Goal: Find specific page/section: Find specific page/section

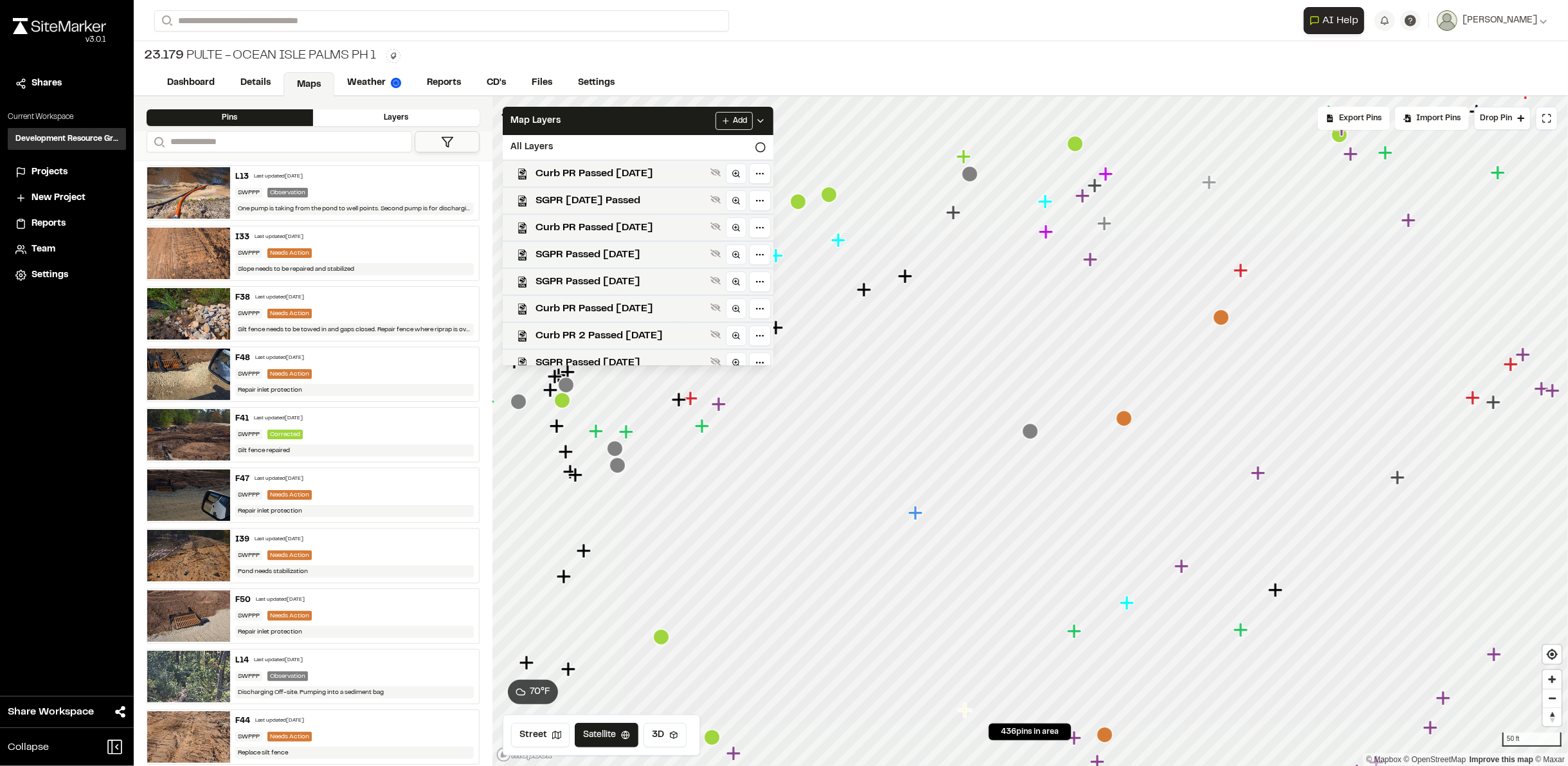
scroll to position [545, 0]
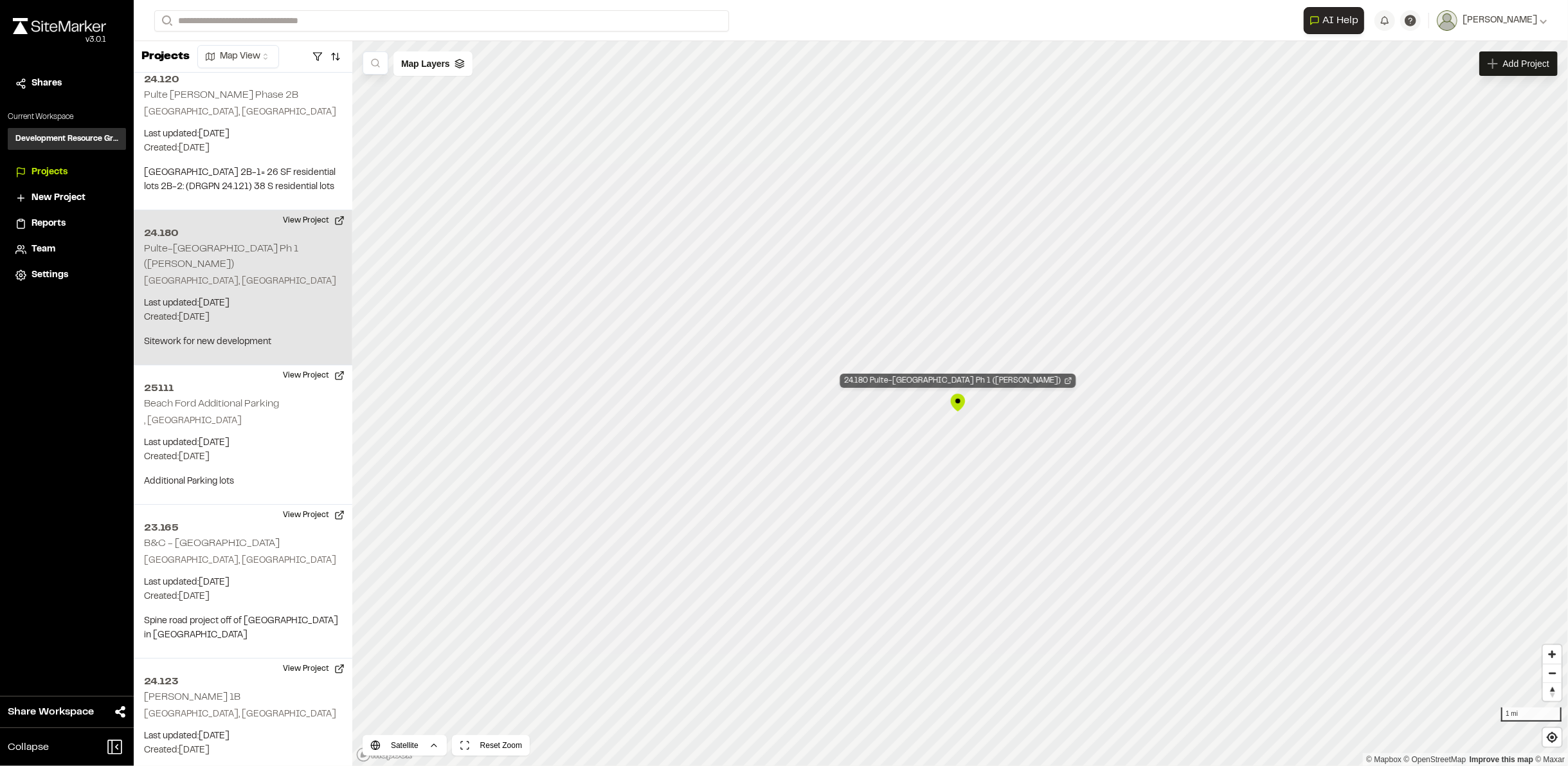
scroll to position [4456, 0]
click at [953, 428] on div "24.180 Pulte-Marshwood Landing Ph 1 (McMullen)" at bounding box center [951, 424] width 20 height 20
click at [304, 212] on button "View Project" at bounding box center [314, 222] width 78 height 21
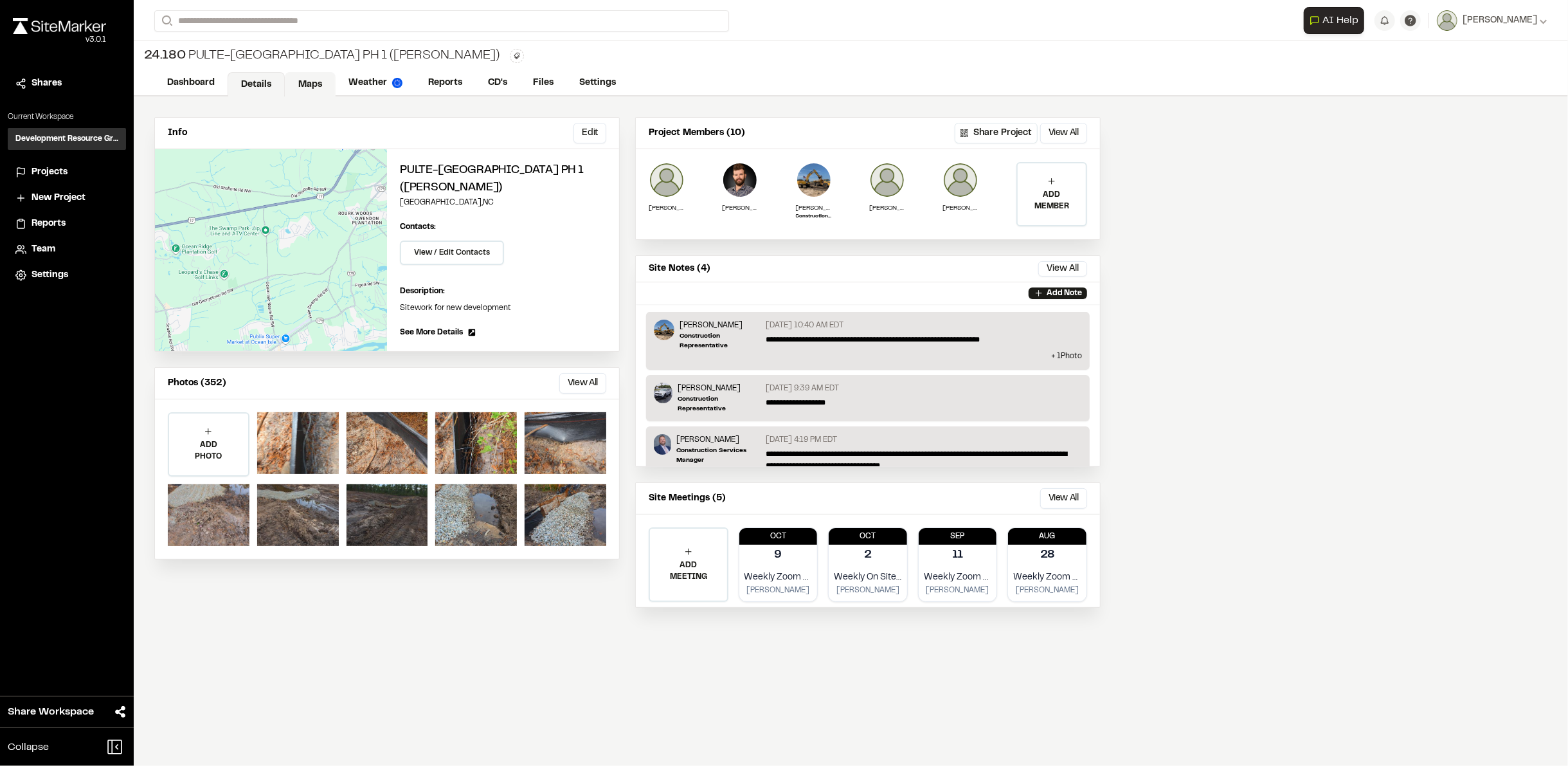
click at [312, 86] on link "Maps" at bounding box center [309, 84] width 51 height 24
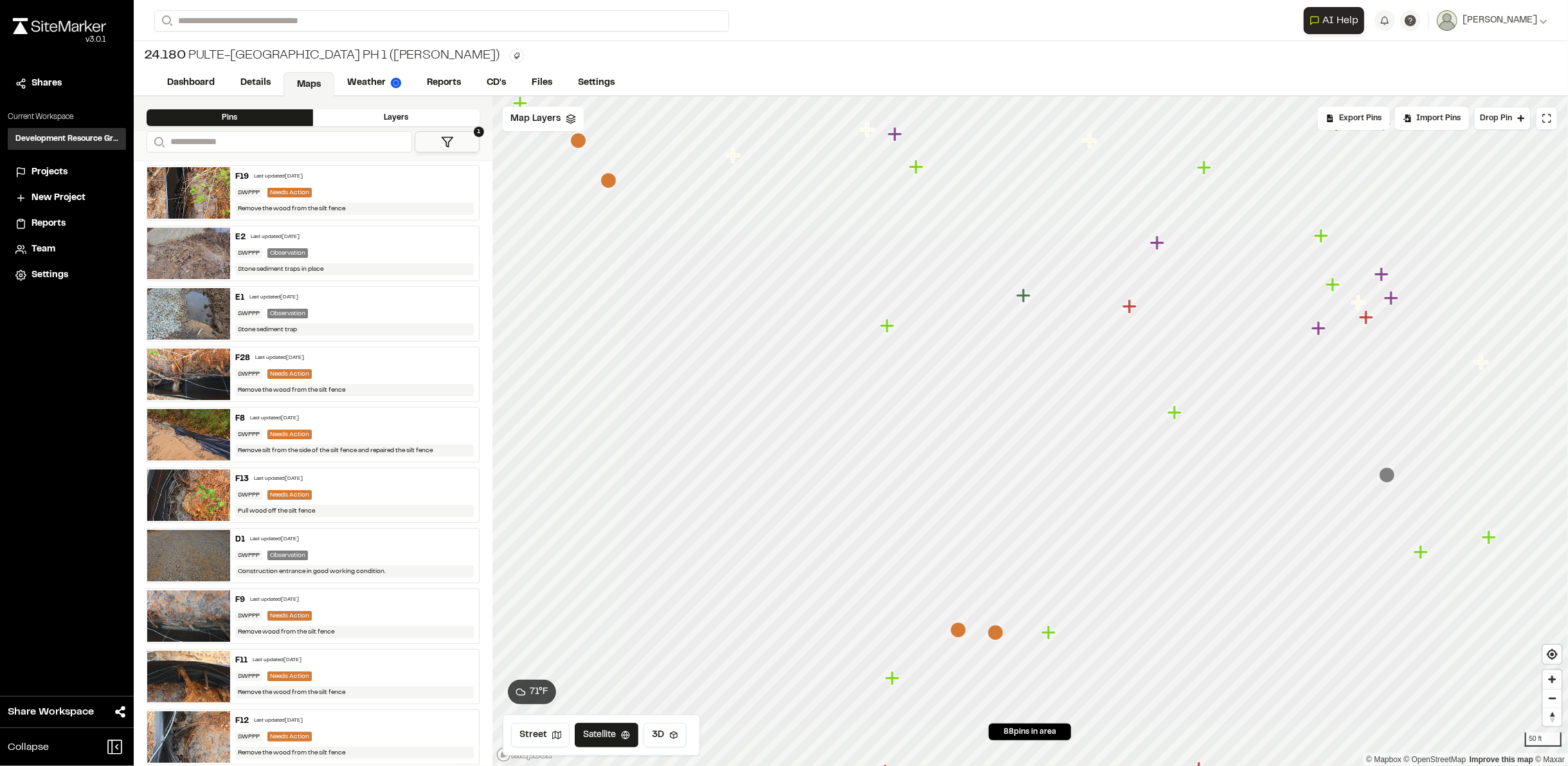
click at [989, 633] on icon "Map marker" at bounding box center [996, 632] width 16 height 16
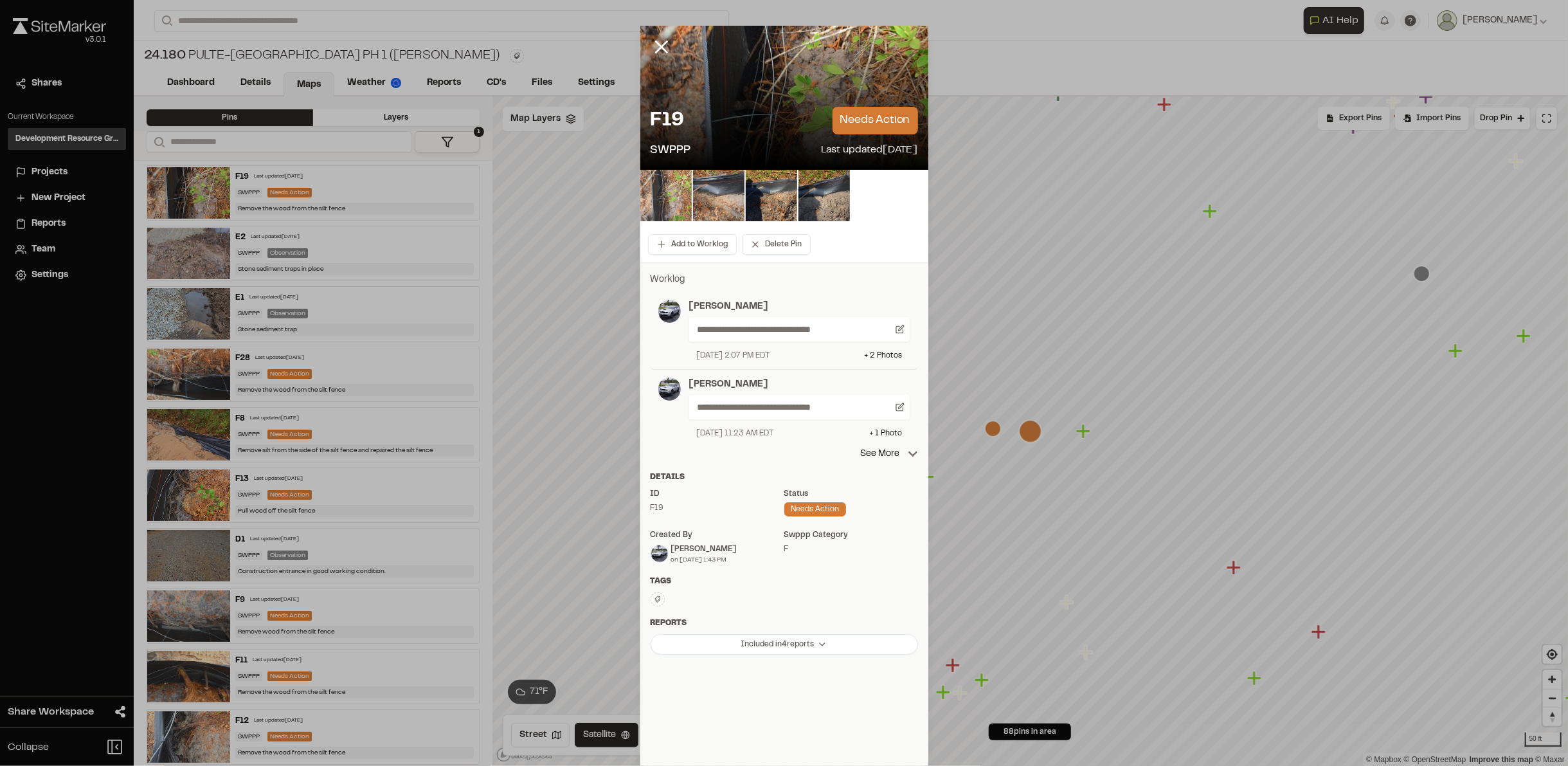
click at [656, 210] on img at bounding box center [666, 195] width 52 height 52
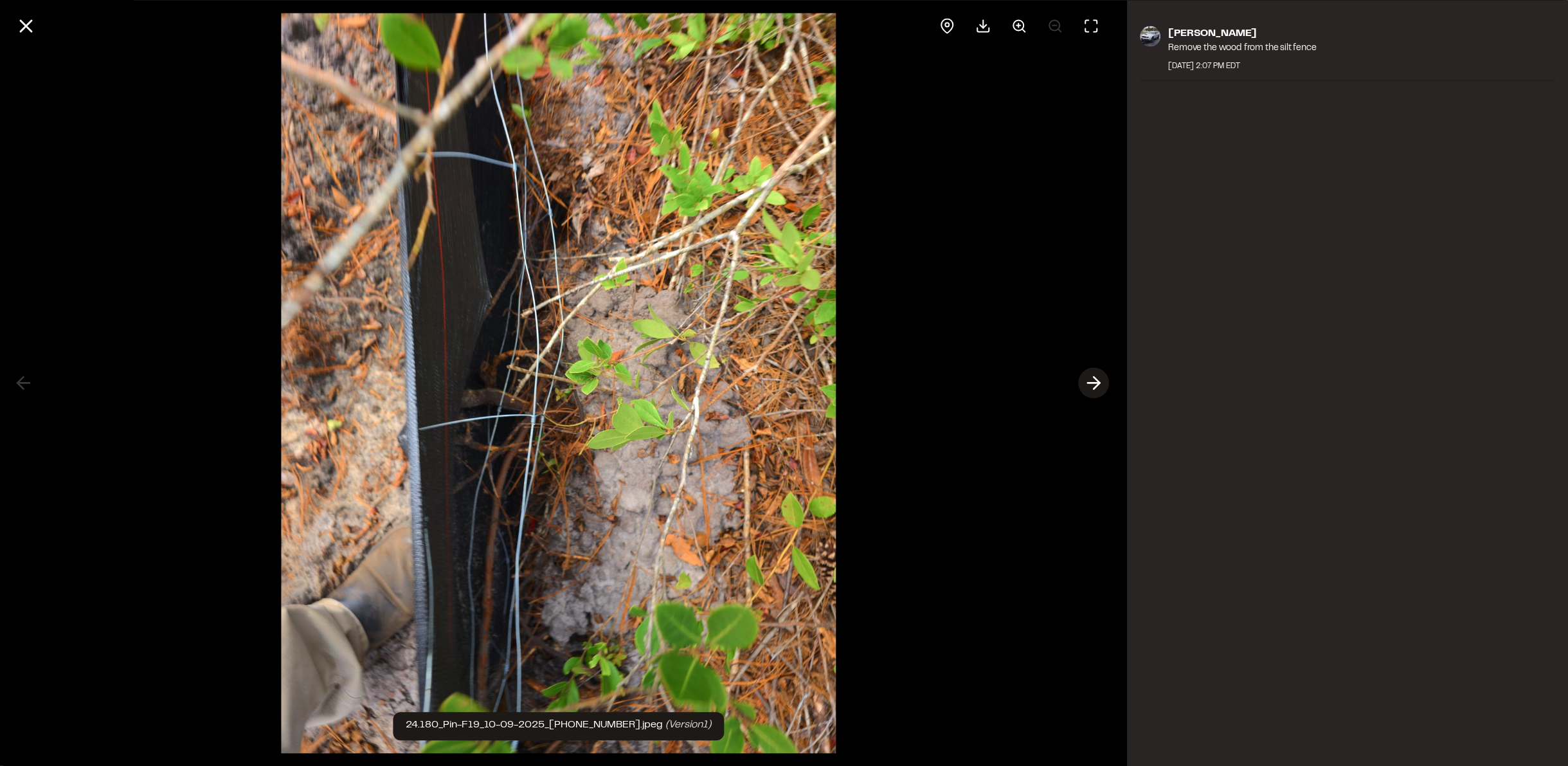
click at [1096, 386] on polyline at bounding box center [1096, 383] width 5 height 12
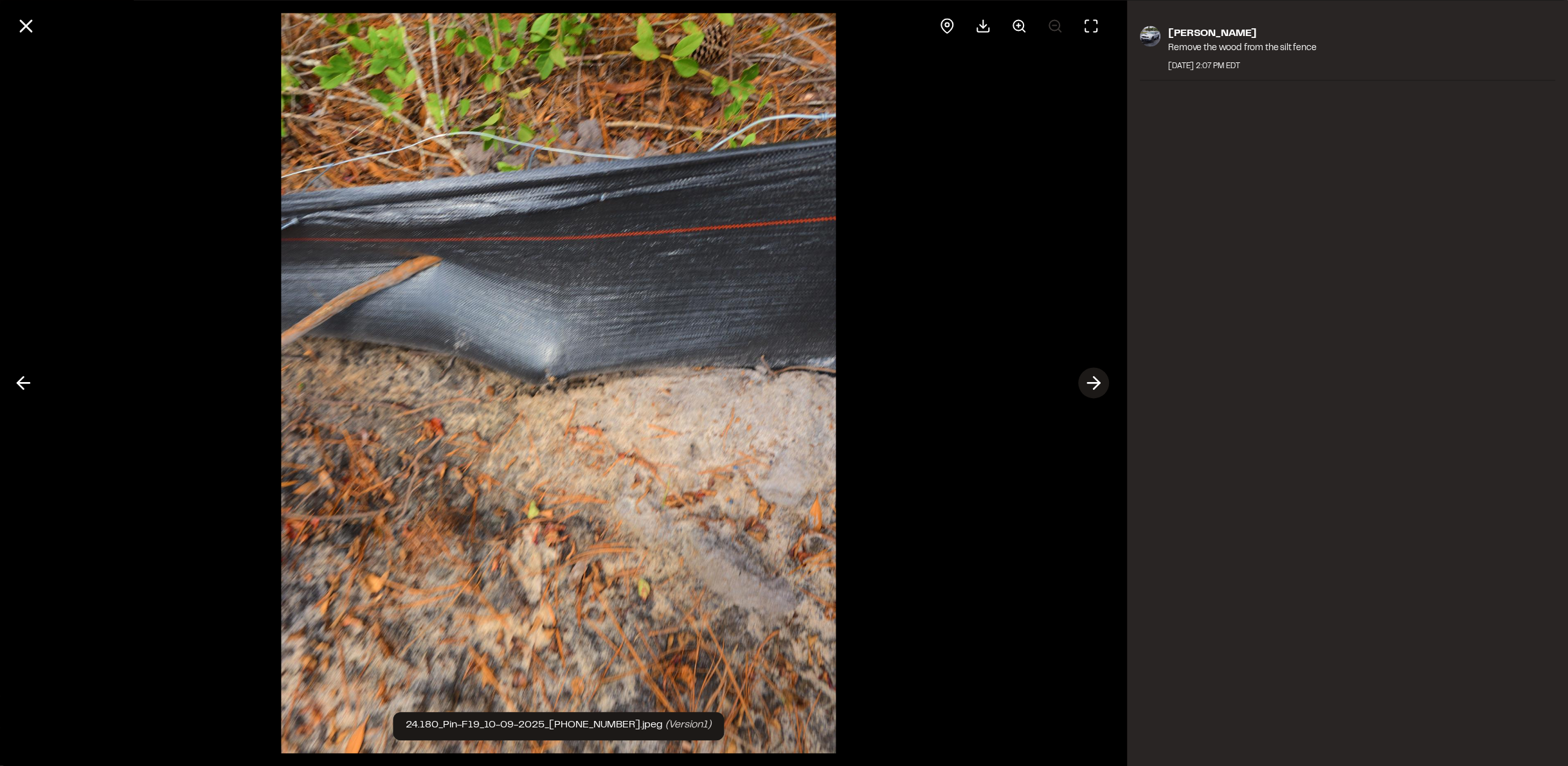
click at [1096, 386] on polyline at bounding box center [1096, 383] width 5 height 12
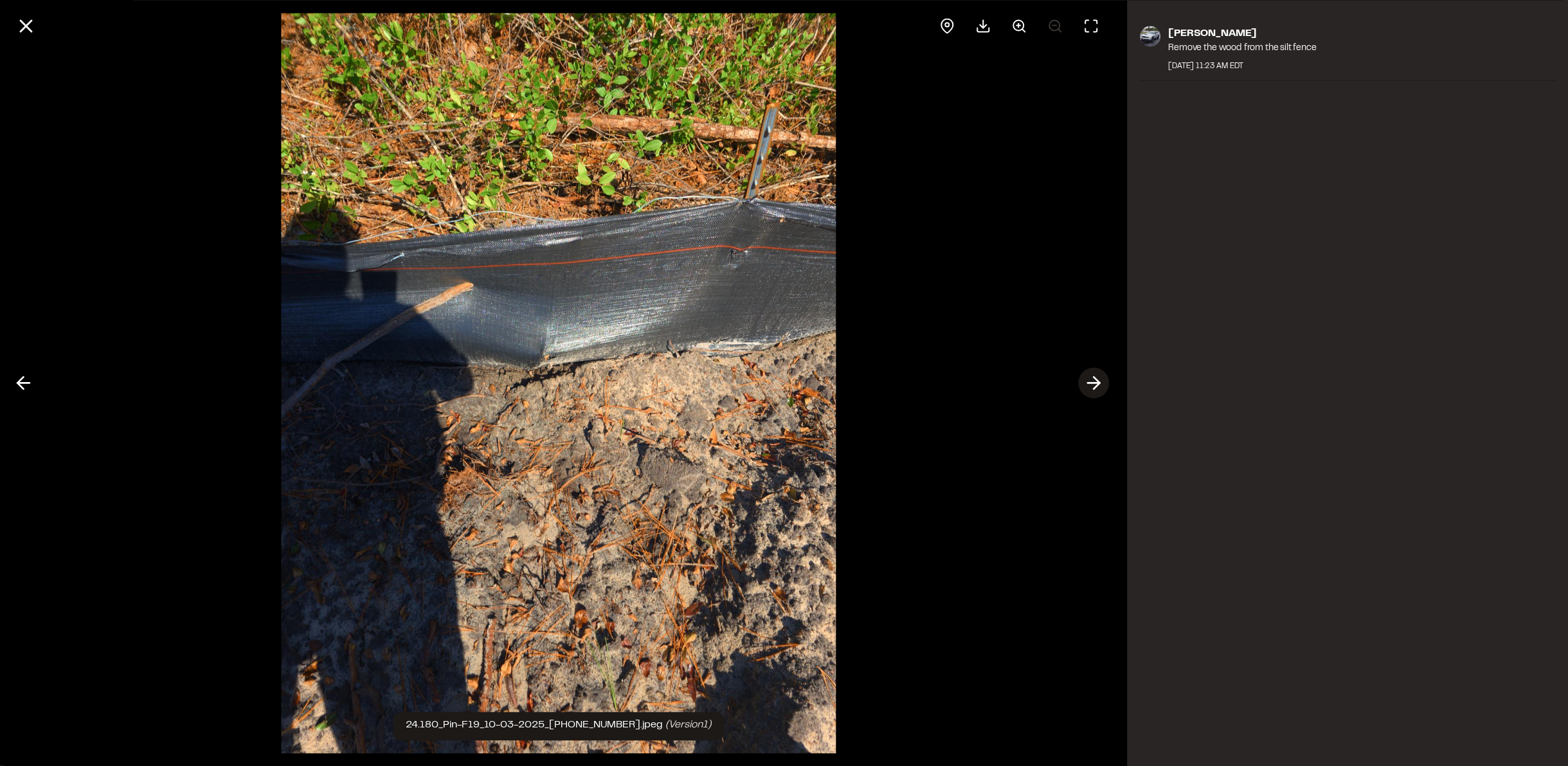
click at [1099, 386] on icon at bounding box center [1094, 383] width 21 height 22
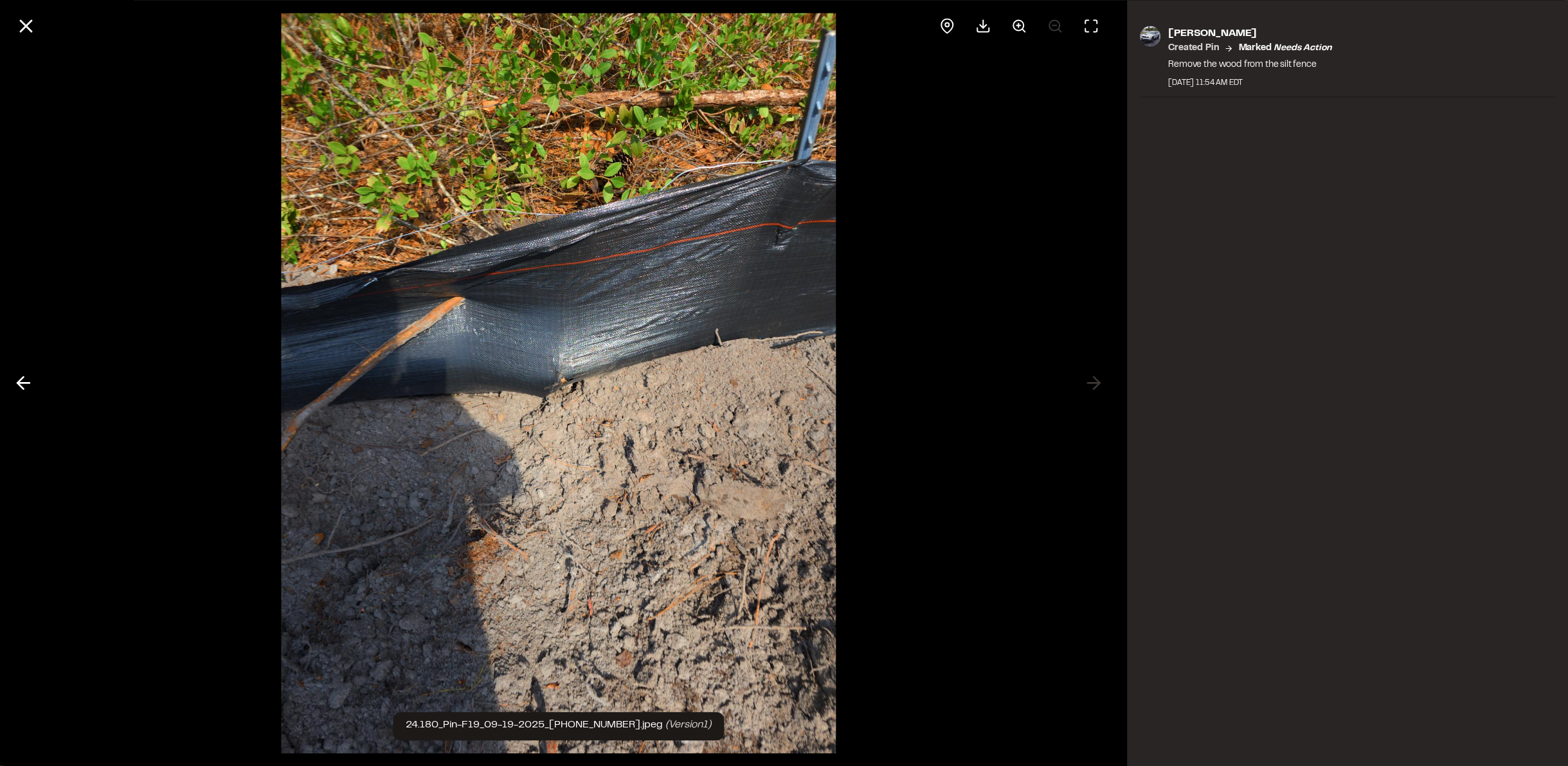
click at [1099, 386] on div at bounding box center [558, 383] width 1117 height 766
click at [31, 27] on icon at bounding box center [26, 26] width 22 height 22
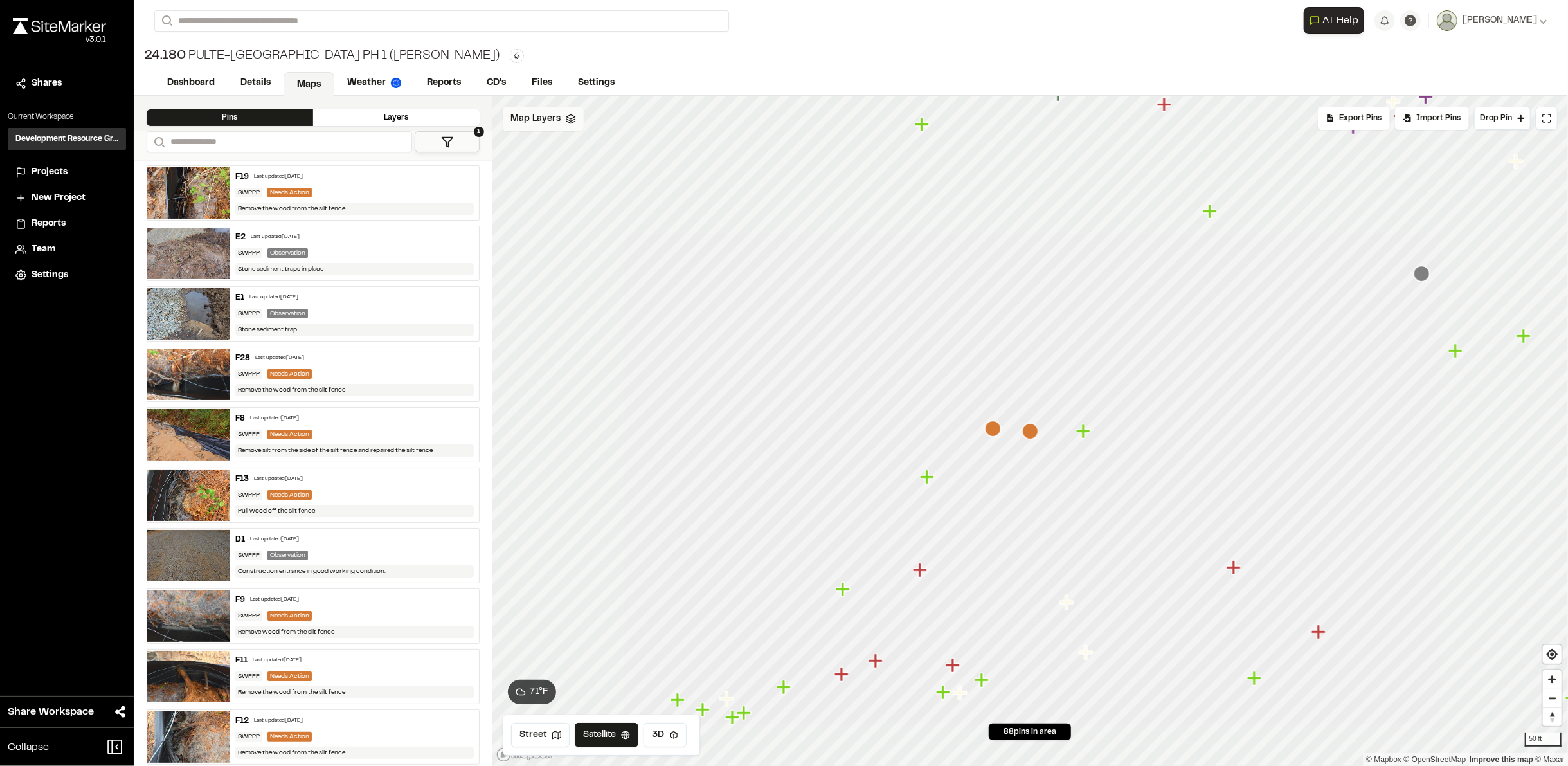
click at [533, 120] on span "Map Layers" at bounding box center [536, 119] width 50 height 14
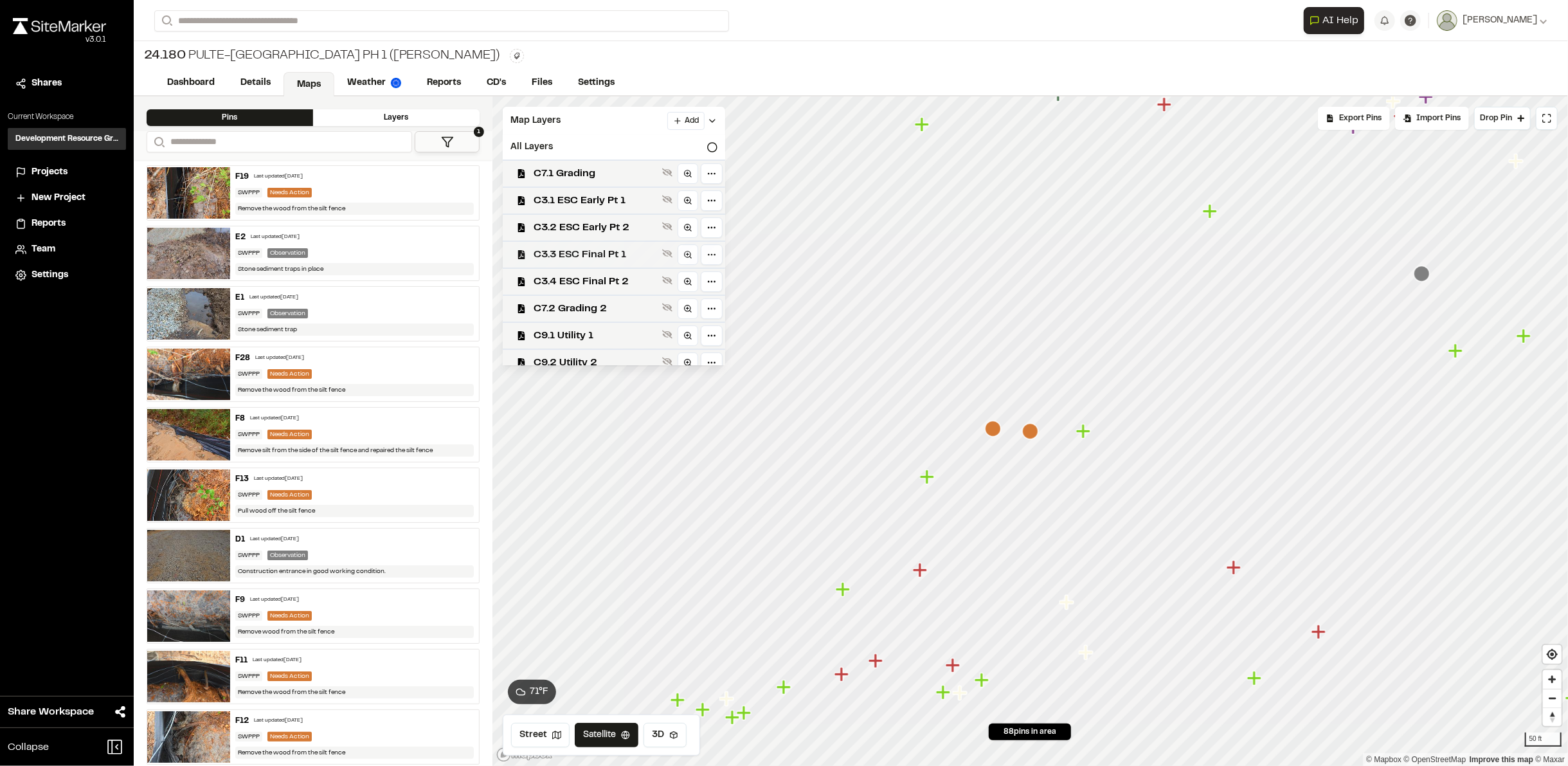
click at [553, 255] on span "C3.3 ESC Final Pt 1" at bounding box center [595, 254] width 123 height 15
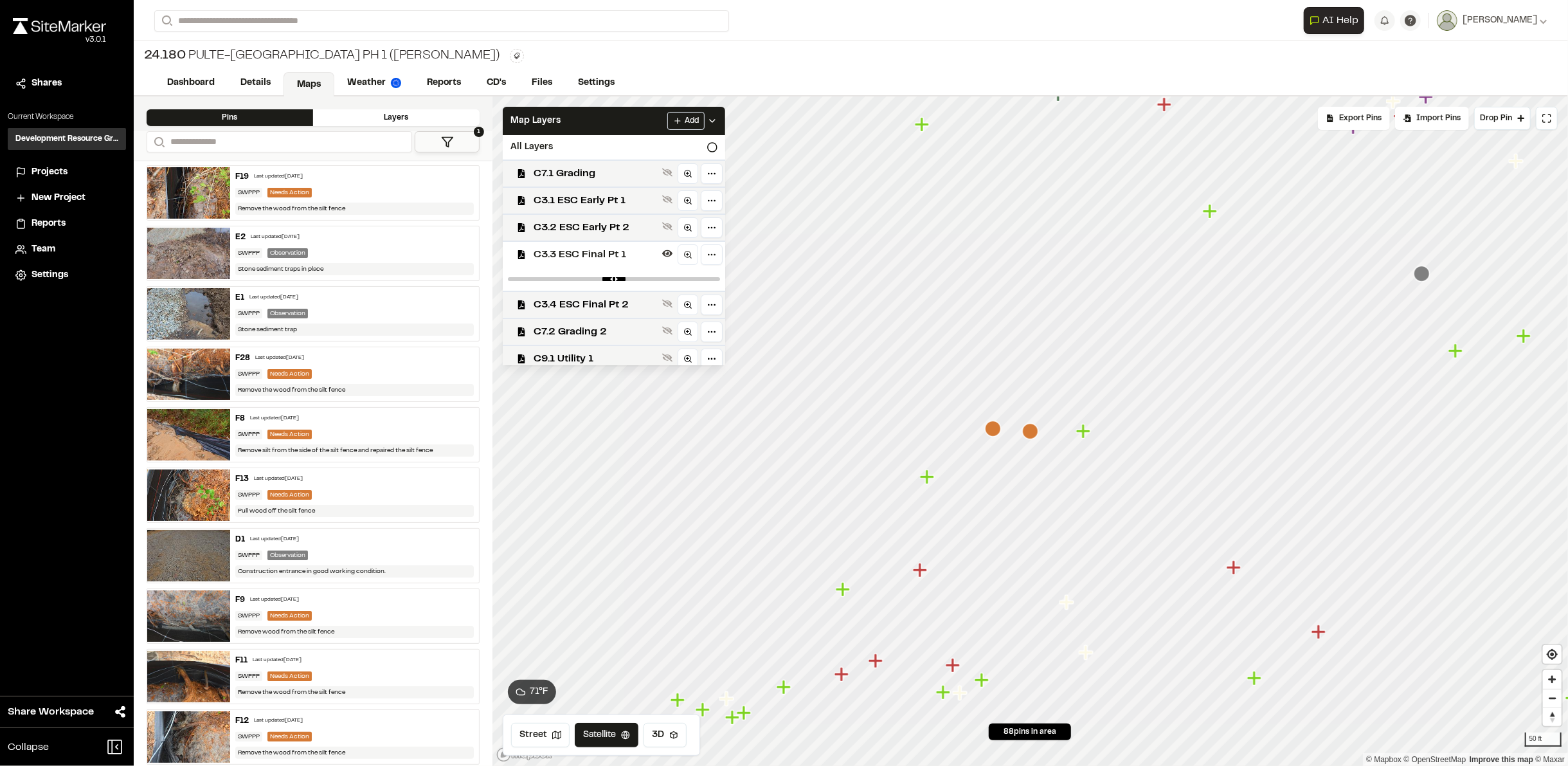
click at [553, 255] on span "C3.3 ESC Final Pt 1" at bounding box center [595, 254] width 123 height 15
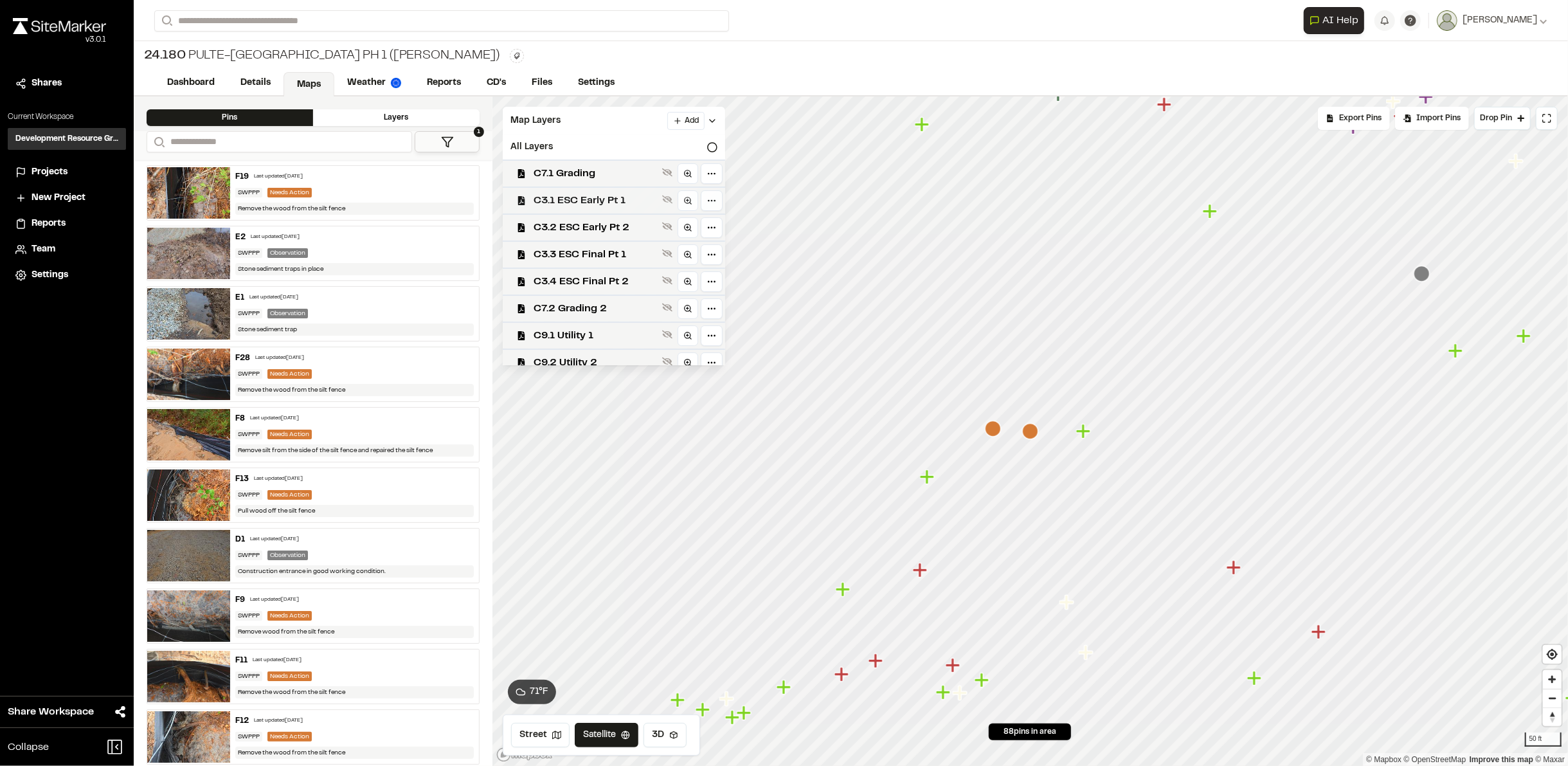
click at [564, 196] on span "C3.1 ESC Early Pt 1" at bounding box center [595, 200] width 123 height 15
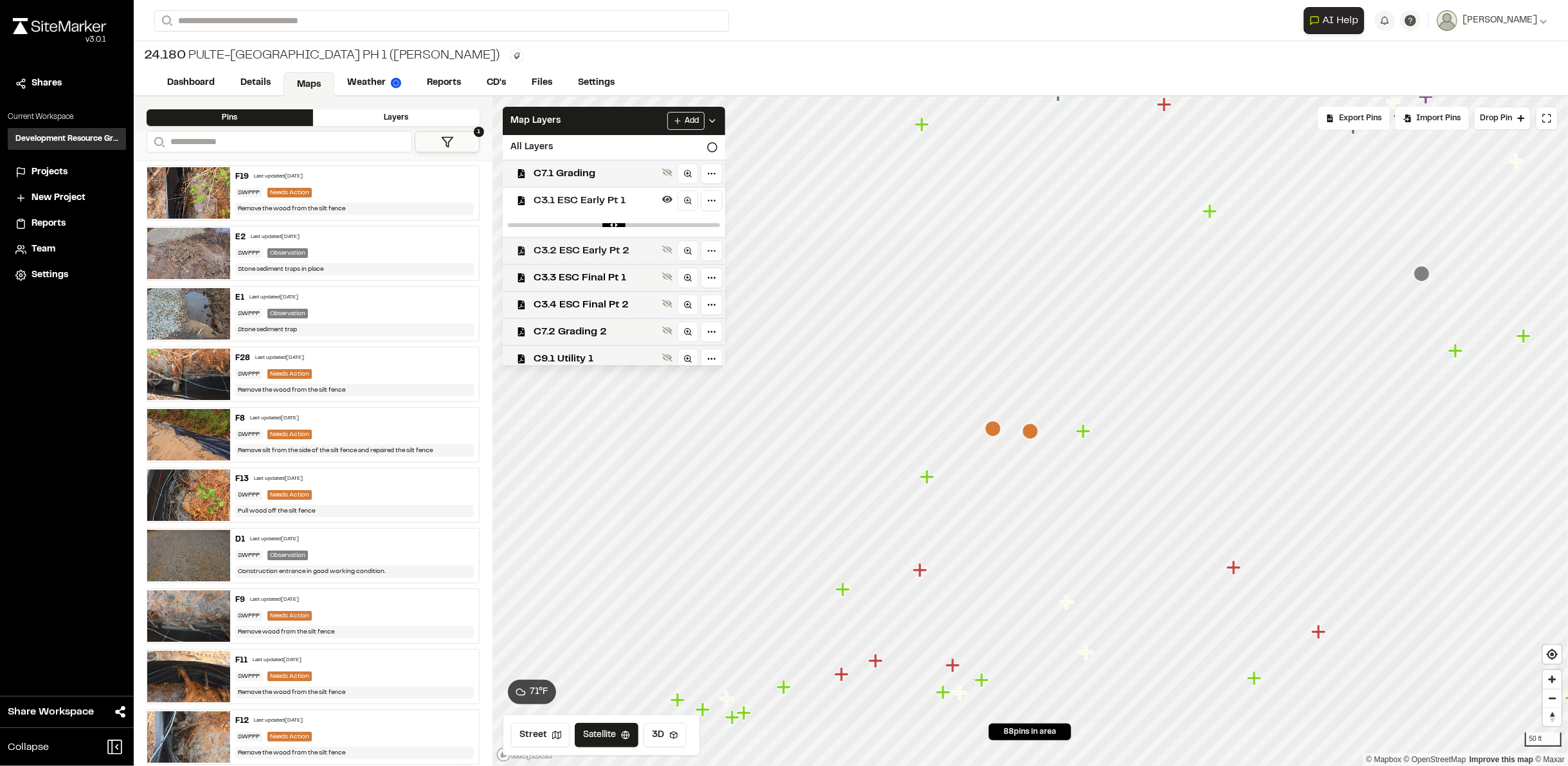
click at [569, 243] on span "C3.2 ESC Early Pt 2" at bounding box center [595, 251] width 123 height 15
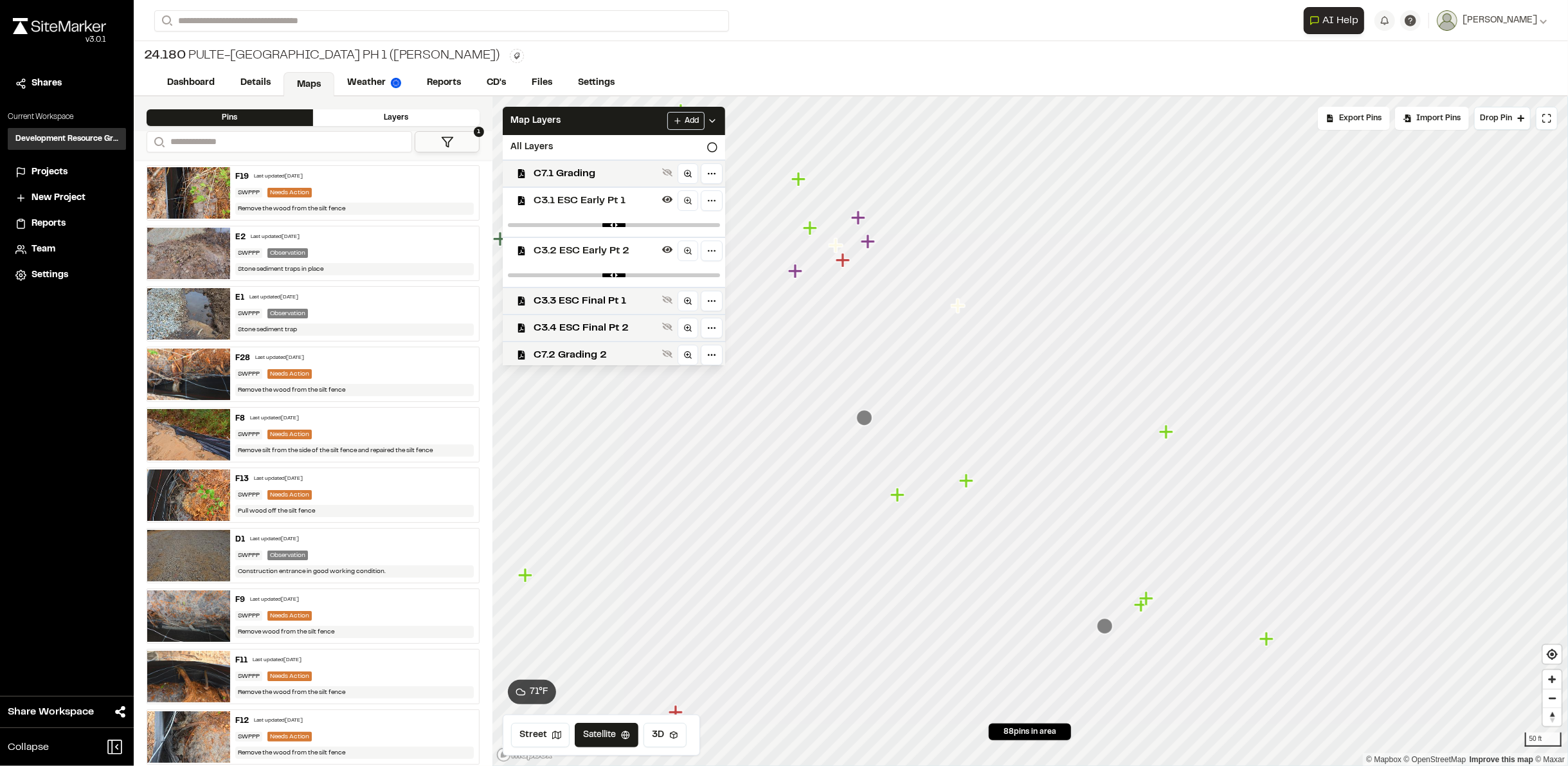
click at [864, 241] on icon "Map marker" at bounding box center [868, 242] width 14 height 14
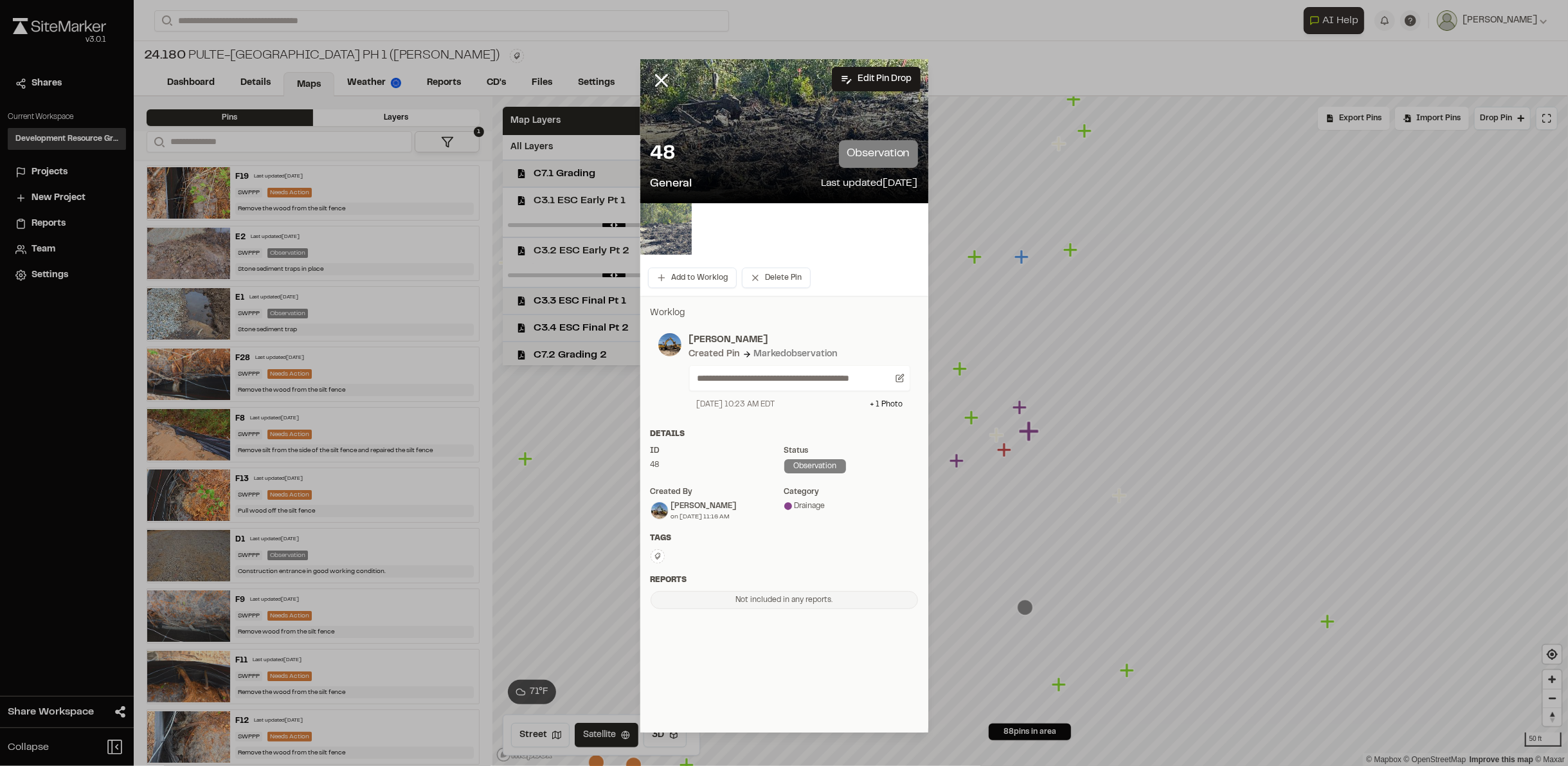
click at [660, 232] on img at bounding box center [666, 229] width 52 height 52
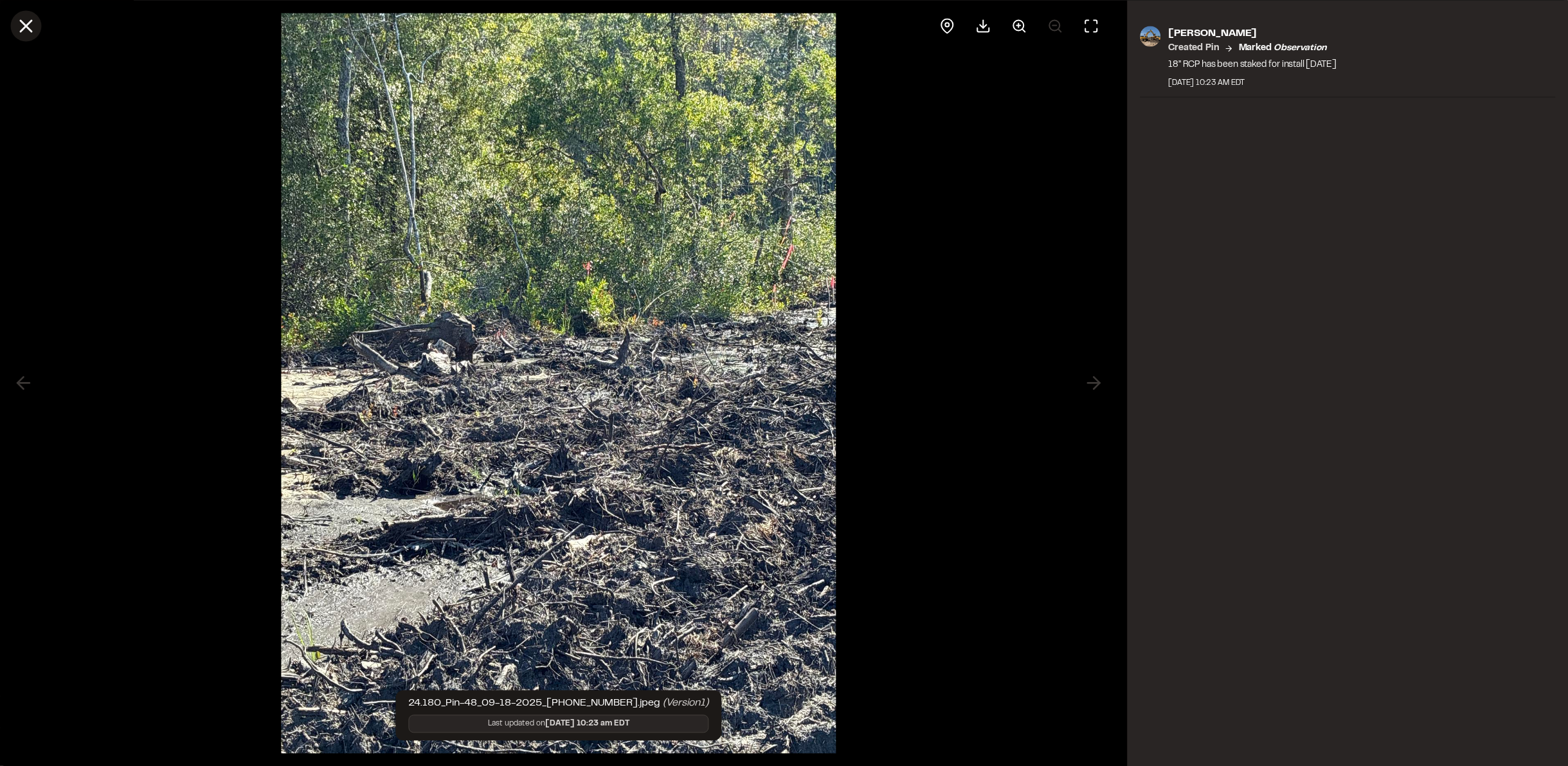
click at [22, 26] on icon at bounding box center [26, 26] width 22 height 22
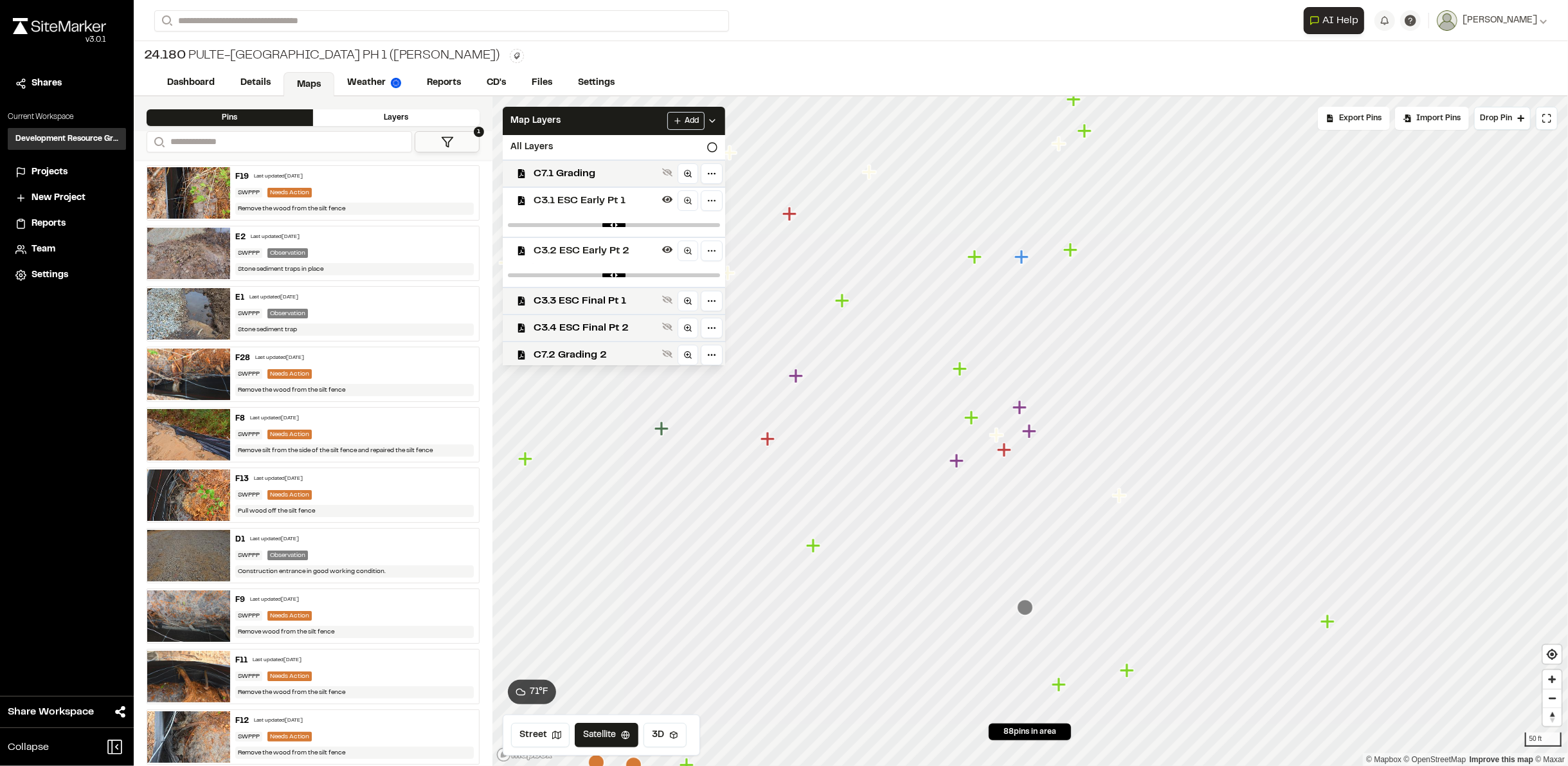
click at [1005, 450] on icon "Map marker" at bounding box center [1005, 449] width 14 height 14
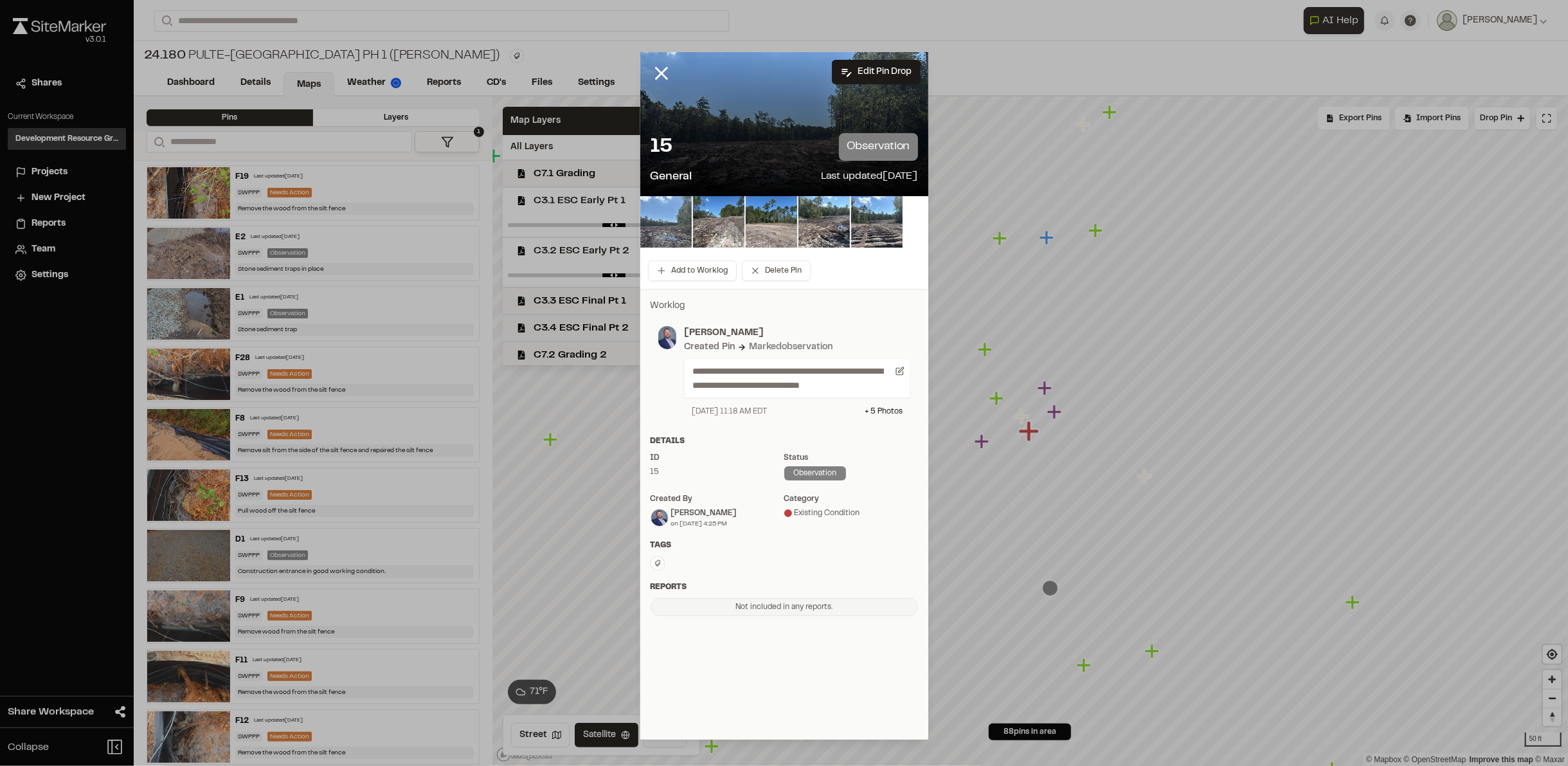
click at [672, 220] on img at bounding box center [666, 222] width 52 height 52
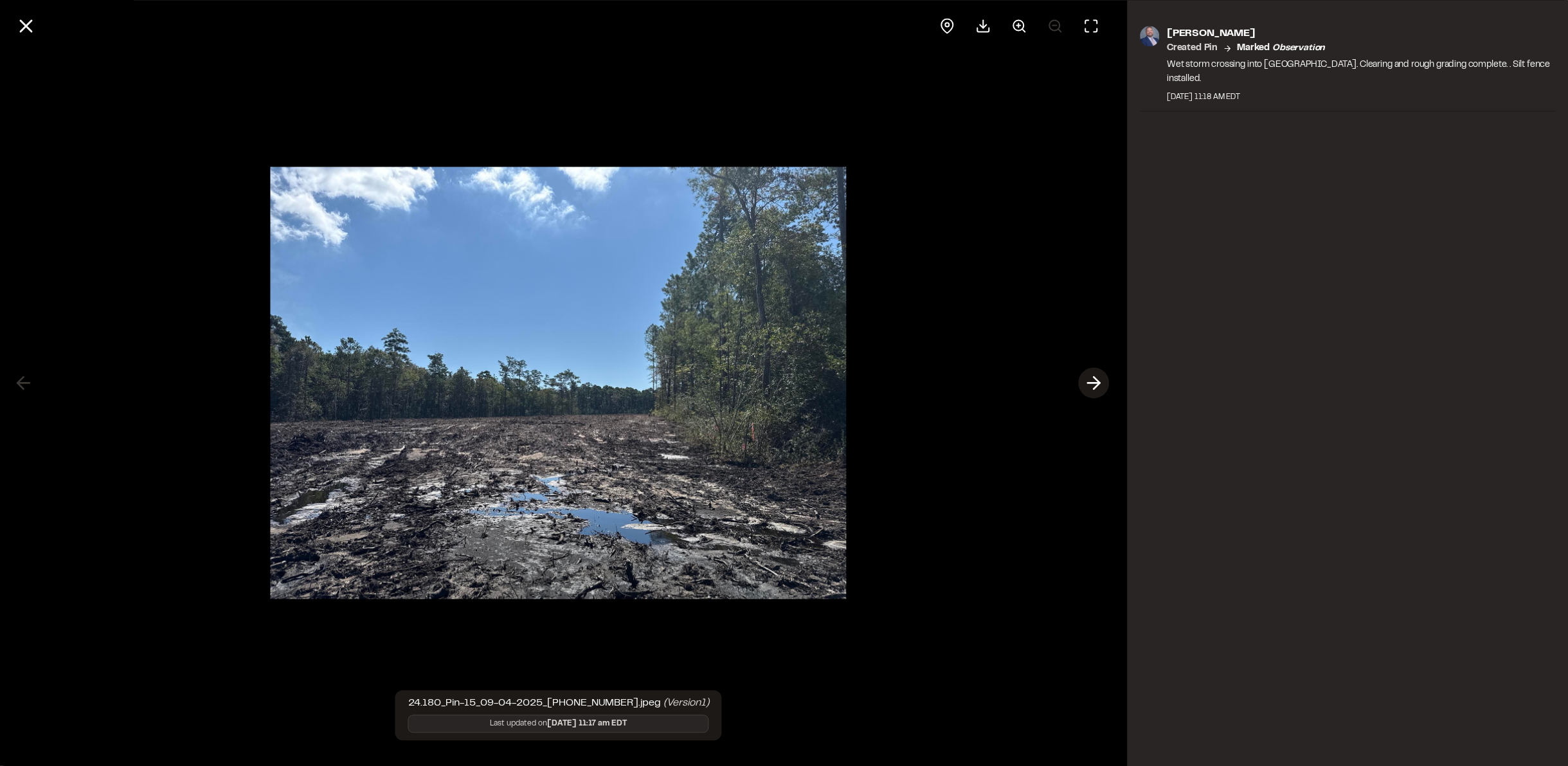
click at [1092, 383] on line at bounding box center [1094, 383] width 12 height 0
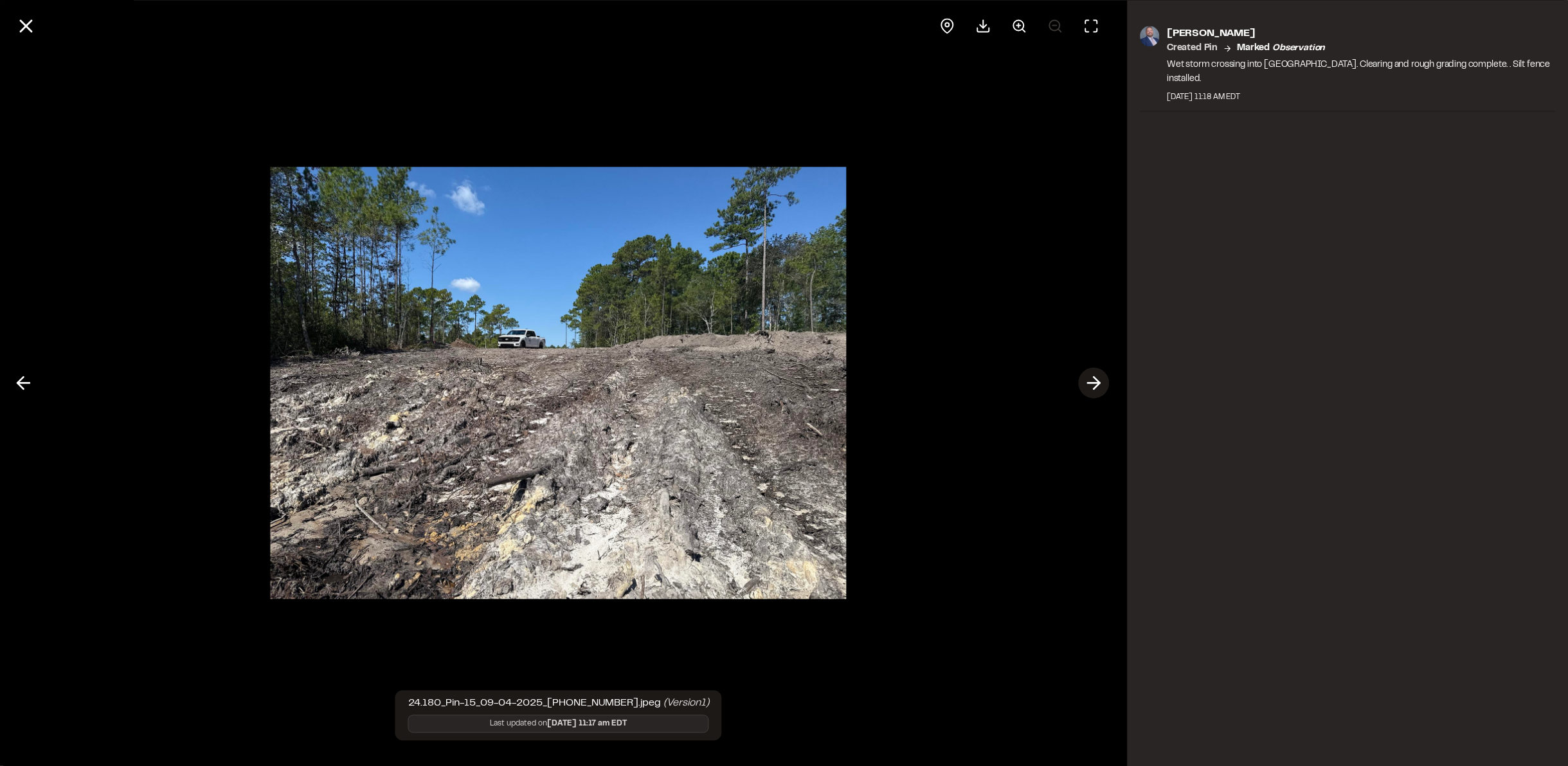
click at [1095, 383] on line at bounding box center [1094, 383] width 12 height 0
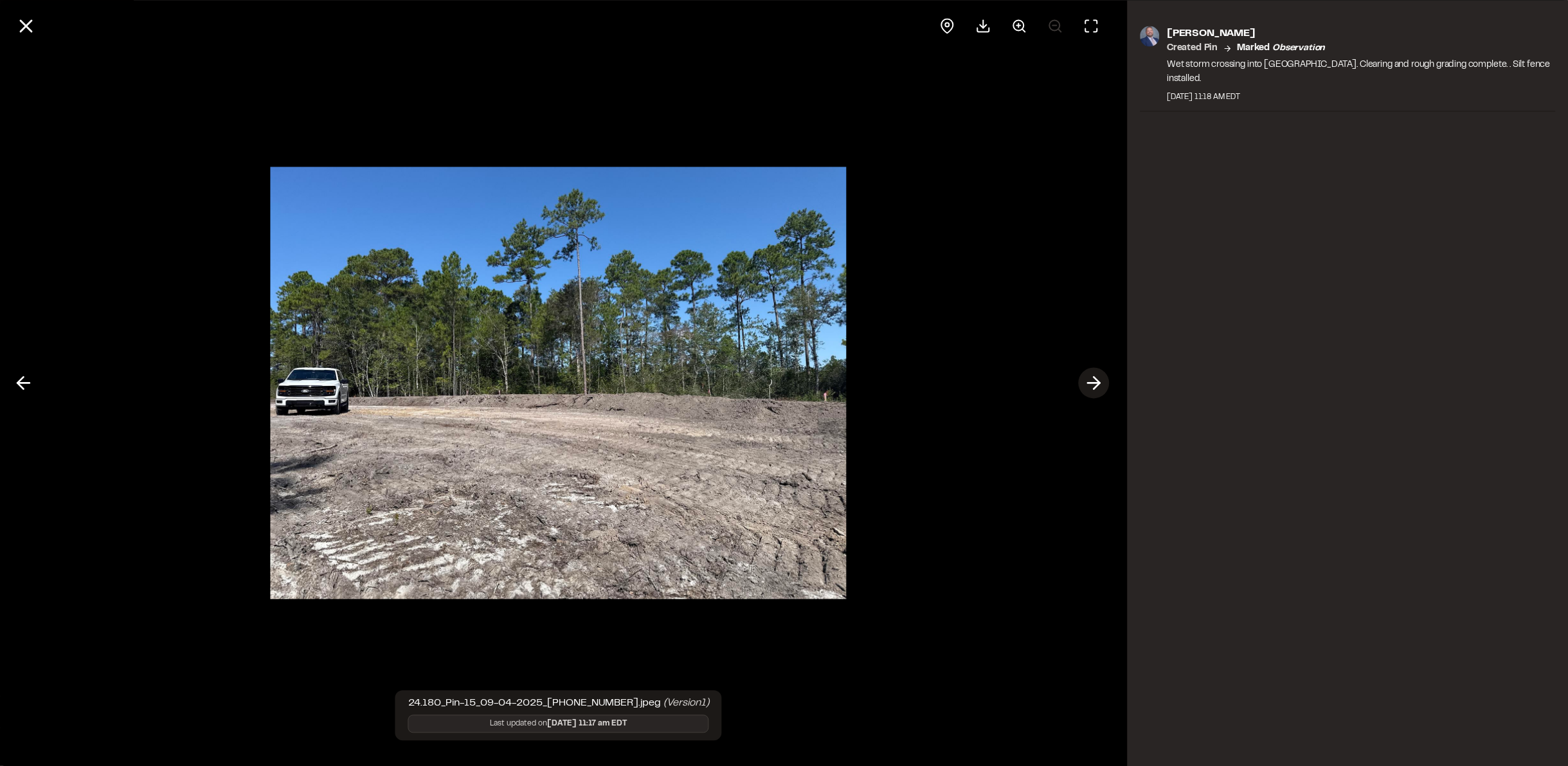
click at [1095, 383] on line at bounding box center [1094, 383] width 12 height 0
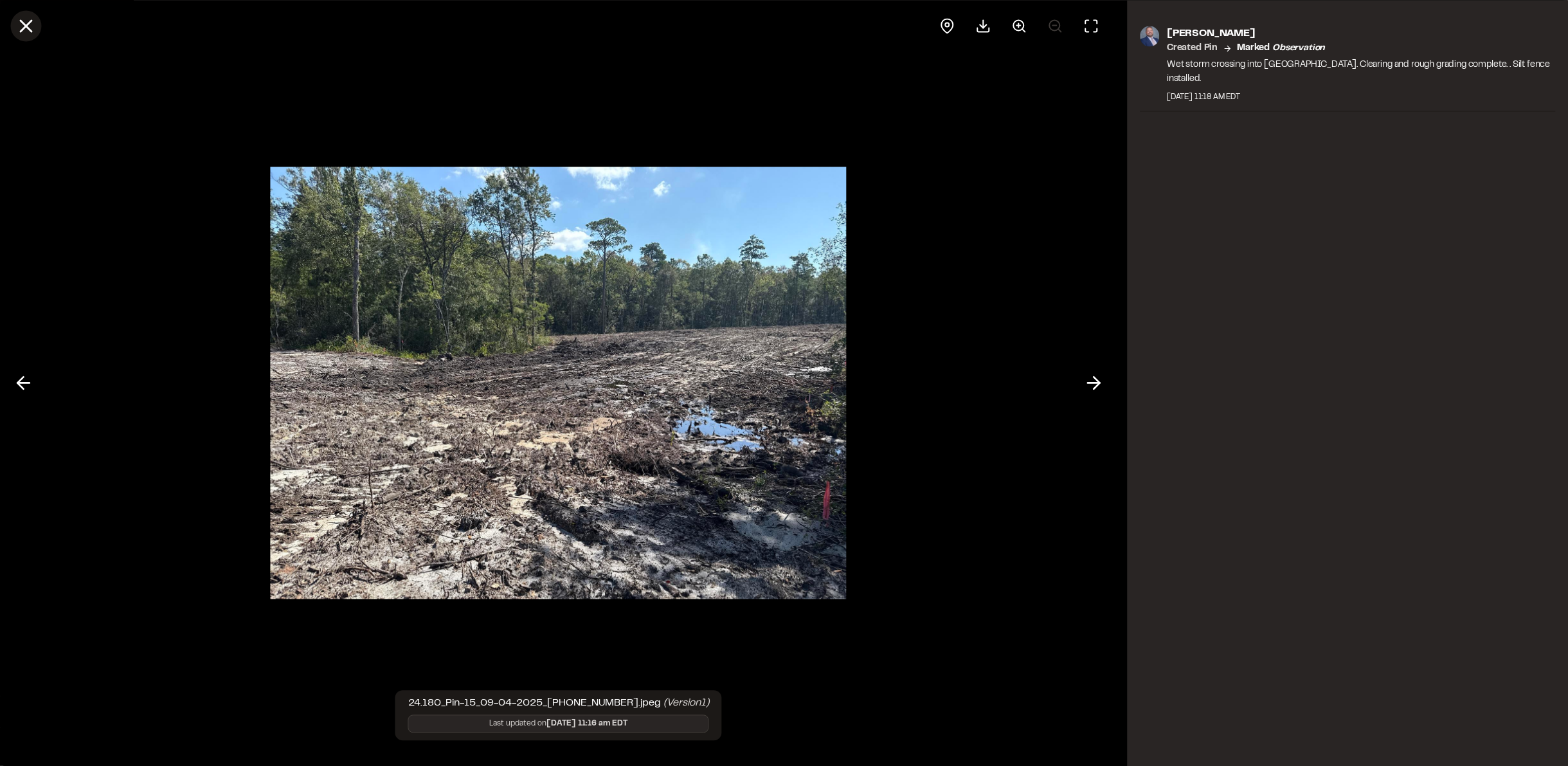
click at [21, 21] on line at bounding box center [26, 26] width 11 height 11
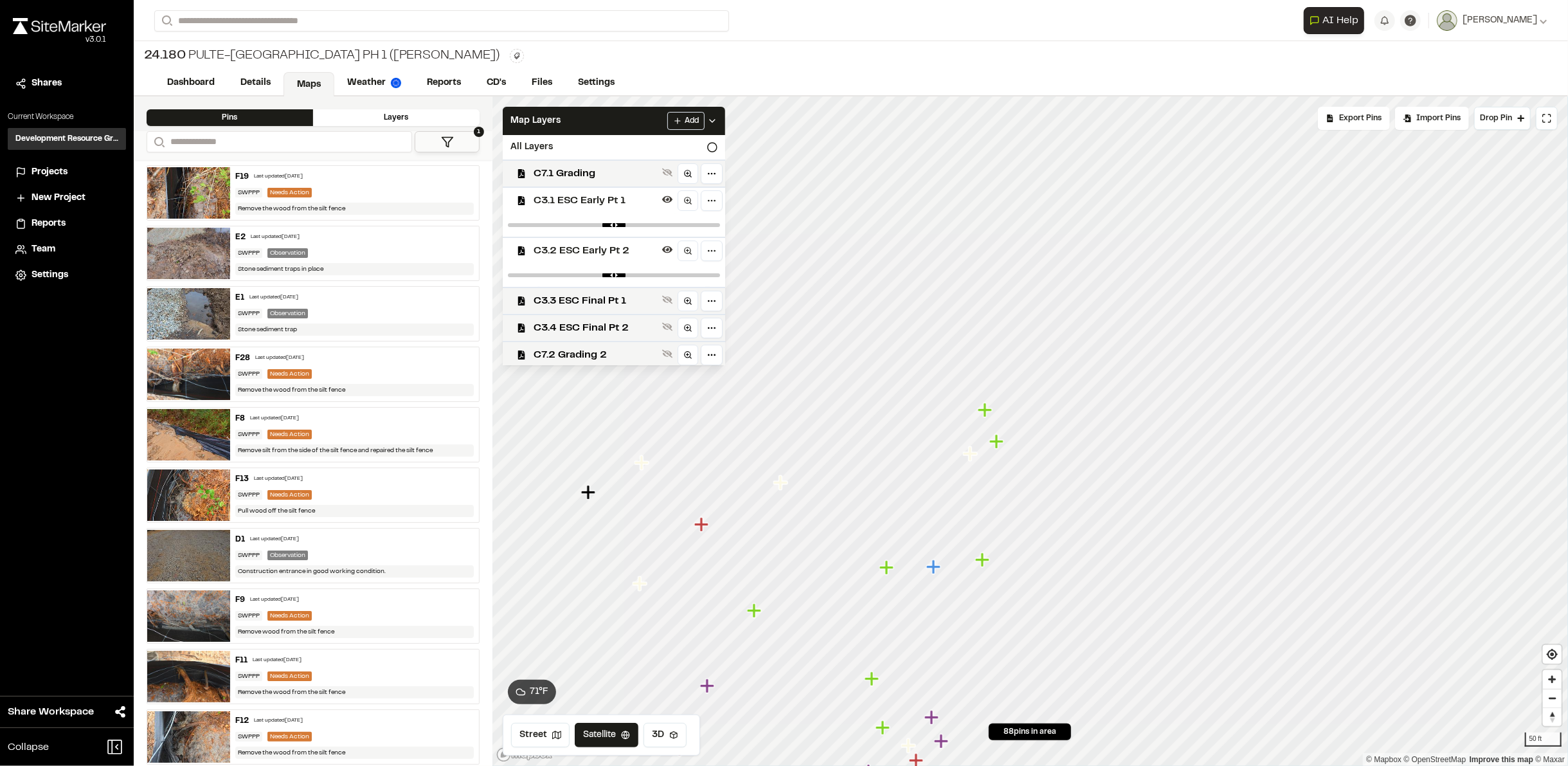
click at [979, 564] on icon "Map marker" at bounding box center [983, 560] width 17 height 17
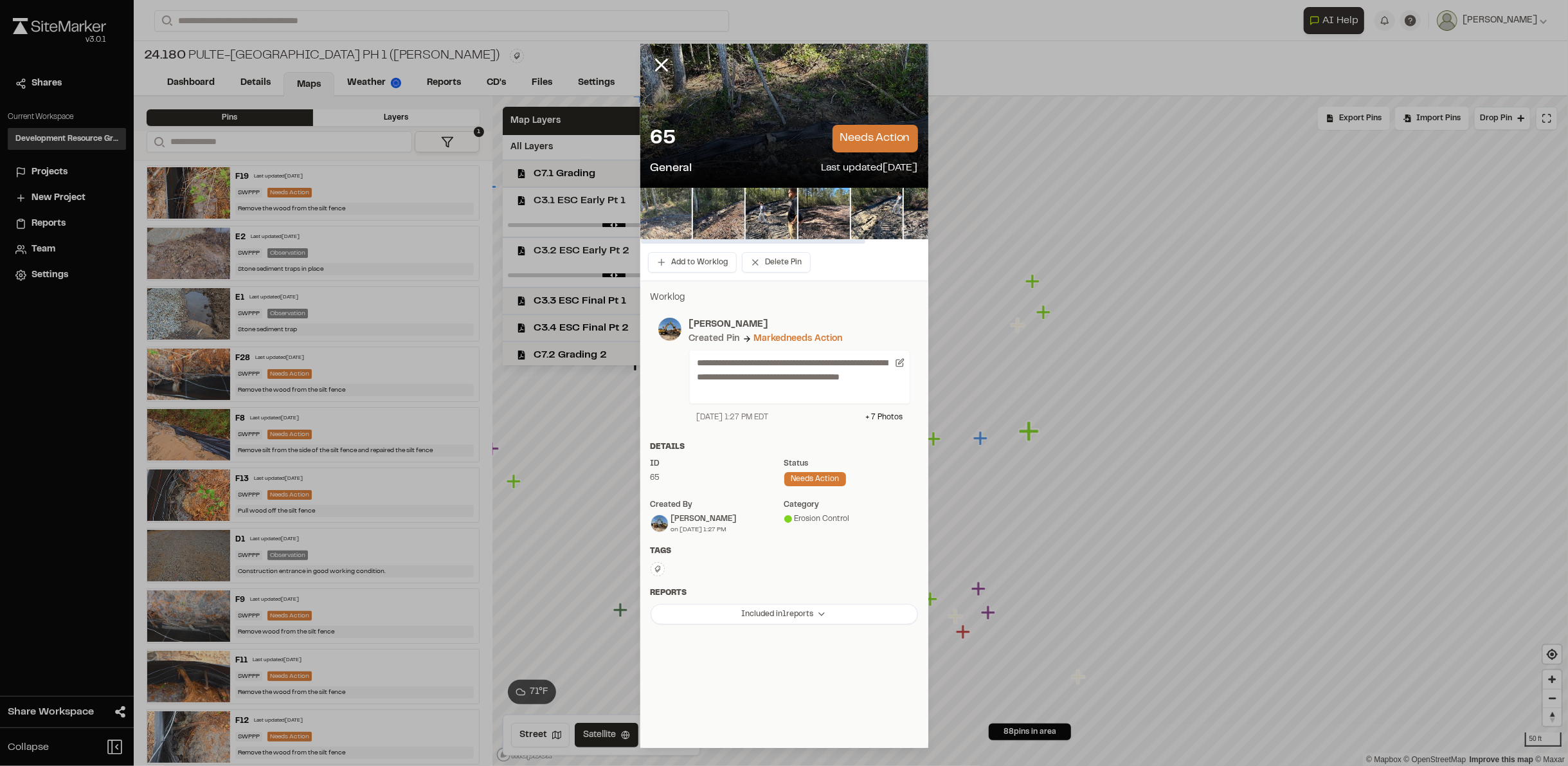
click at [649, 218] on img at bounding box center [666, 214] width 52 height 52
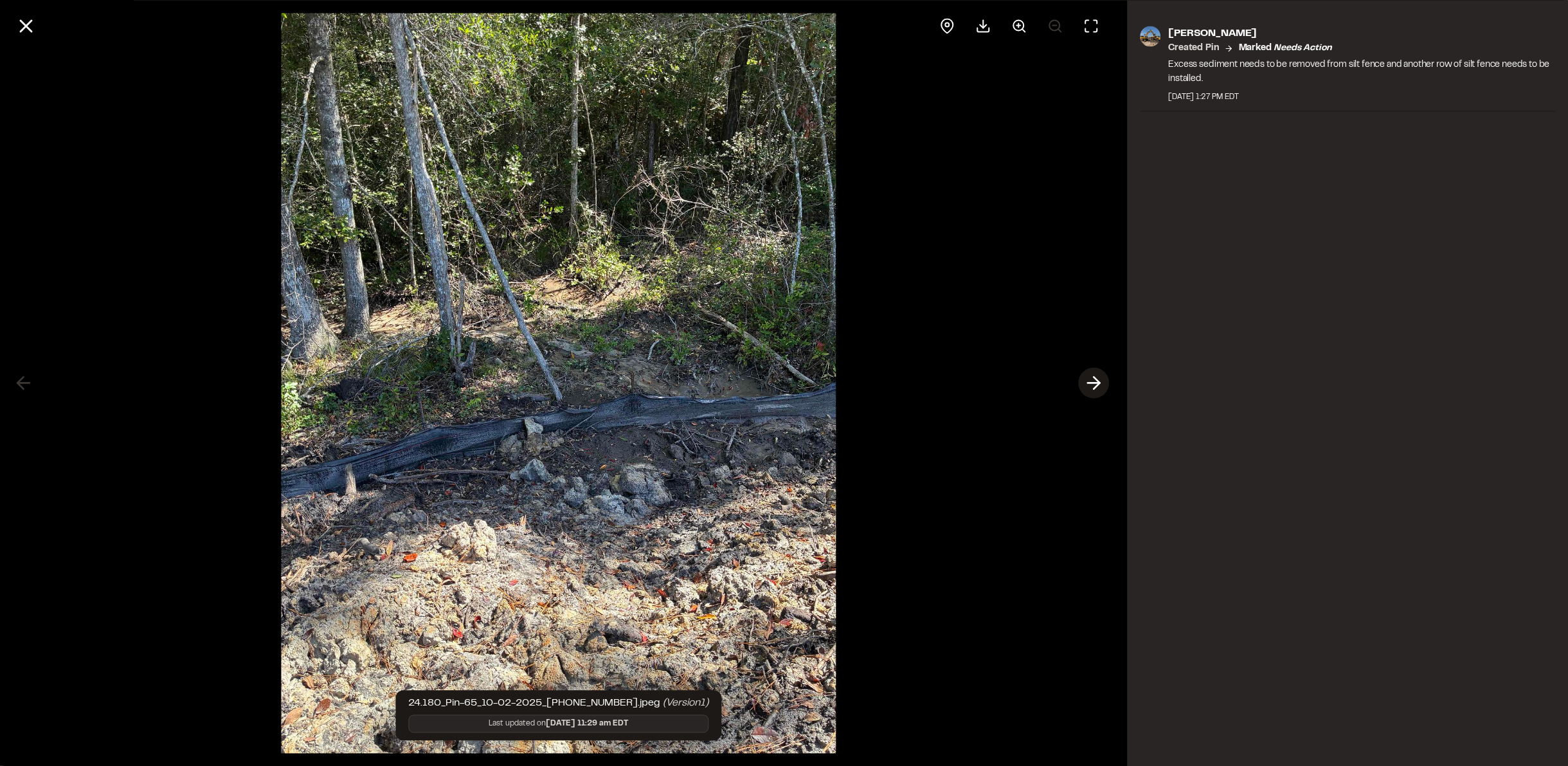
click at [1091, 385] on icon at bounding box center [1094, 383] width 21 height 22
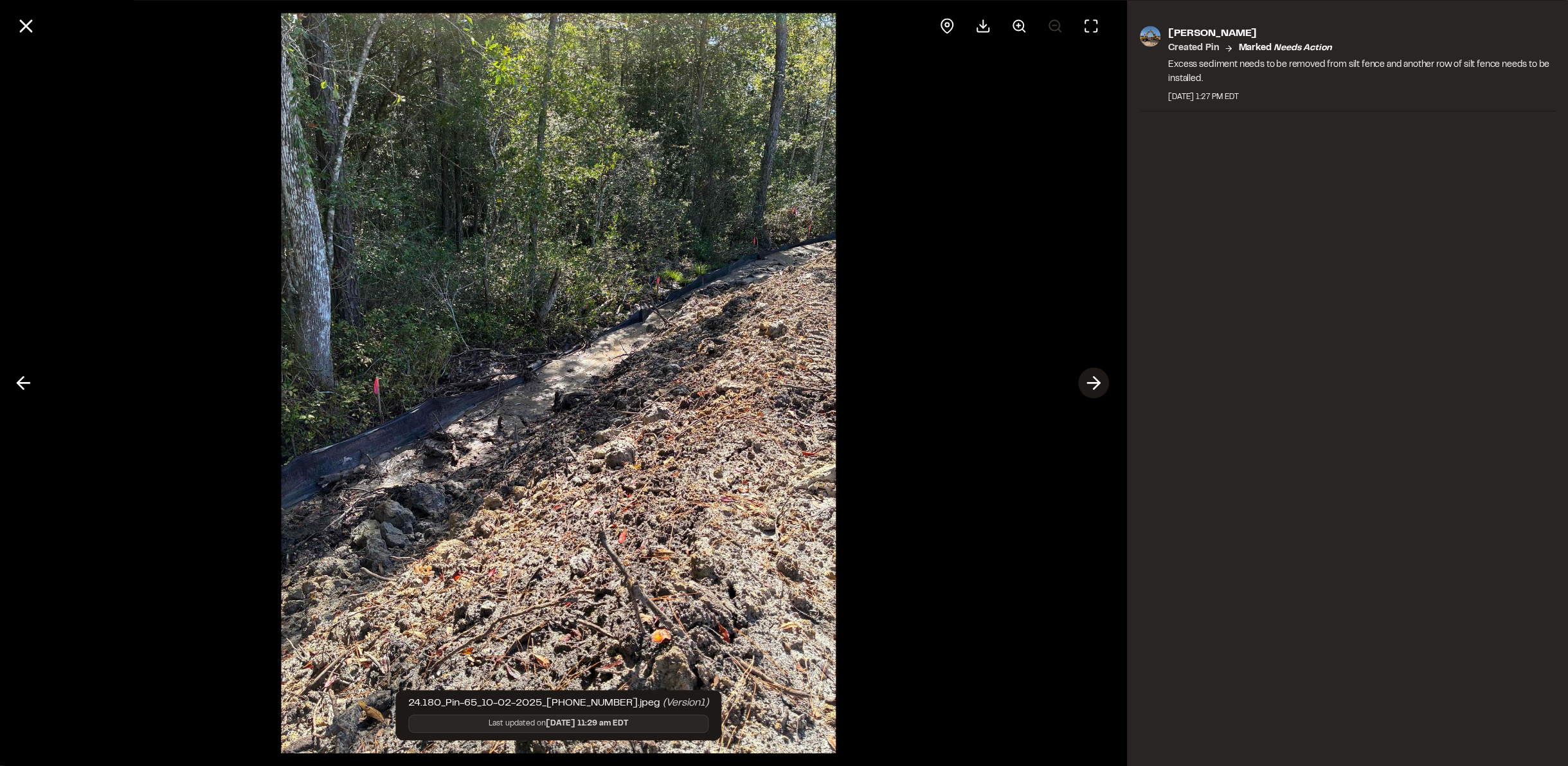
click at [1091, 386] on icon at bounding box center [1094, 383] width 21 height 22
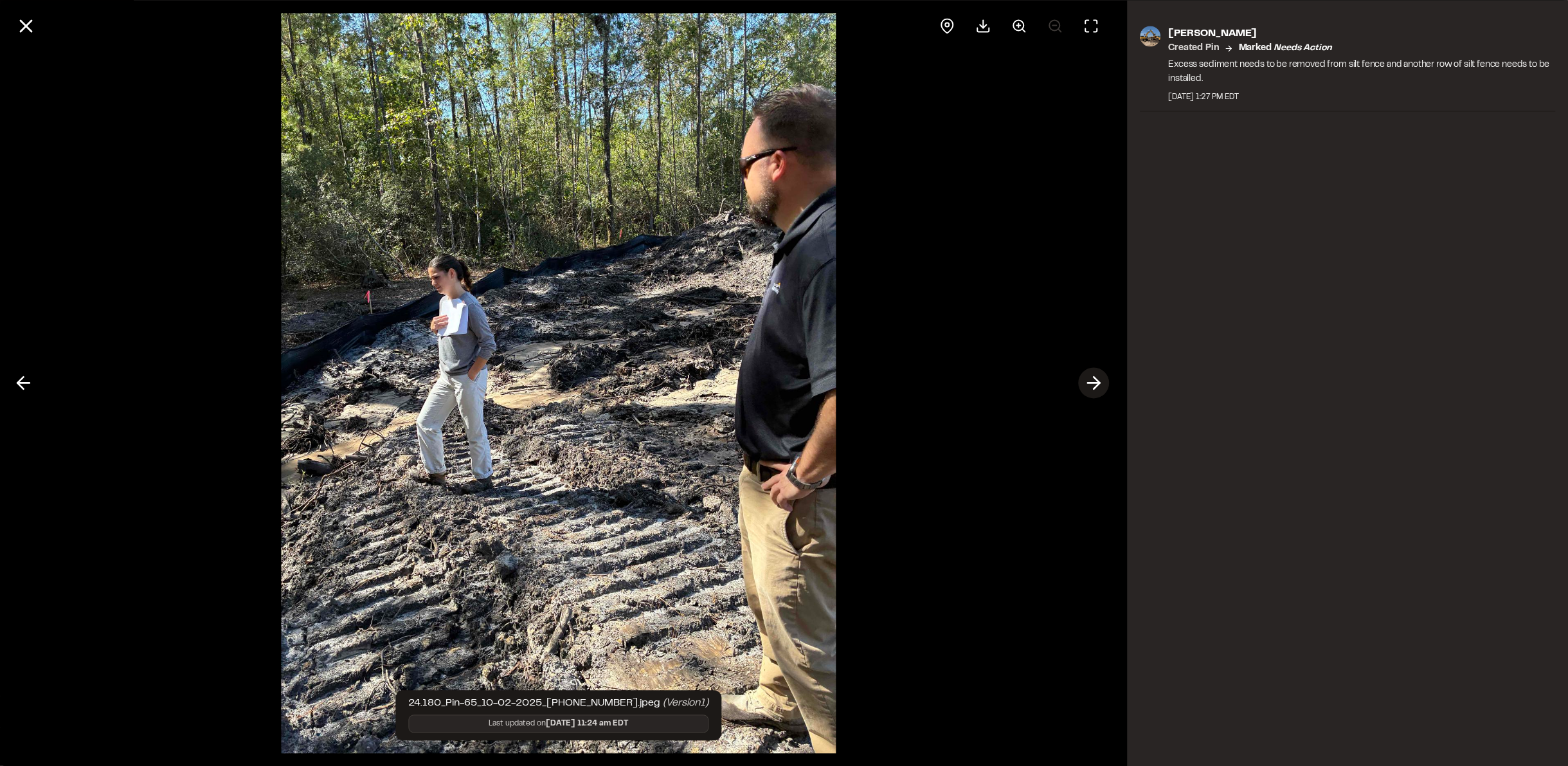
click at [1091, 386] on icon at bounding box center [1094, 383] width 21 height 22
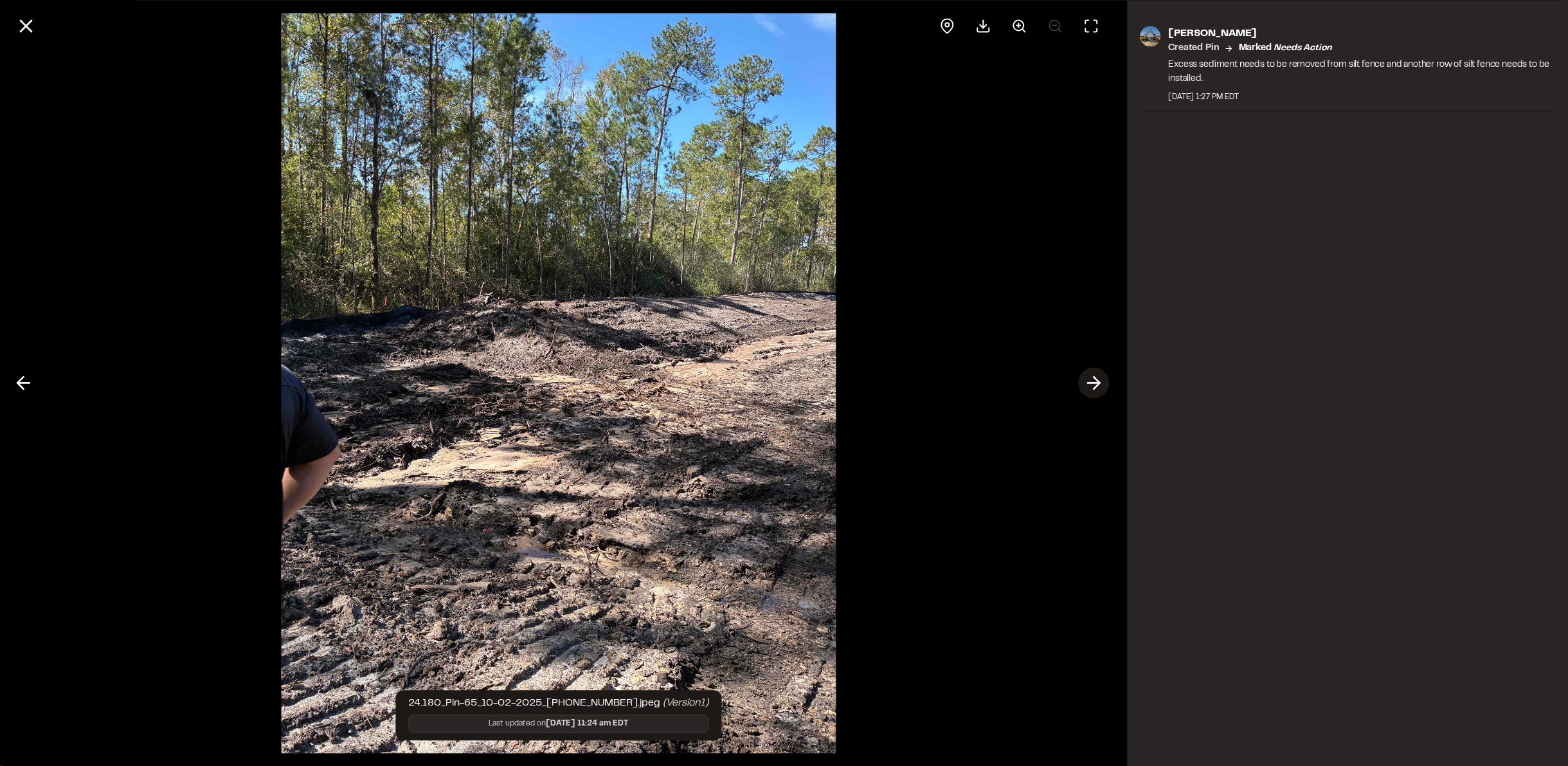
click at [1091, 386] on icon at bounding box center [1094, 383] width 21 height 22
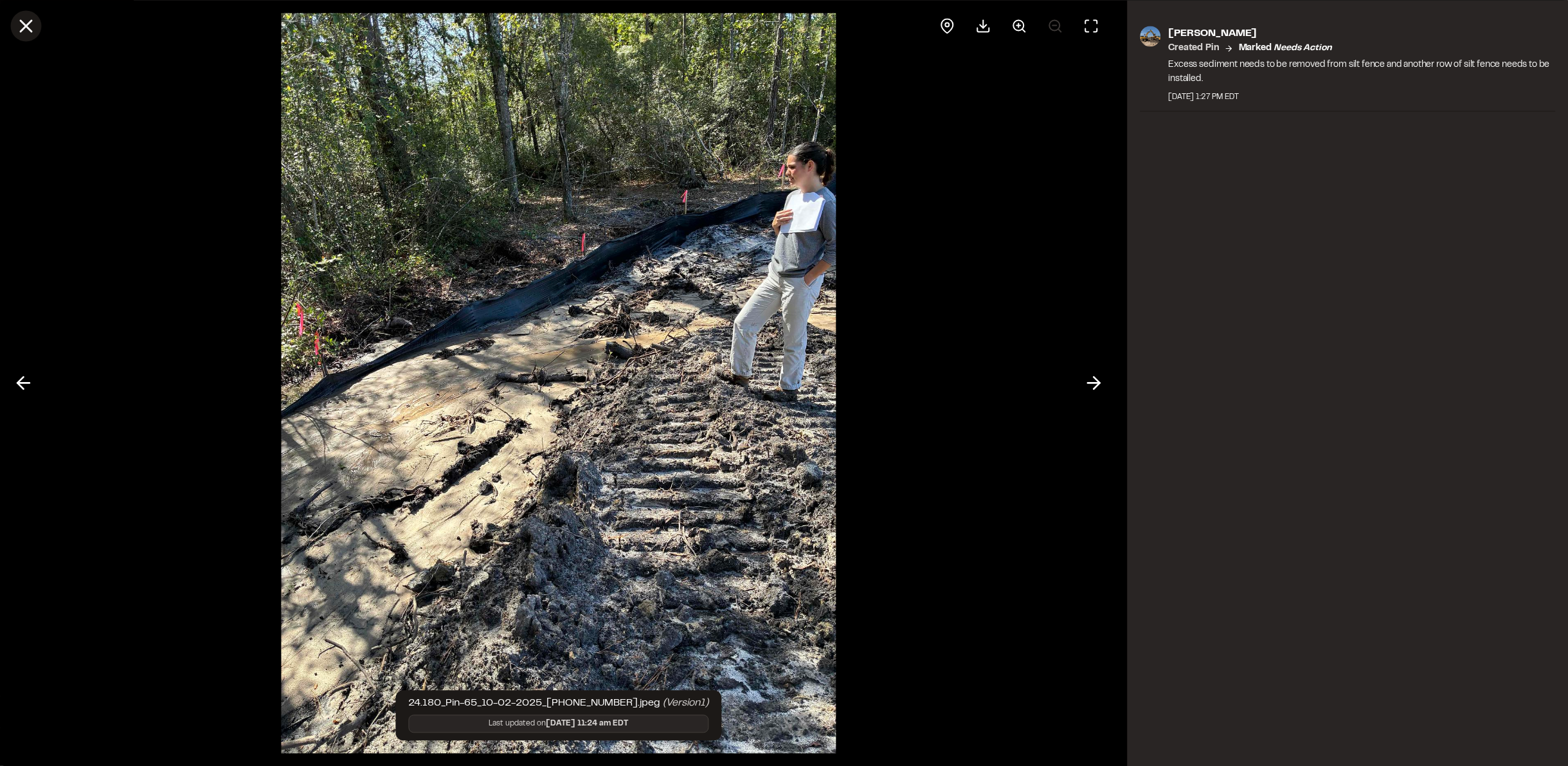
click at [24, 31] on icon at bounding box center [26, 26] width 22 height 22
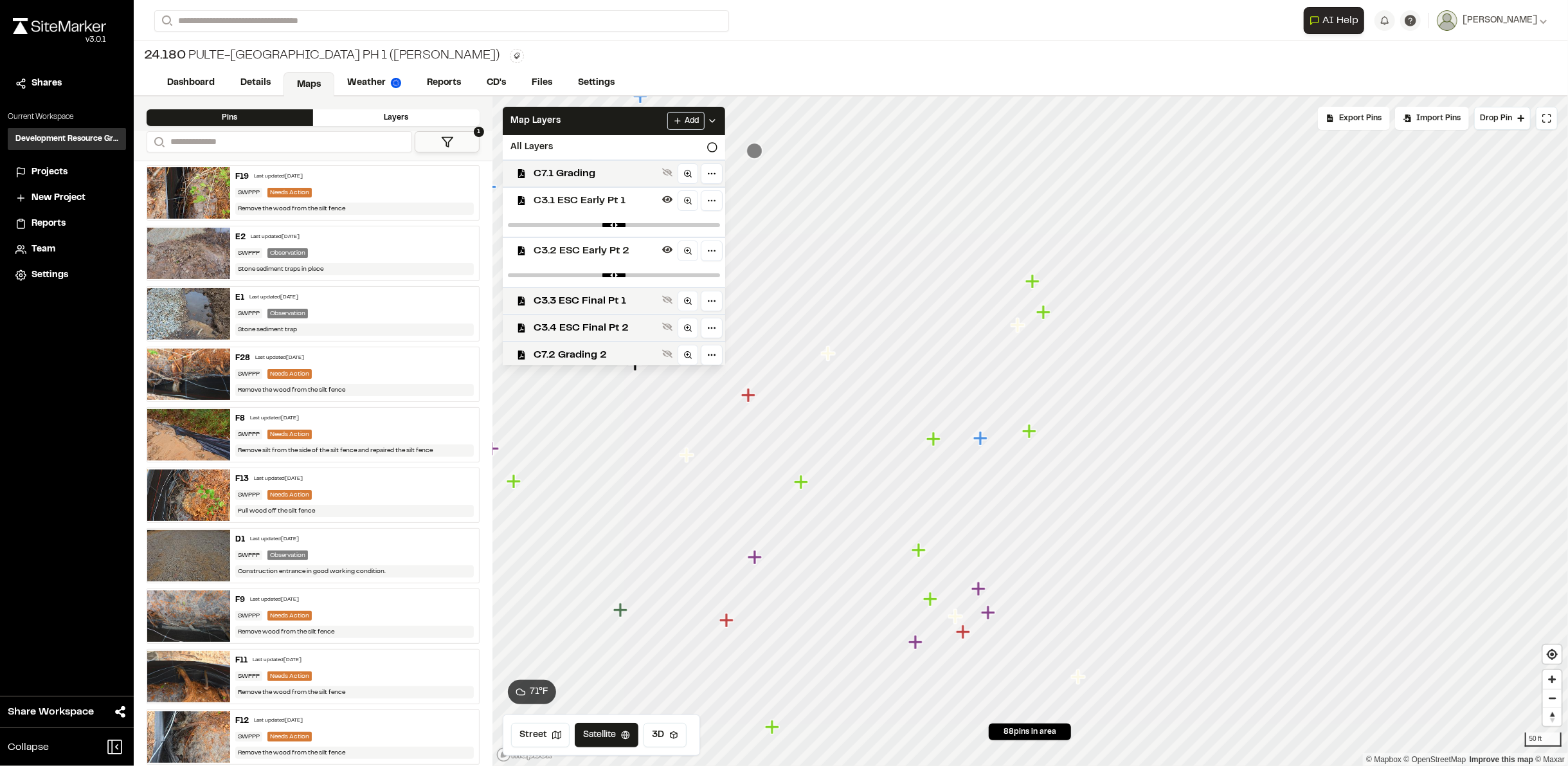
click at [744, 398] on icon "Map marker" at bounding box center [750, 395] width 17 height 17
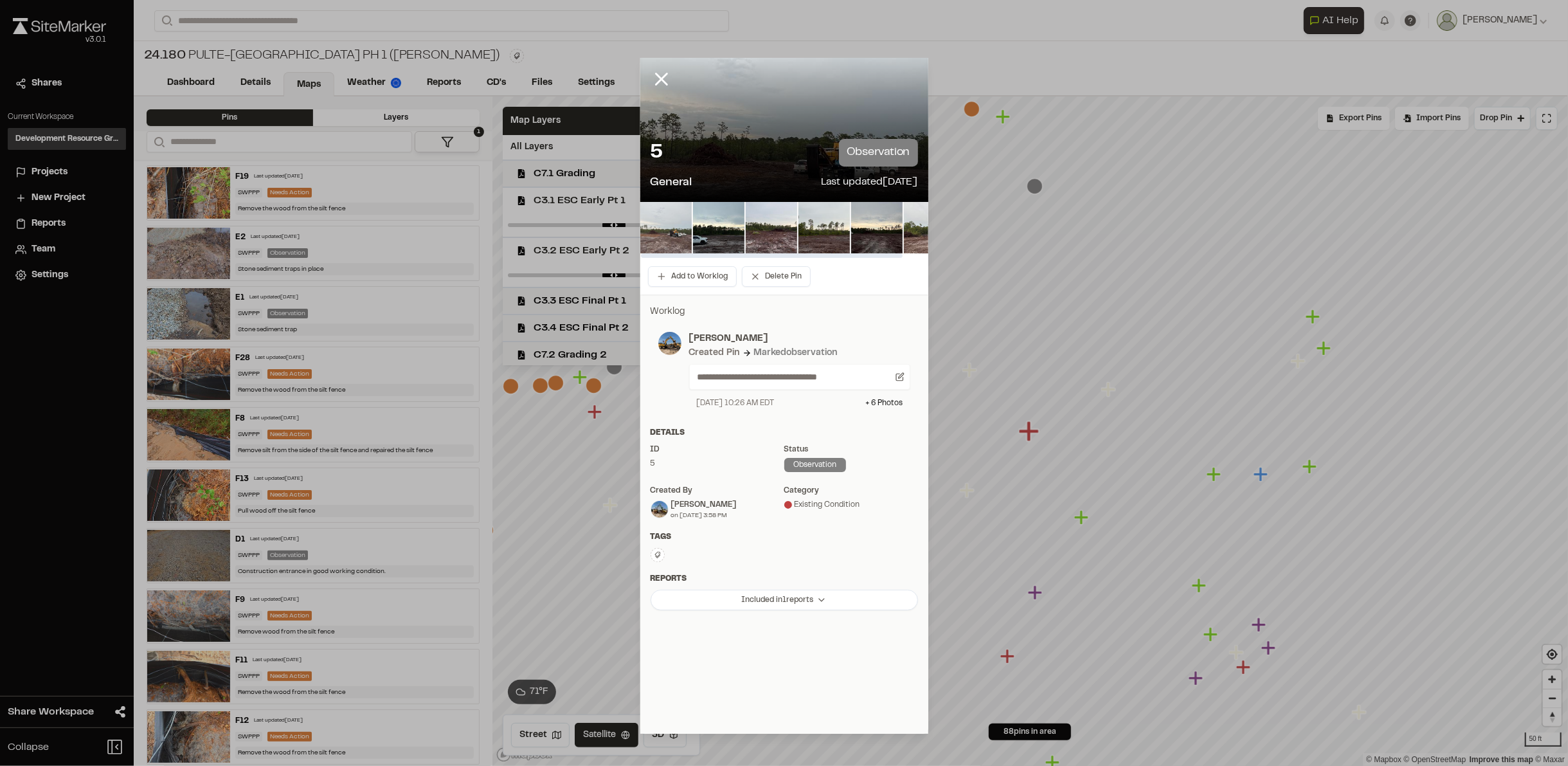
click at [672, 227] on img at bounding box center [666, 227] width 52 height 52
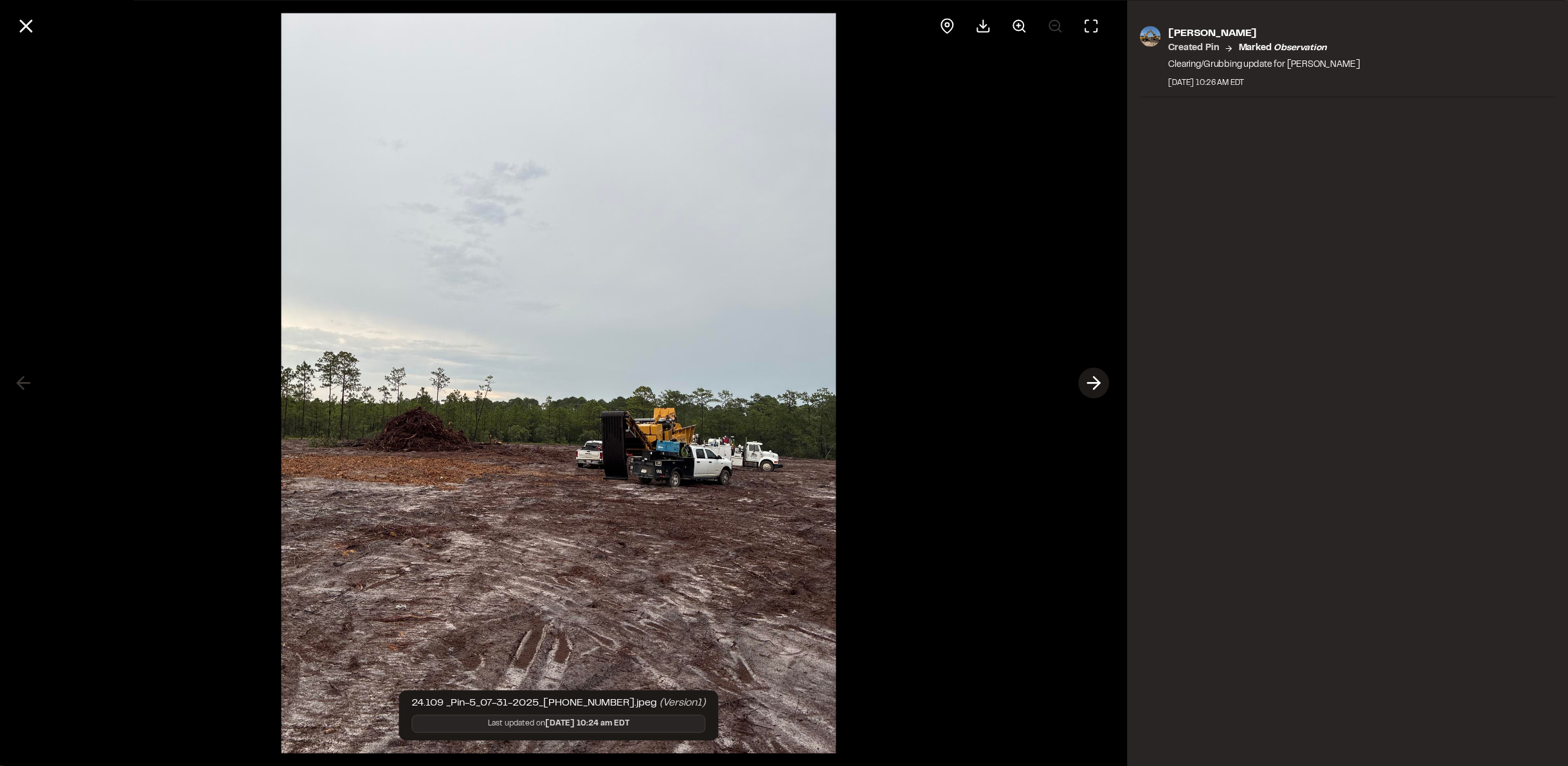
click at [1096, 384] on polyline at bounding box center [1096, 383] width 5 height 12
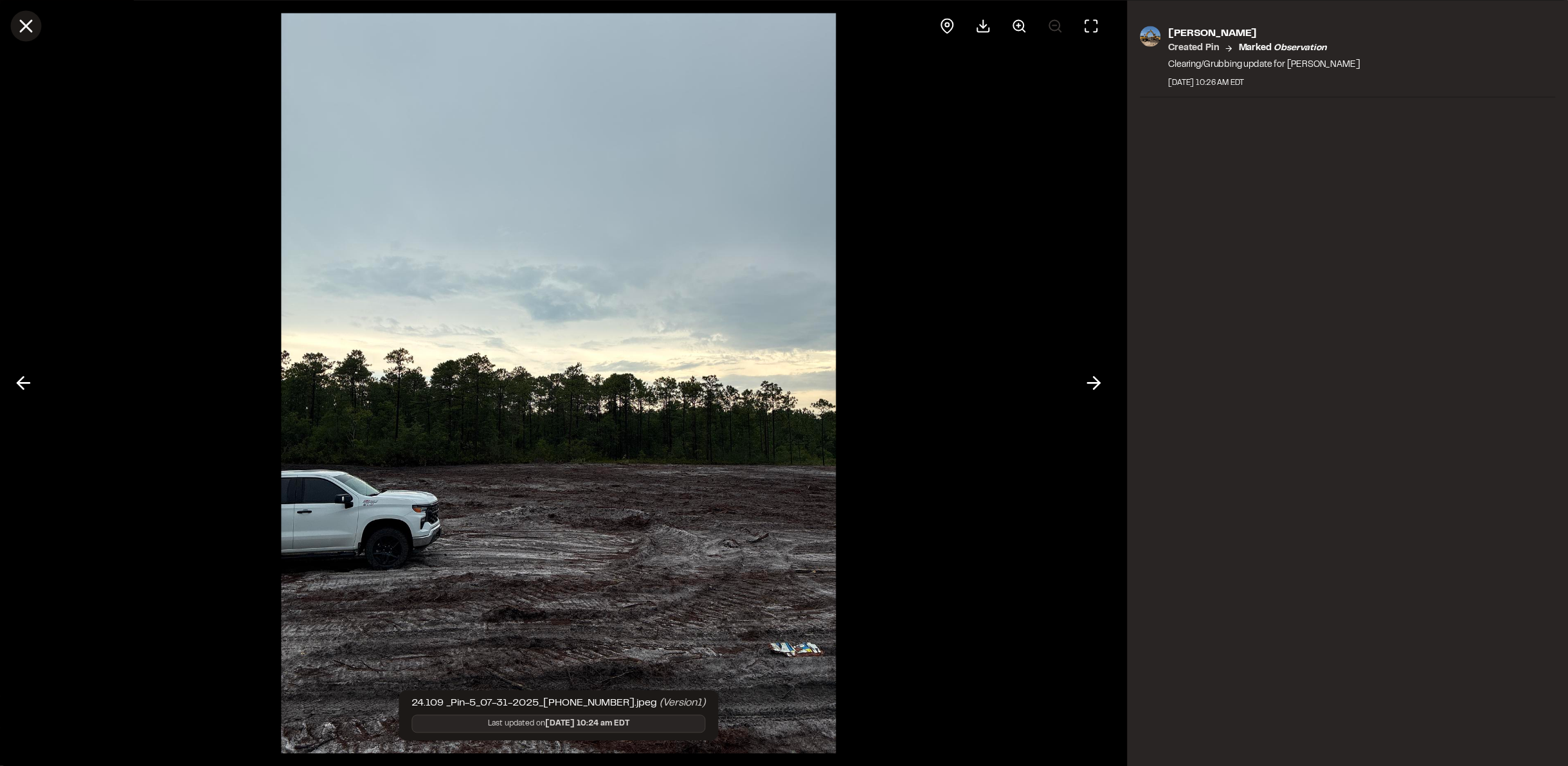
click at [22, 29] on line at bounding box center [26, 26] width 11 height 11
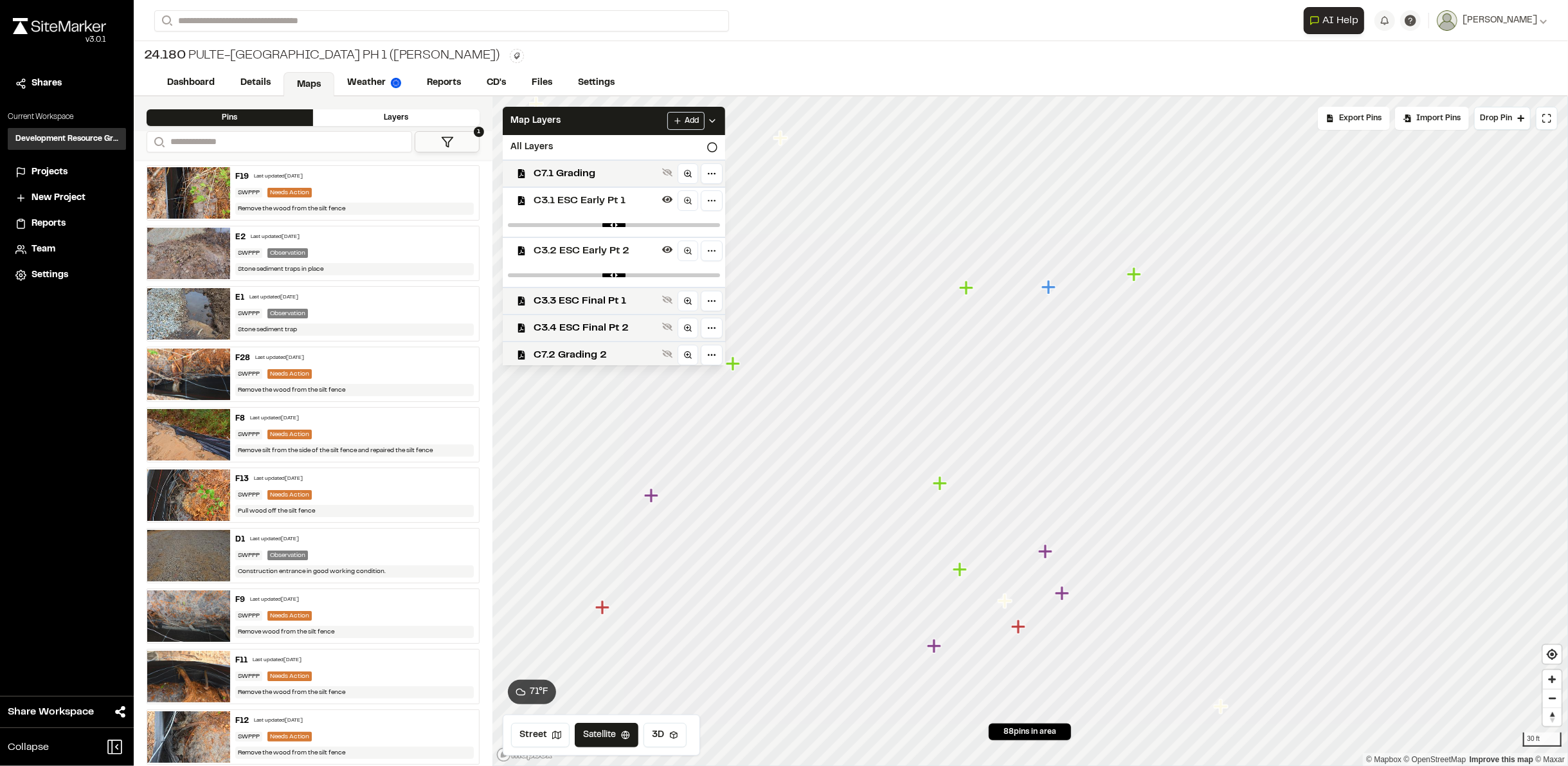
click at [1047, 290] on icon "Map marker" at bounding box center [1048, 287] width 14 height 14
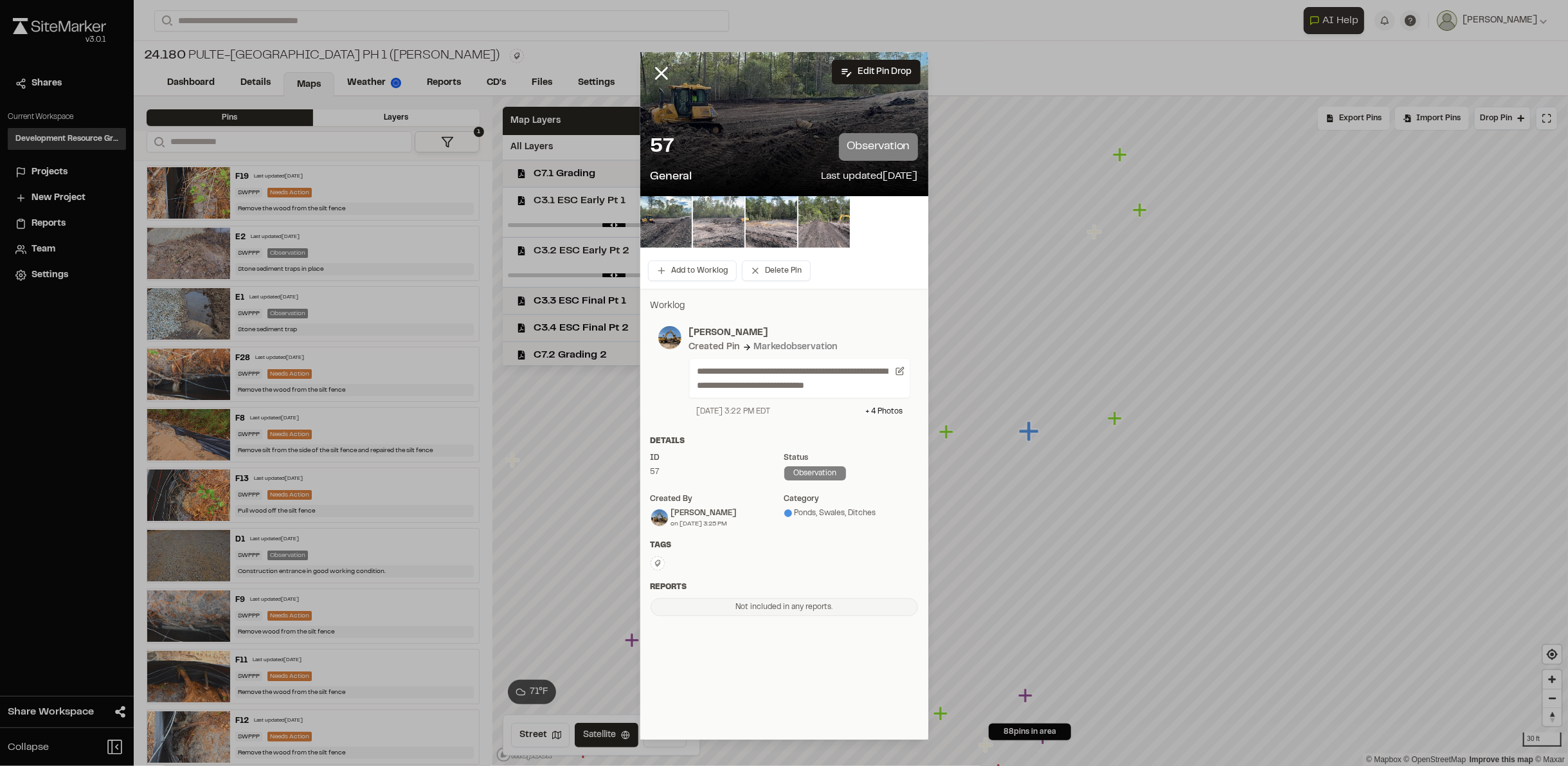
click at [700, 225] on img at bounding box center [718, 222] width 52 height 52
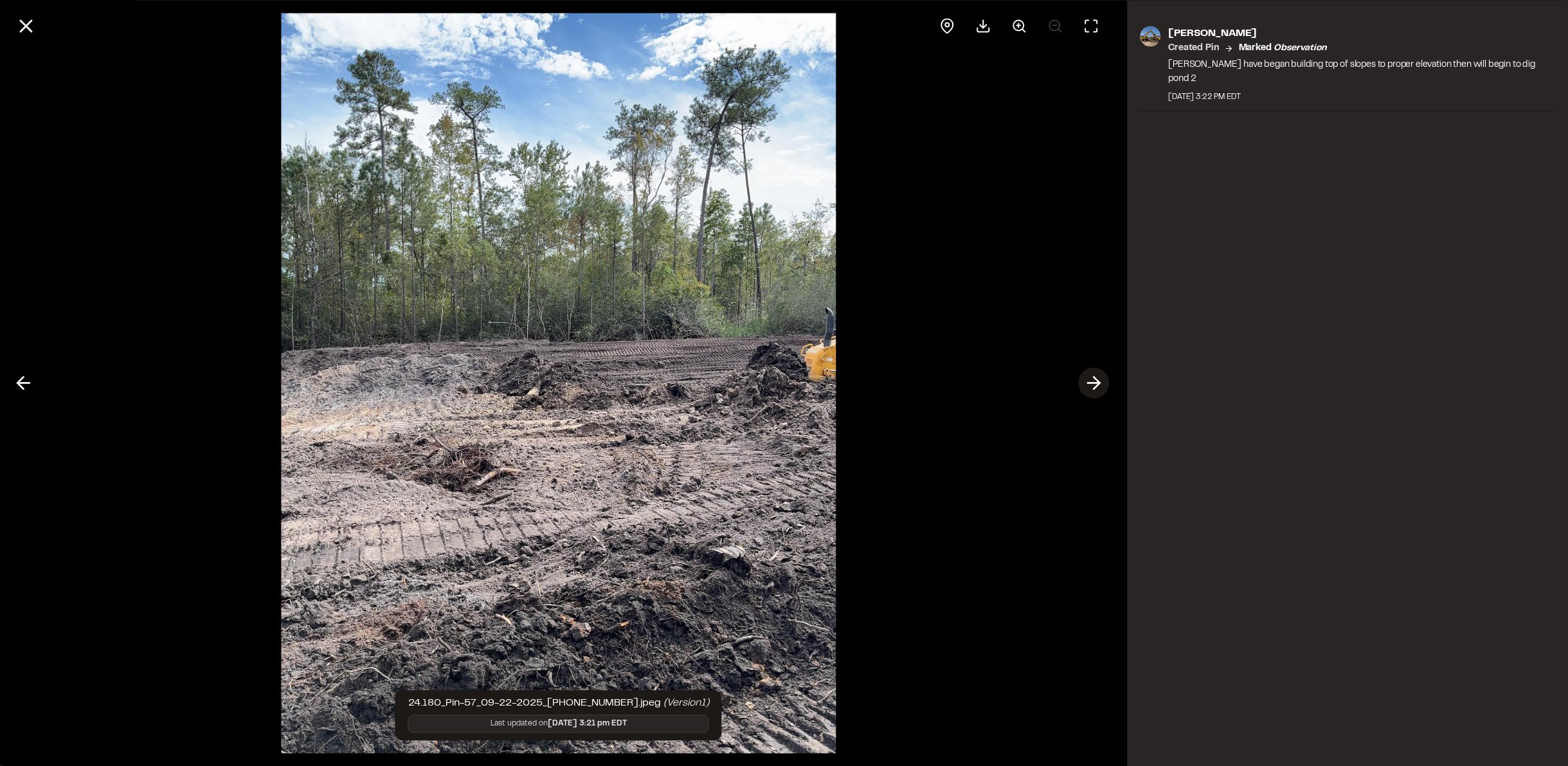
click at [1096, 382] on icon at bounding box center [1094, 383] width 21 height 22
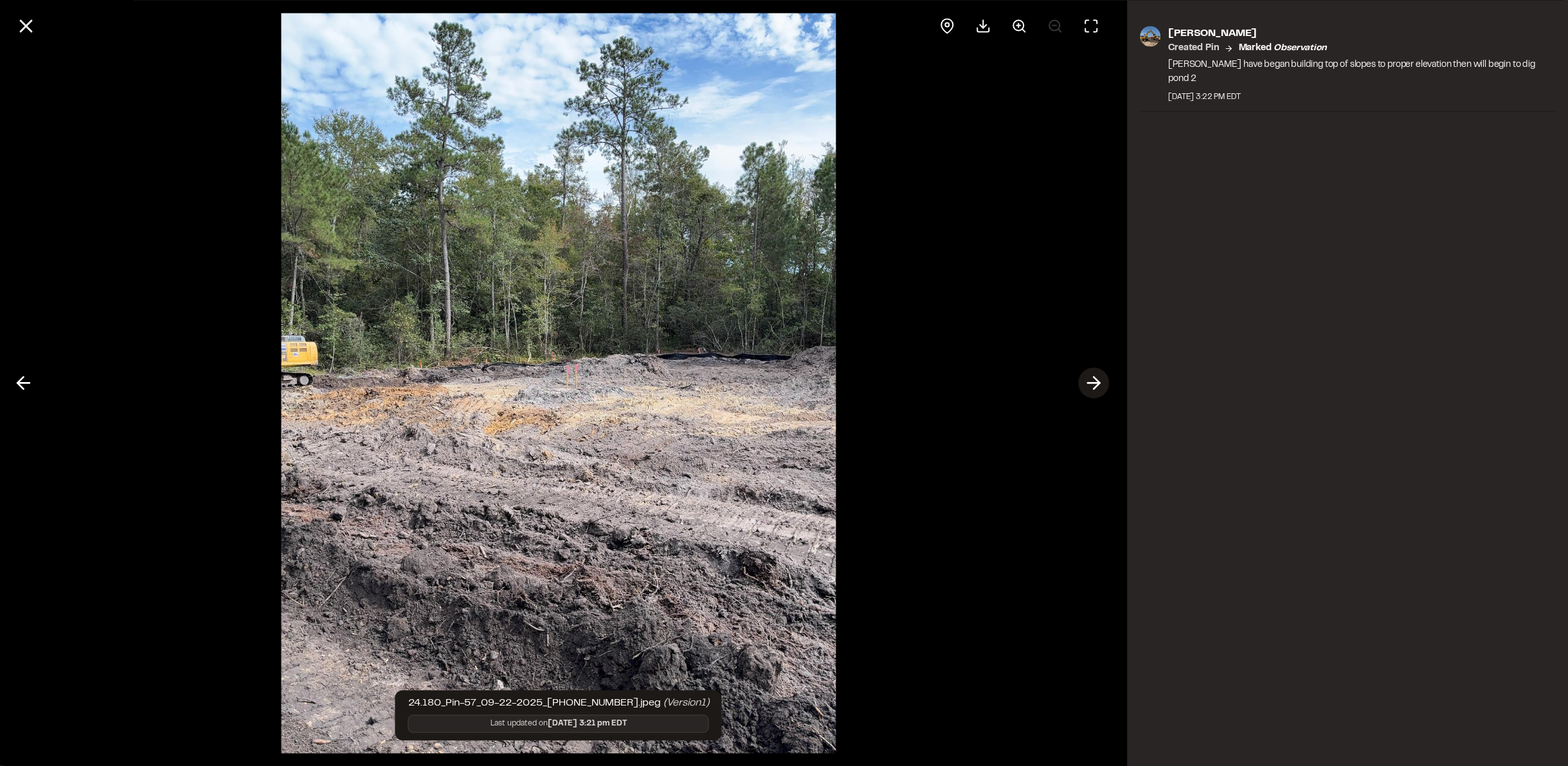
click at [1099, 382] on polyline at bounding box center [1096, 383] width 5 height 12
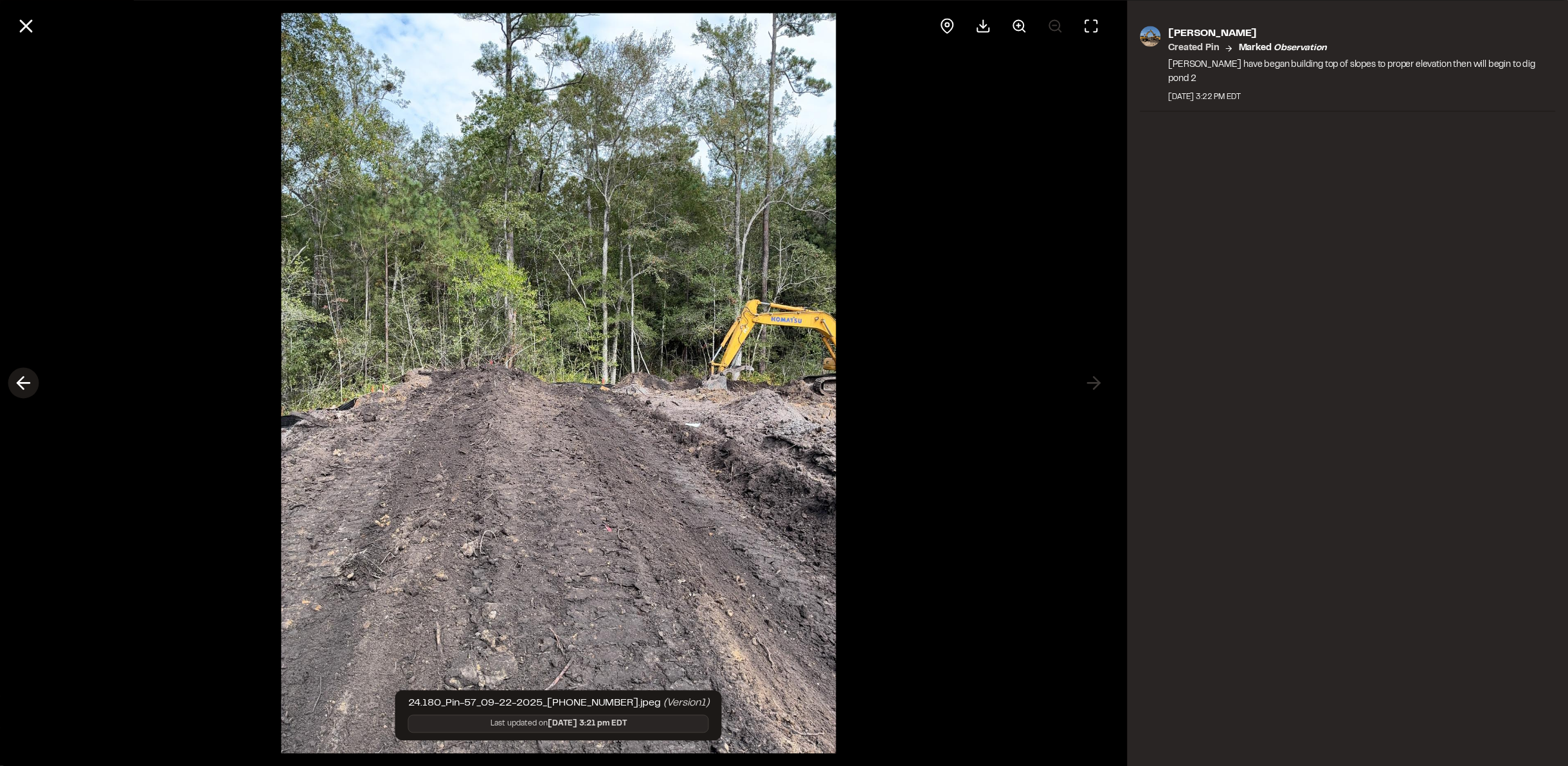
click at [24, 382] on icon at bounding box center [22, 383] width 21 height 22
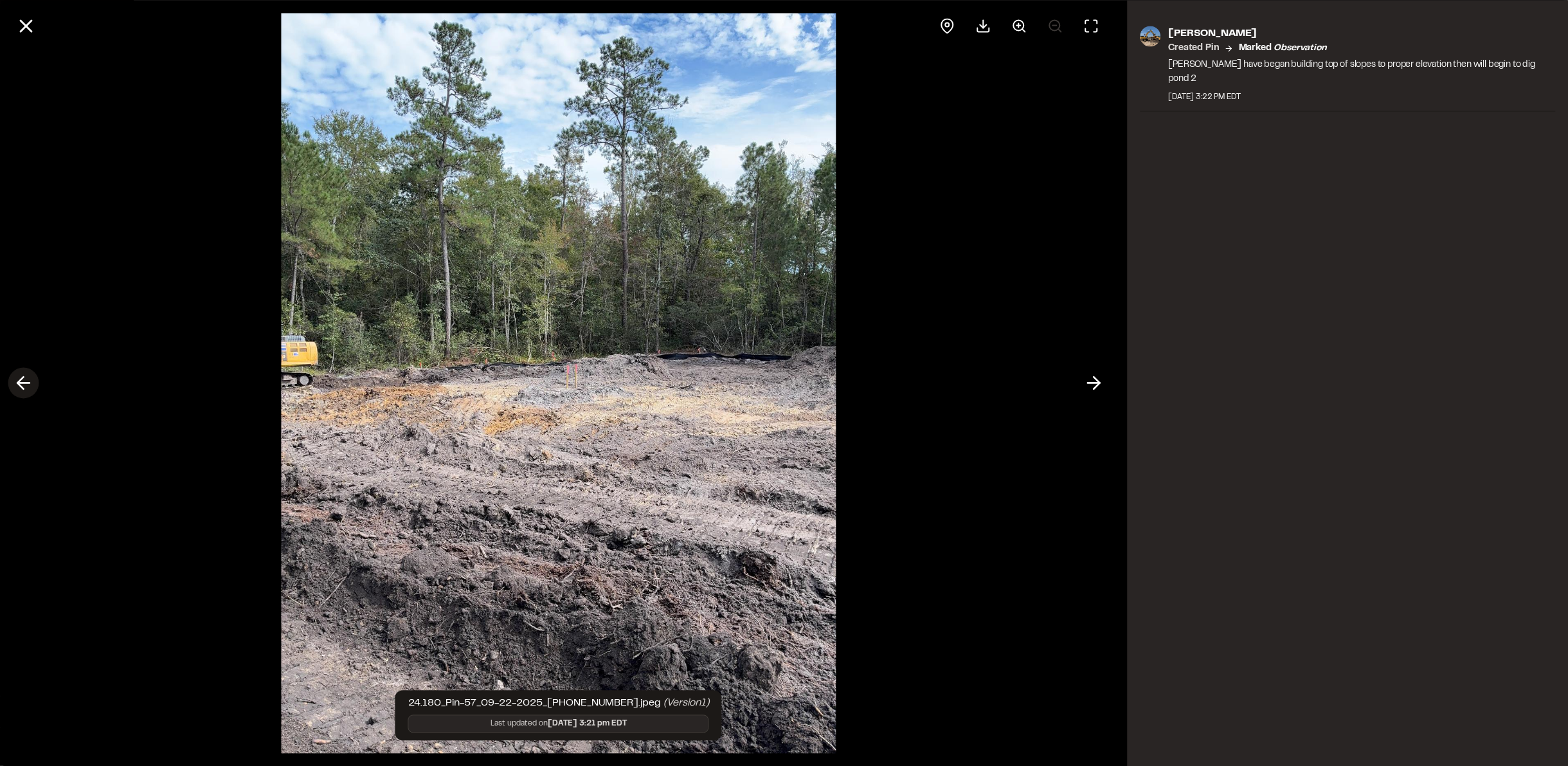
click at [26, 385] on icon at bounding box center [22, 383] width 21 height 22
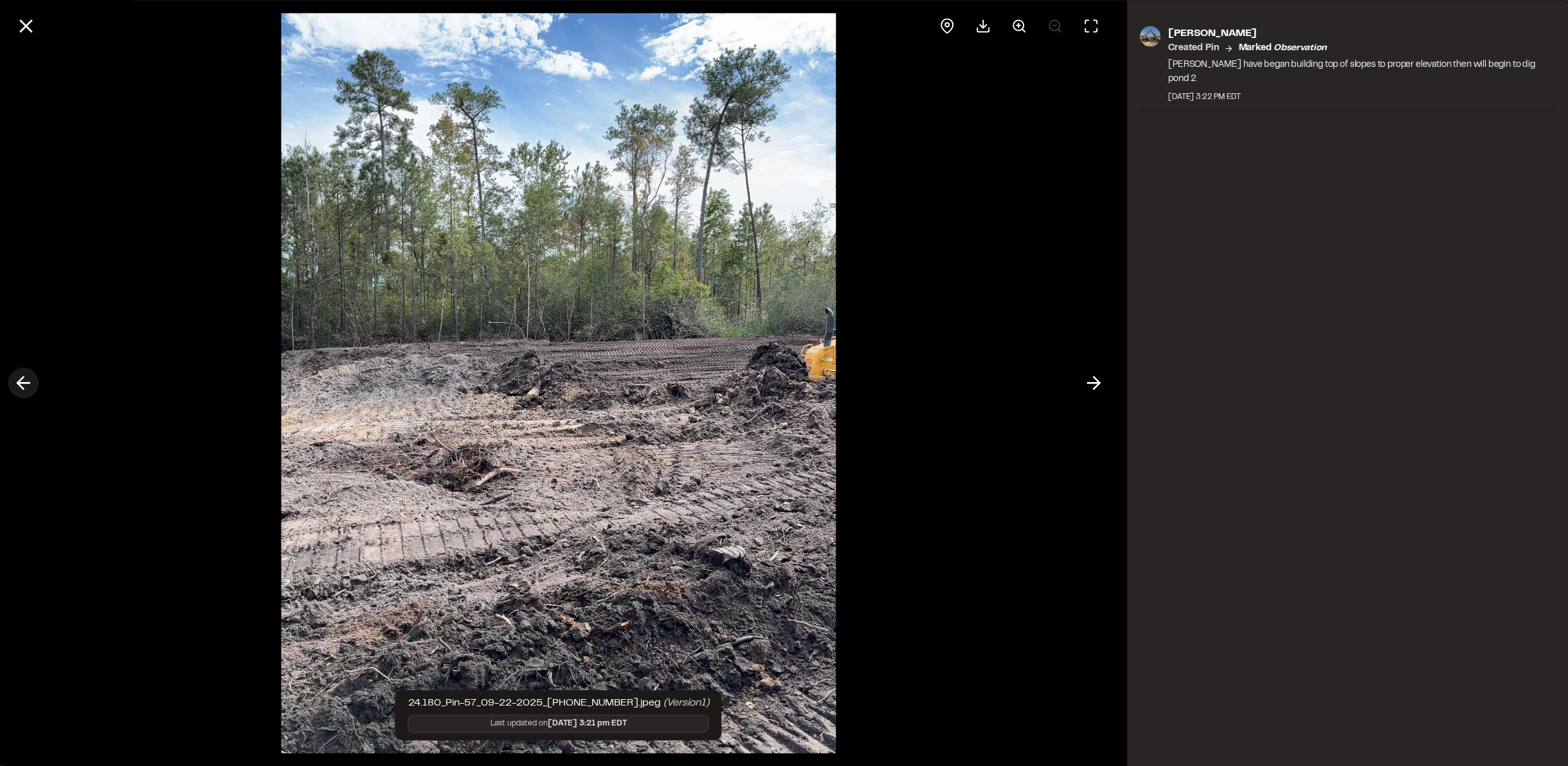
click at [26, 385] on icon at bounding box center [22, 383] width 21 height 22
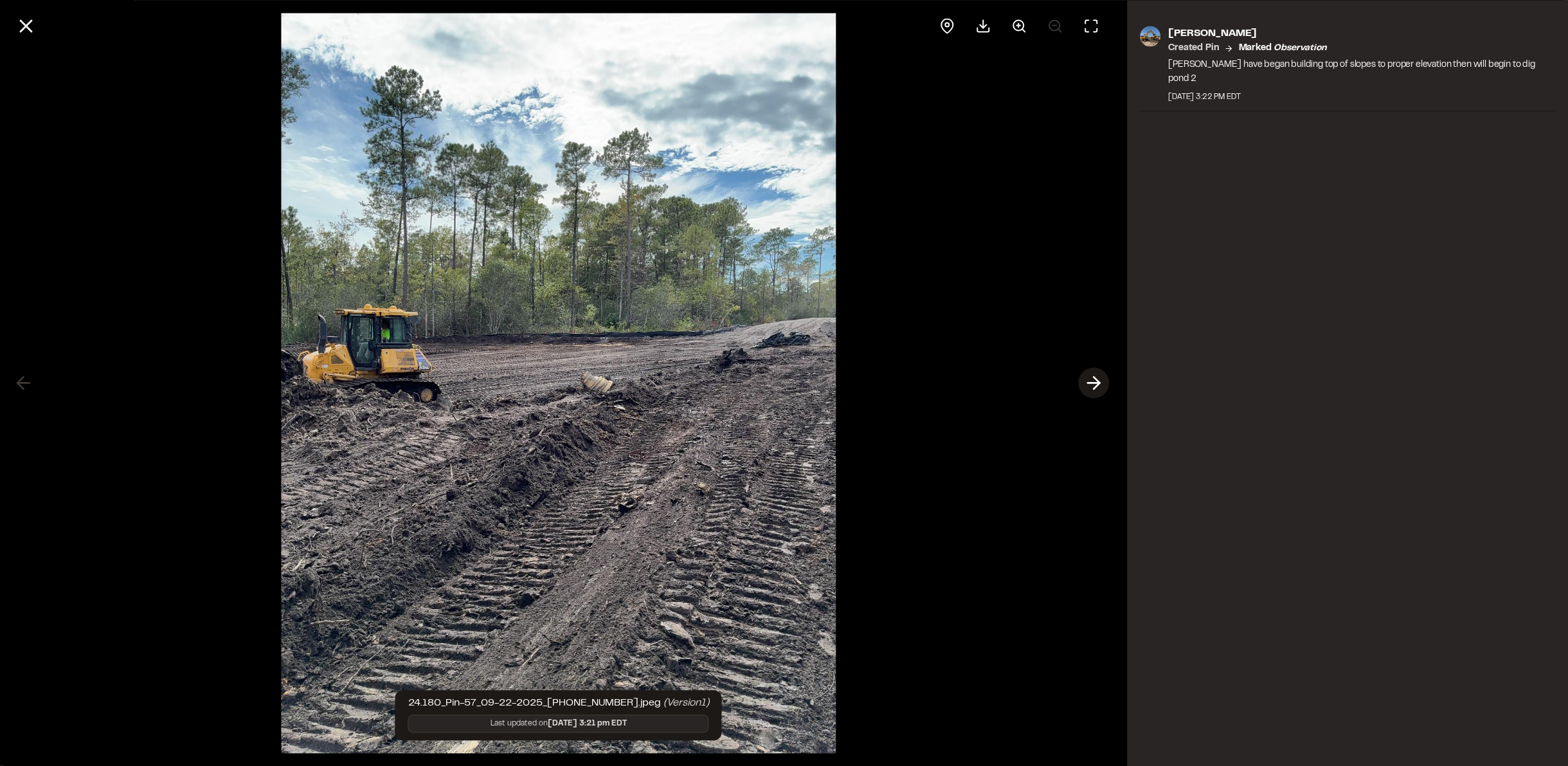
click at [1083, 376] on button at bounding box center [1094, 383] width 31 height 31
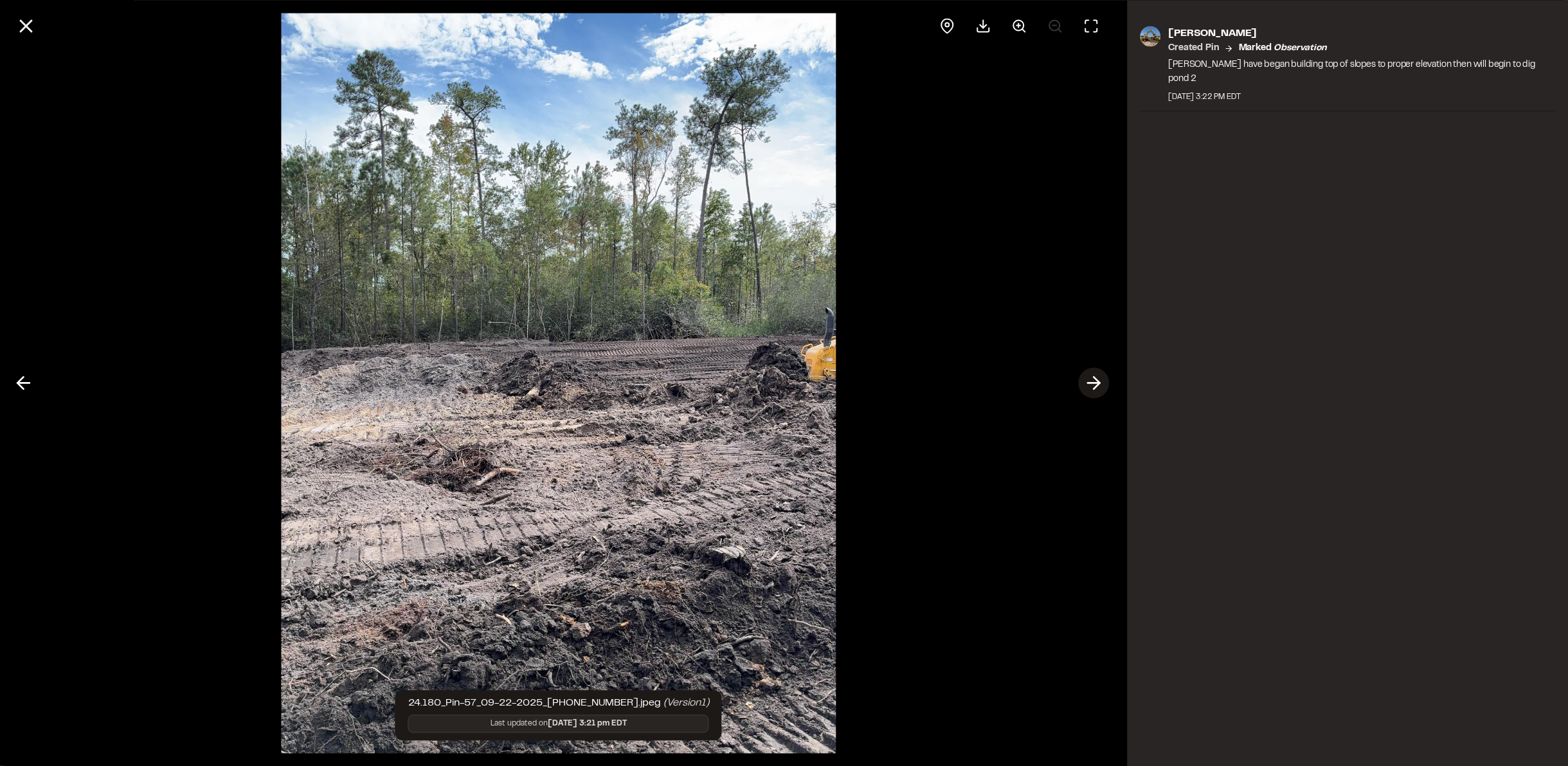
click at [1087, 377] on icon at bounding box center [1094, 383] width 21 height 22
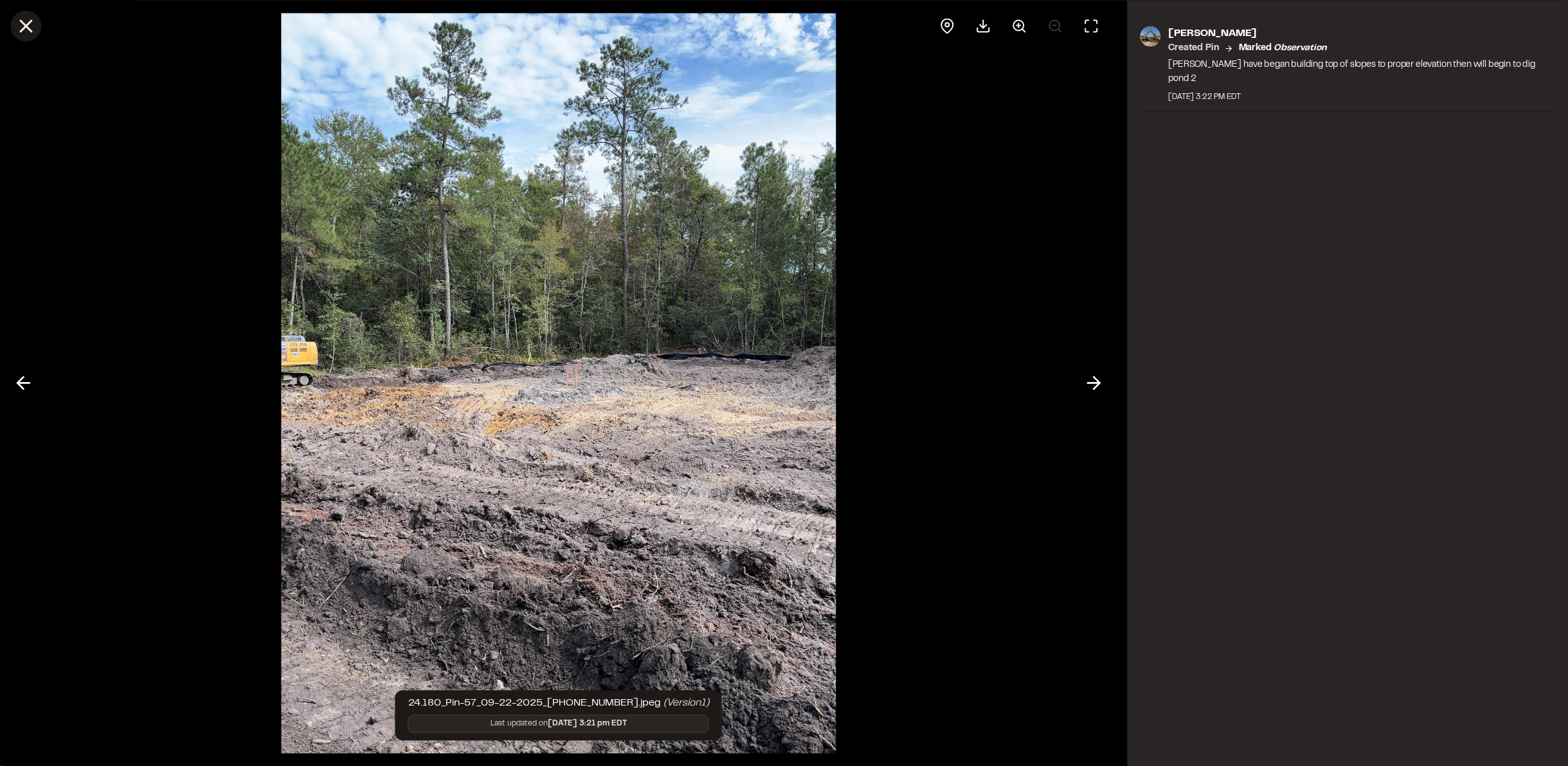
click at [26, 34] on icon at bounding box center [26, 26] width 22 height 22
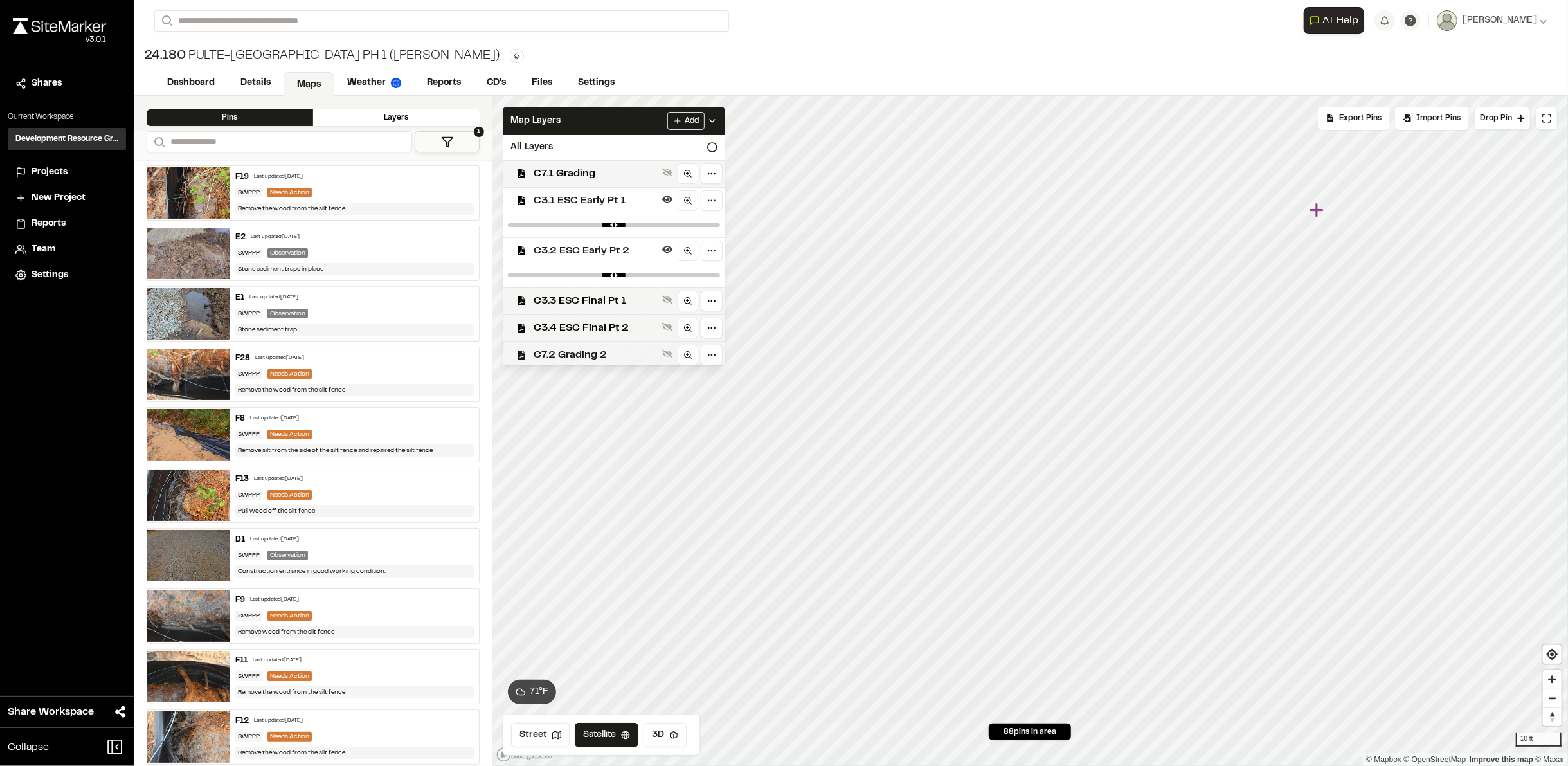
drag, startPoint x: 1171, startPoint y: 488, endPoint x: 616, endPoint y: 358, distance: 570.0
click at [820, 86] on div "**********" at bounding box center [850, 383] width 1434 height 766
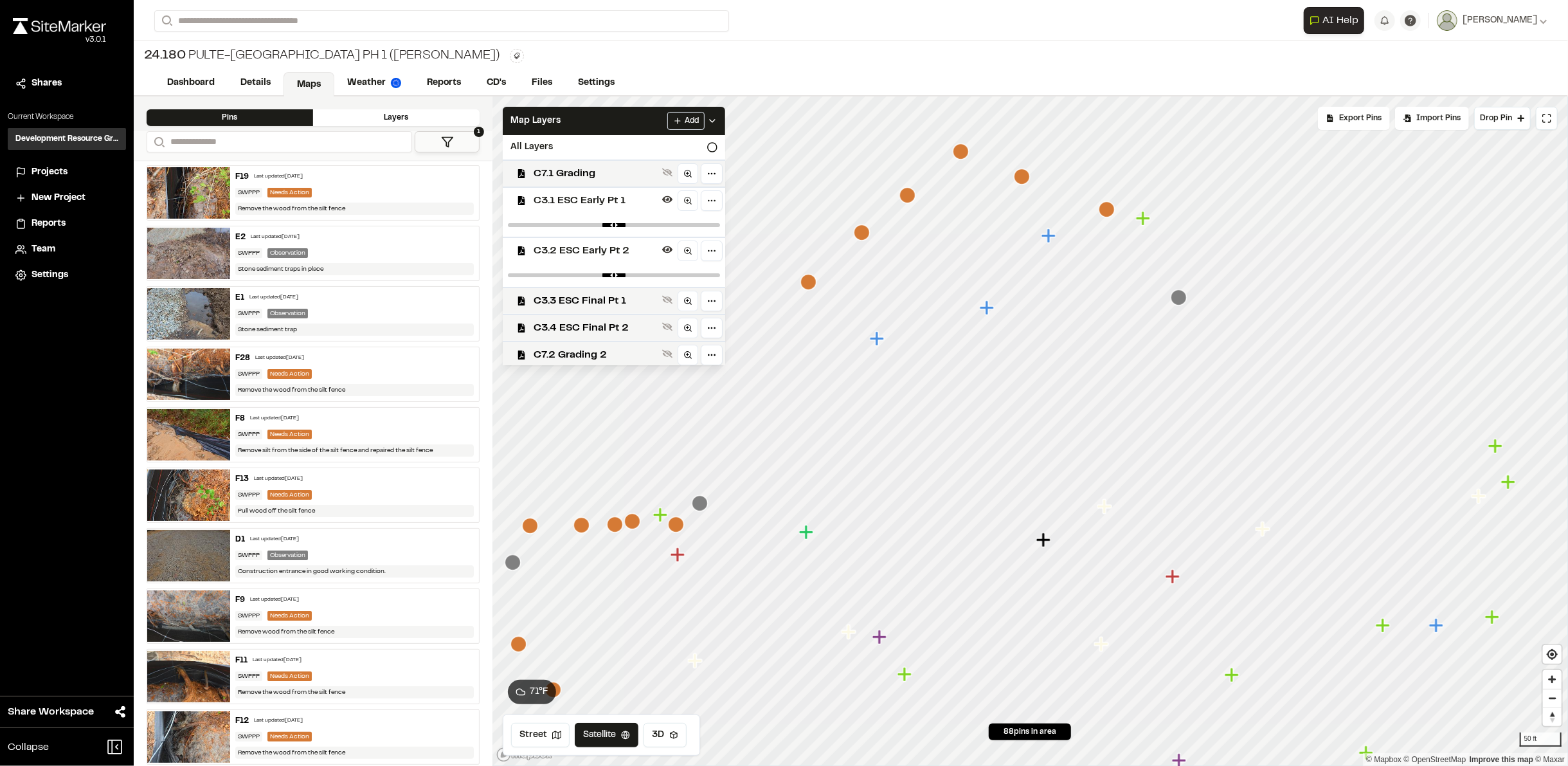
click at [961, 155] on icon "Map marker" at bounding box center [961, 152] width 16 height 16
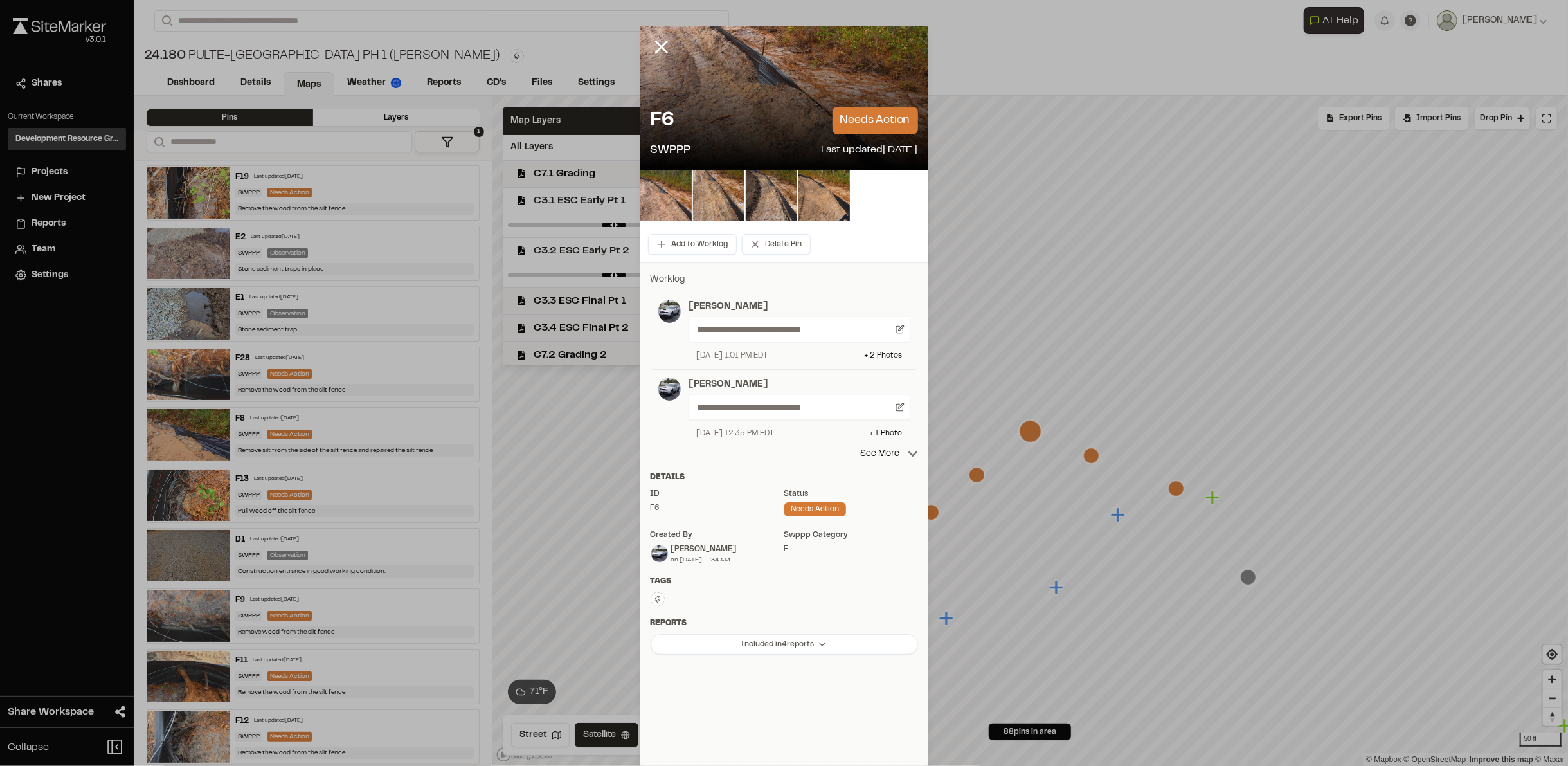
click at [653, 29] on div at bounding box center [670, 56] width 62 height 62
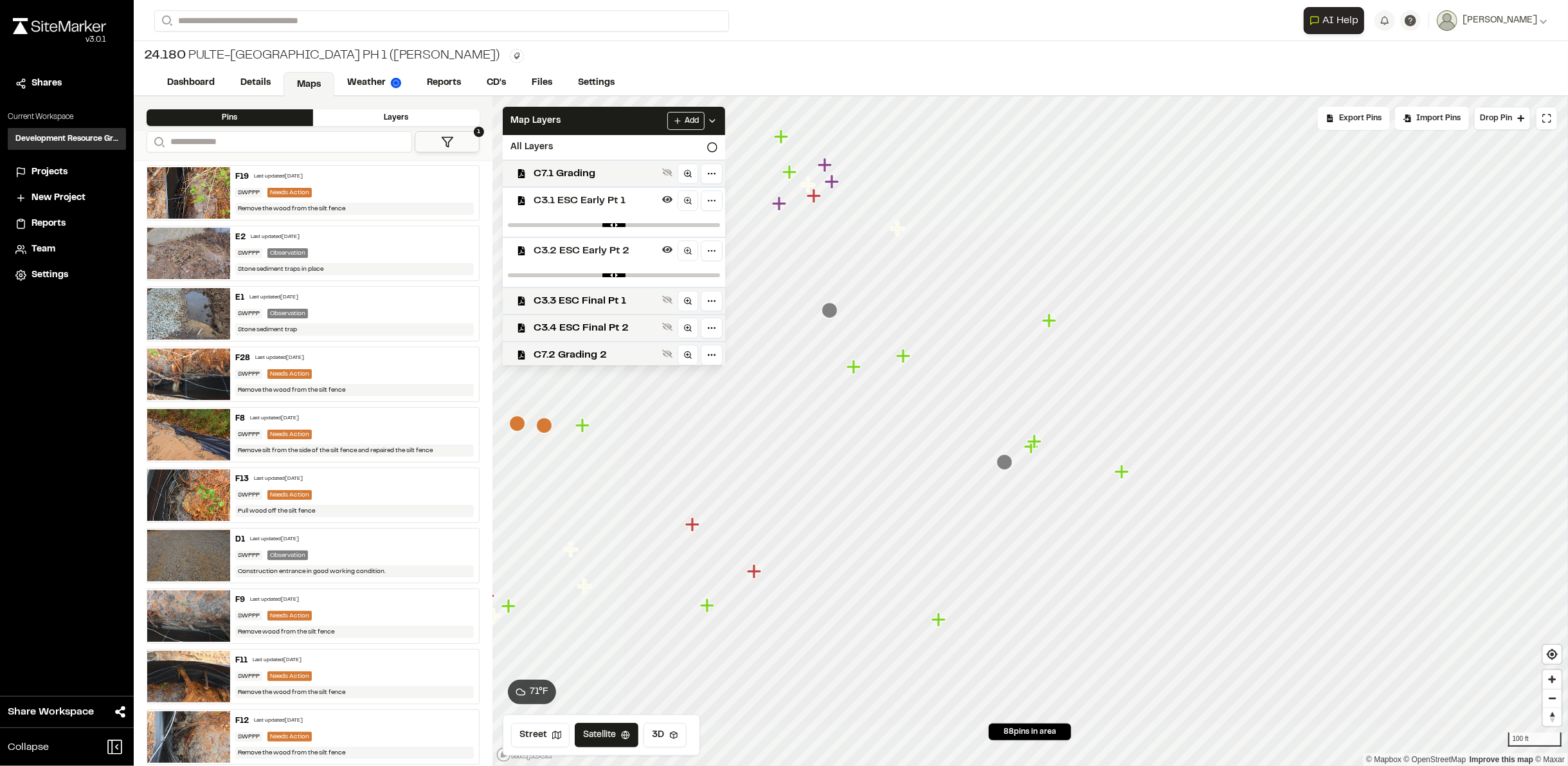
click at [1029, 450] on icon "Map marker" at bounding box center [1032, 447] width 17 height 17
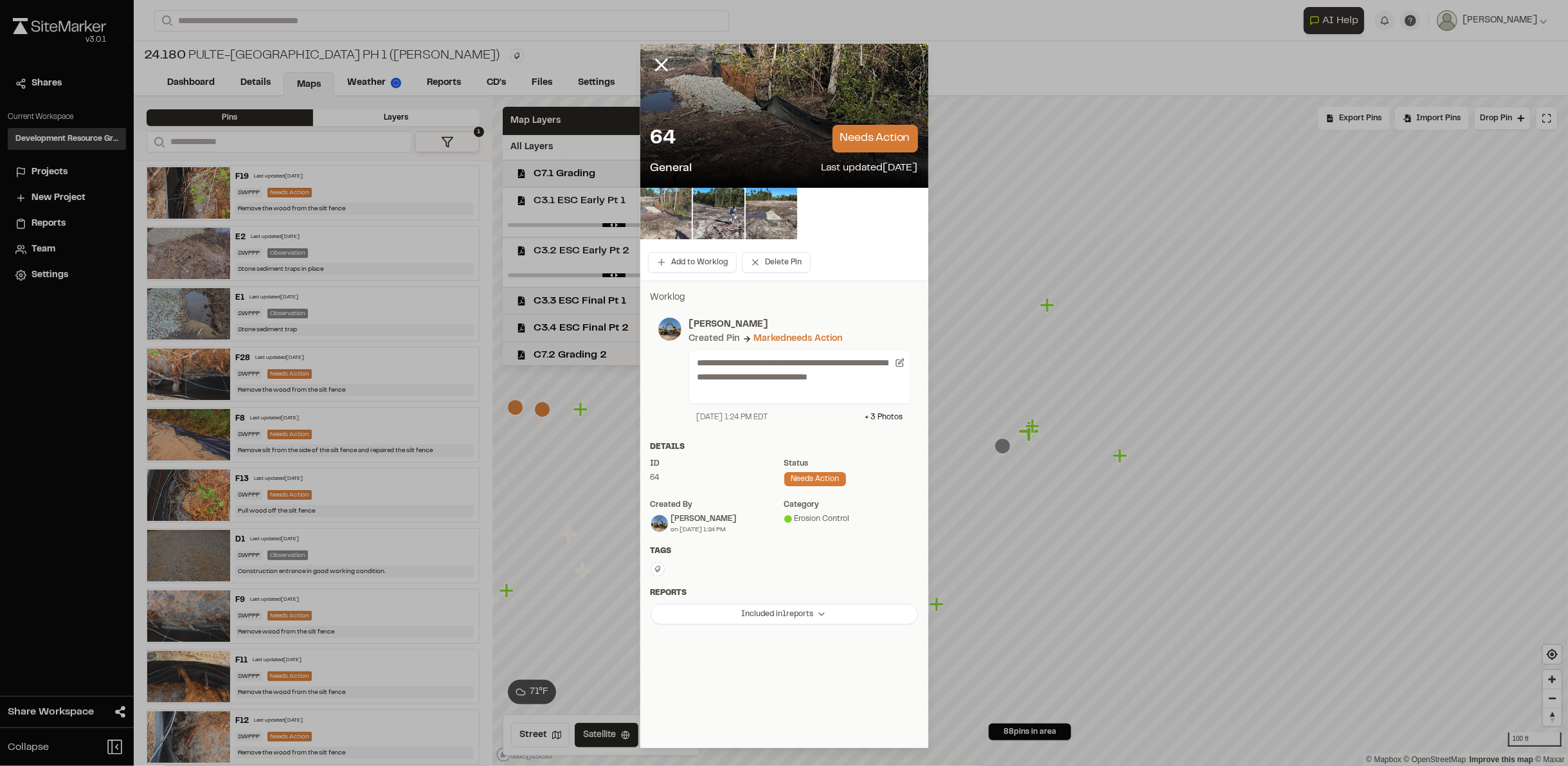
click at [655, 209] on img at bounding box center [666, 214] width 52 height 52
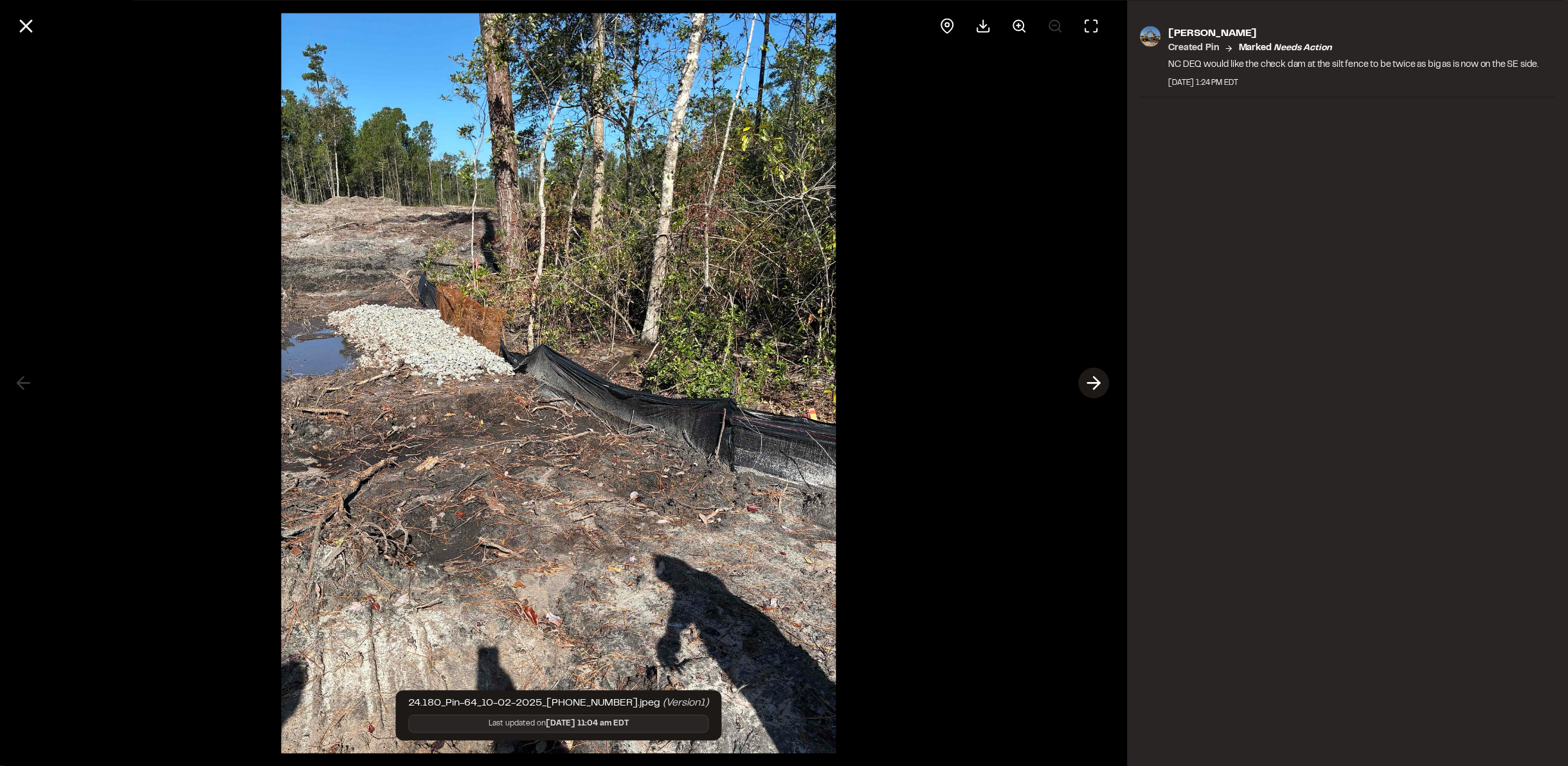
click at [1086, 389] on icon at bounding box center [1094, 383] width 21 height 22
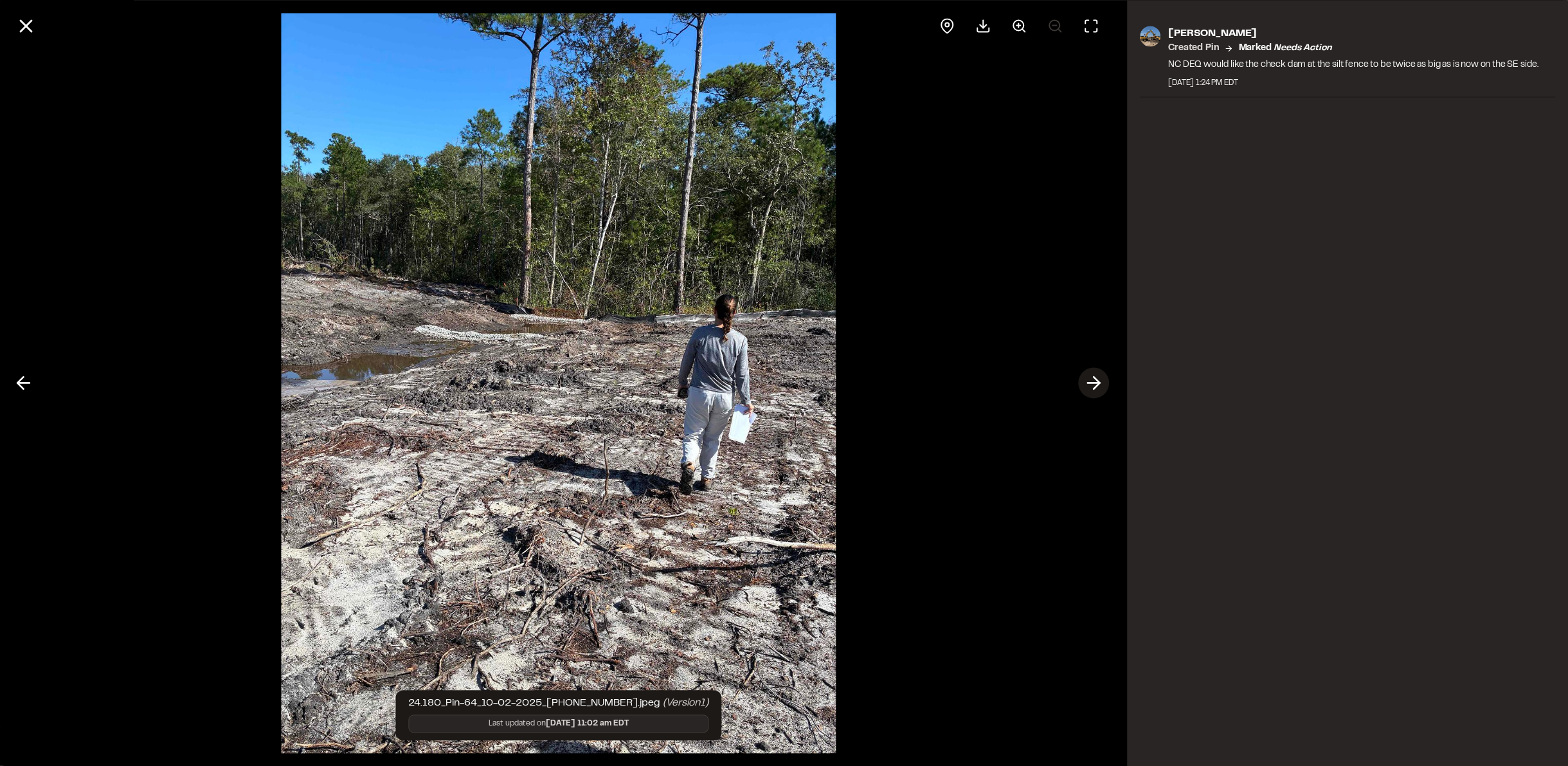
click at [1091, 385] on icon at bounding box center [1094, 383] width 21 height 22
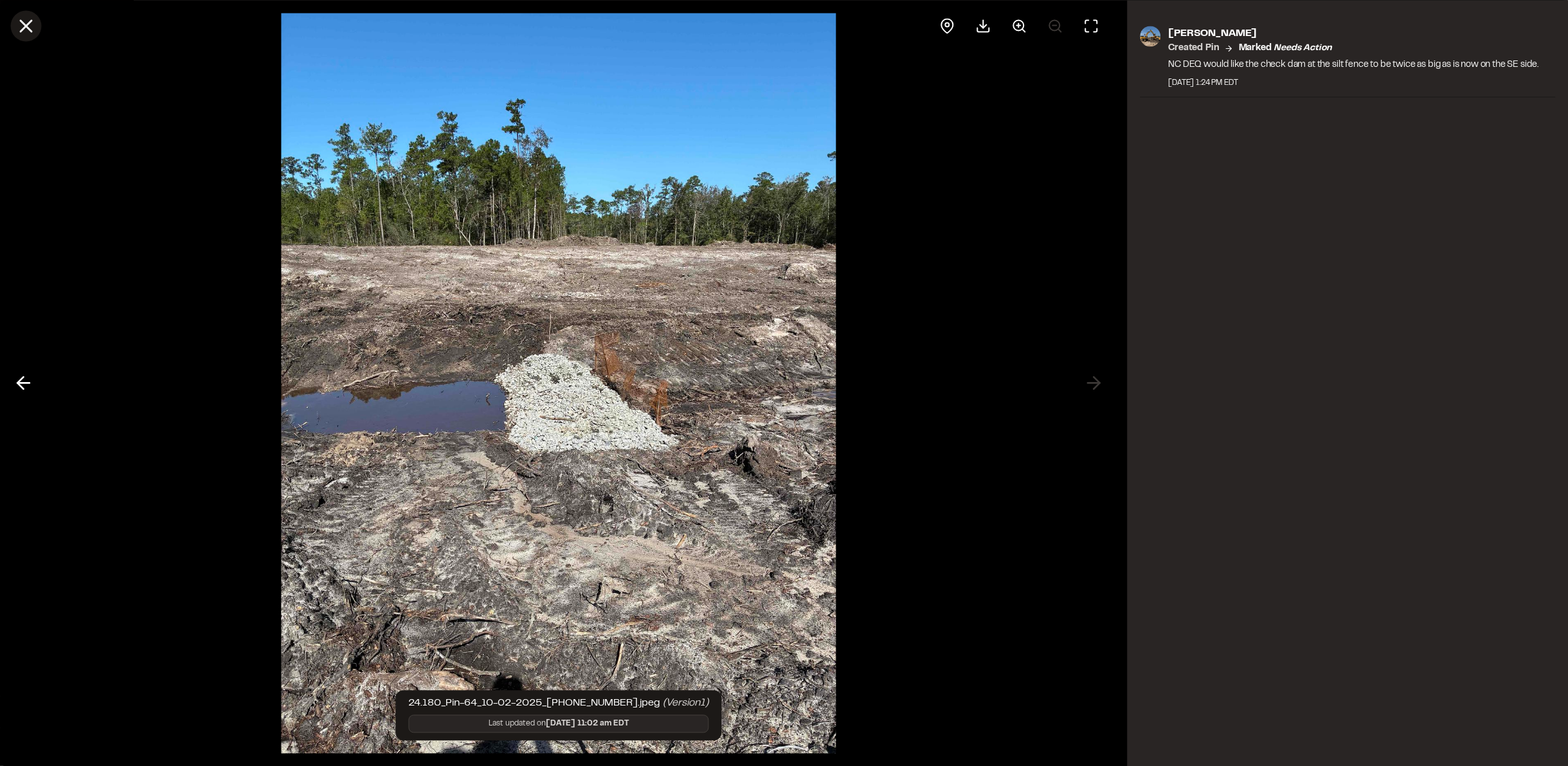
click at [26, 20] on icon at bounding box center [26, 26] width 22 height 22
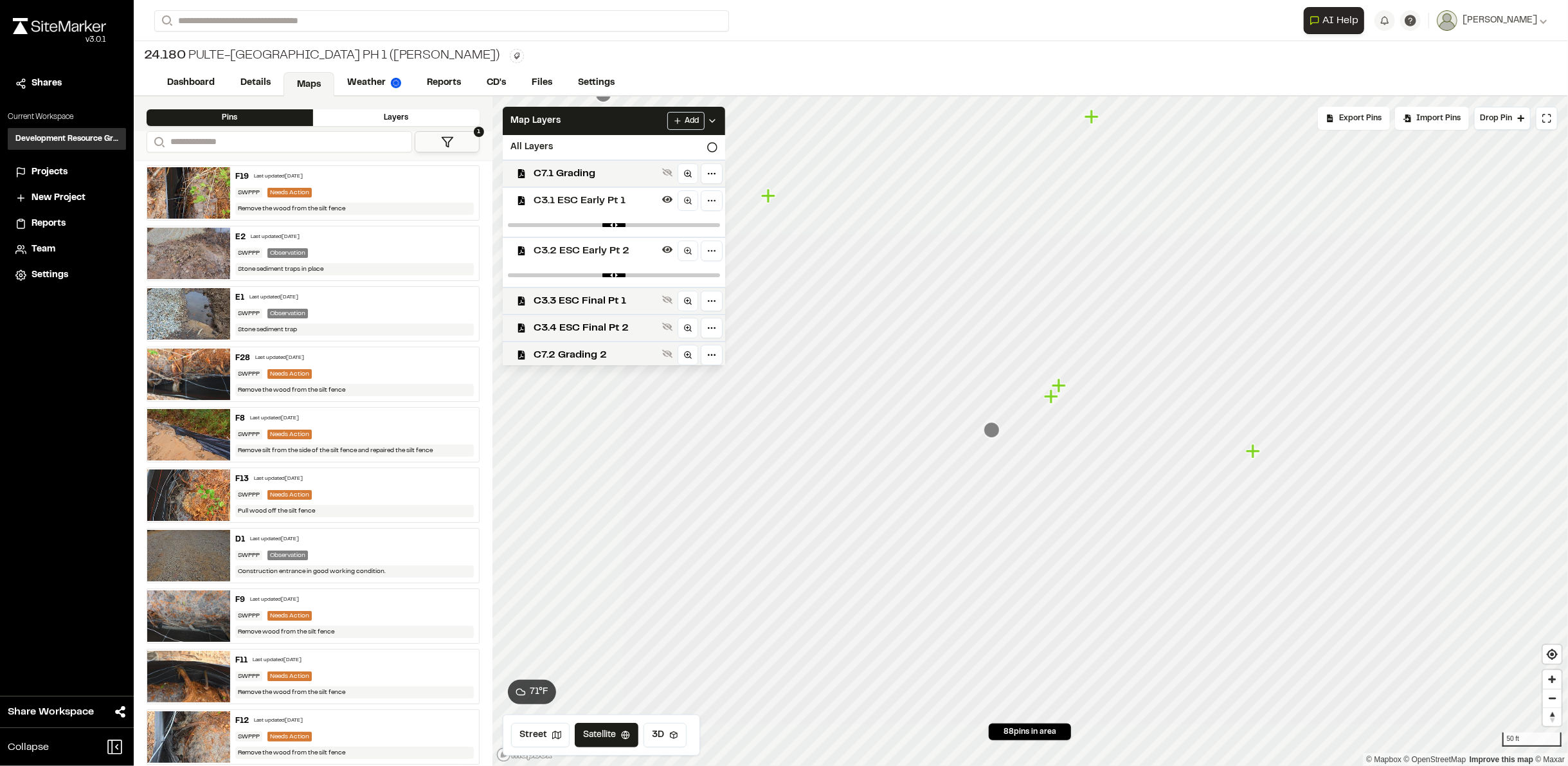
click at [983, 432] on icon "Map marker" at bounding box center [991, 430] width 17 height 17
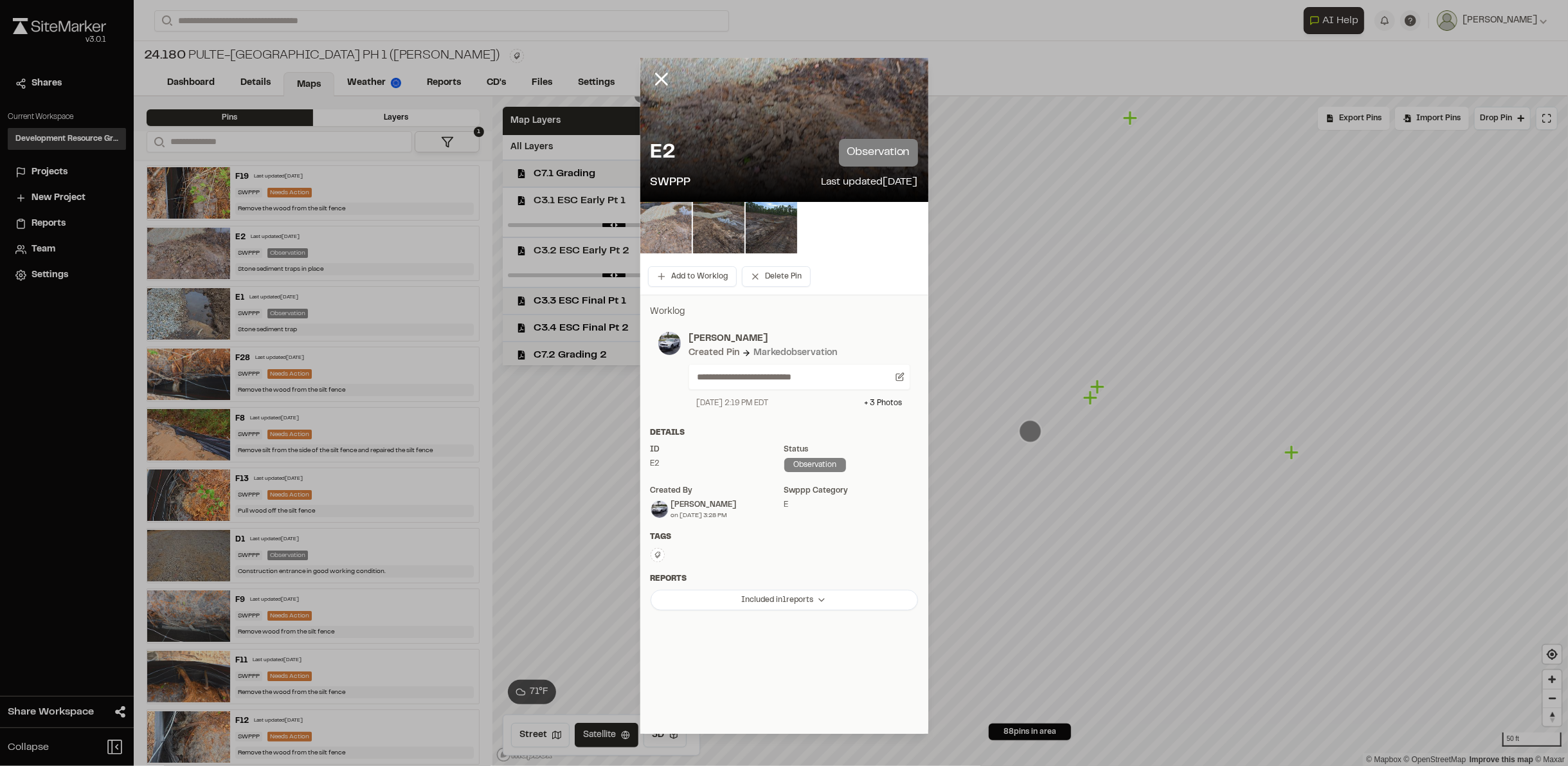
click at [660, 236] on img at bounding box center [666, 227] width 52 height 52
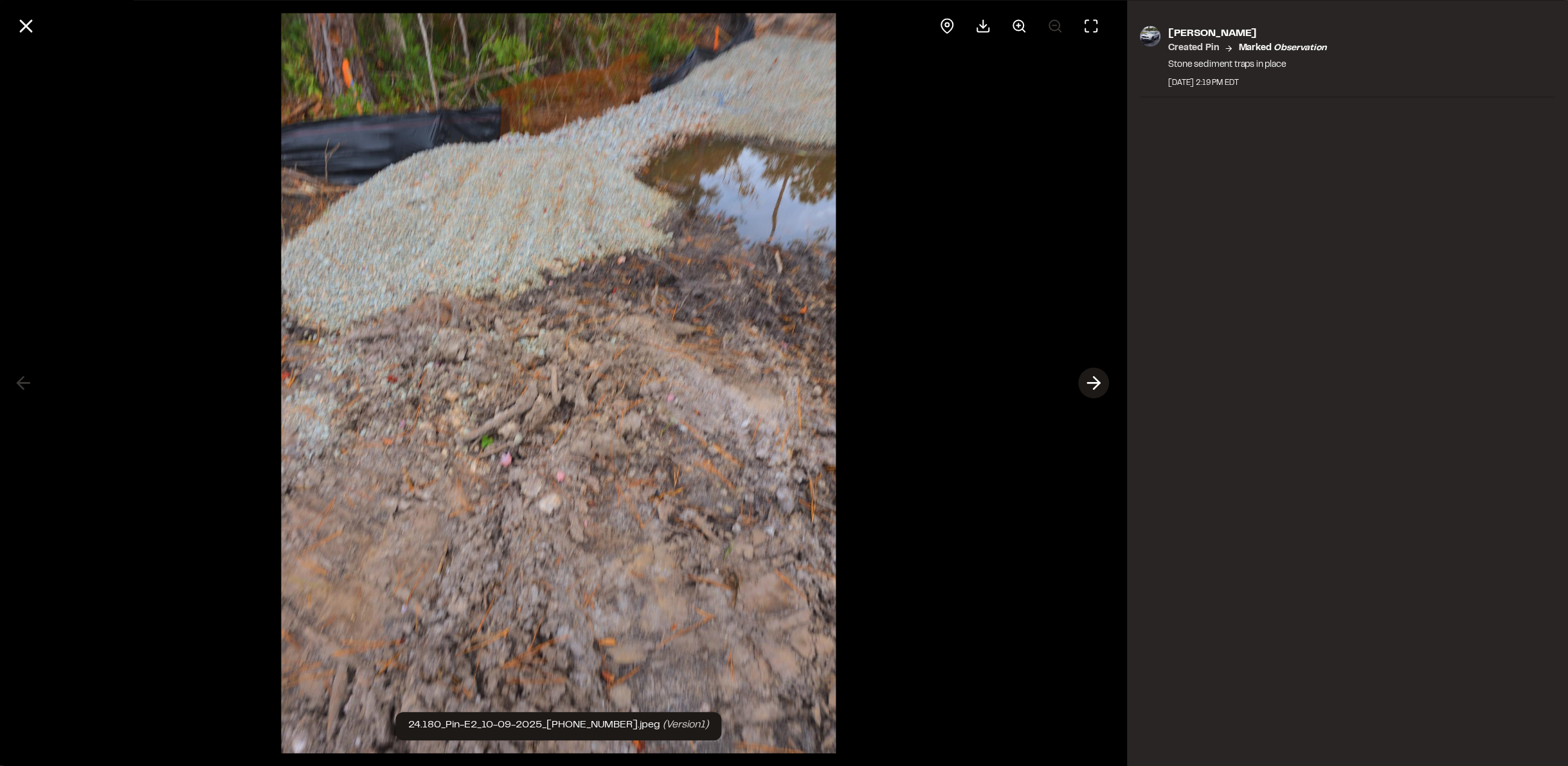
click at [1091, 386] on icon at bounding box center [1094, 383] width 21 height 22
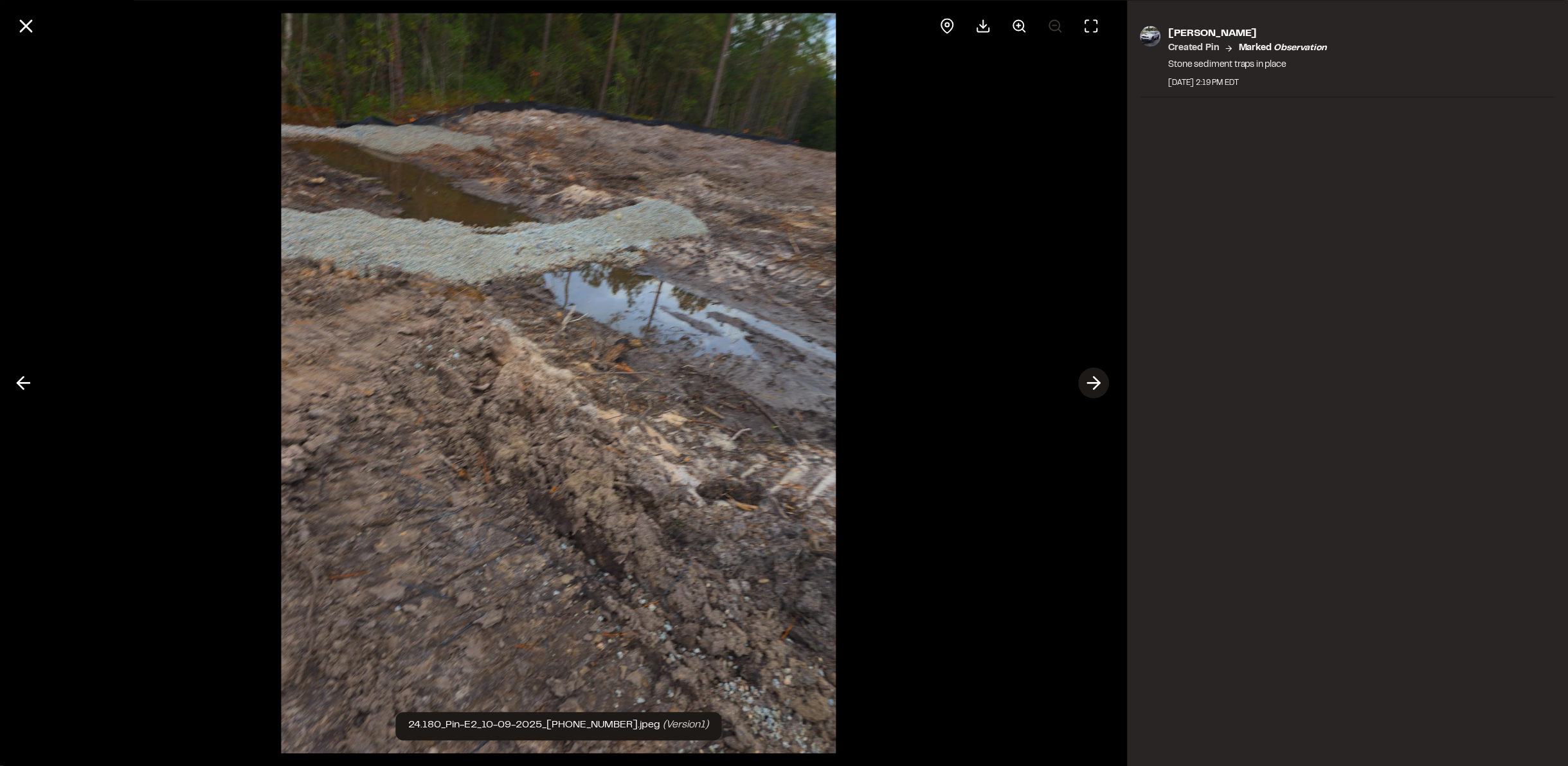
click at [1091, 386] on icon at bounding box center [1094, 383] width 21 height 22
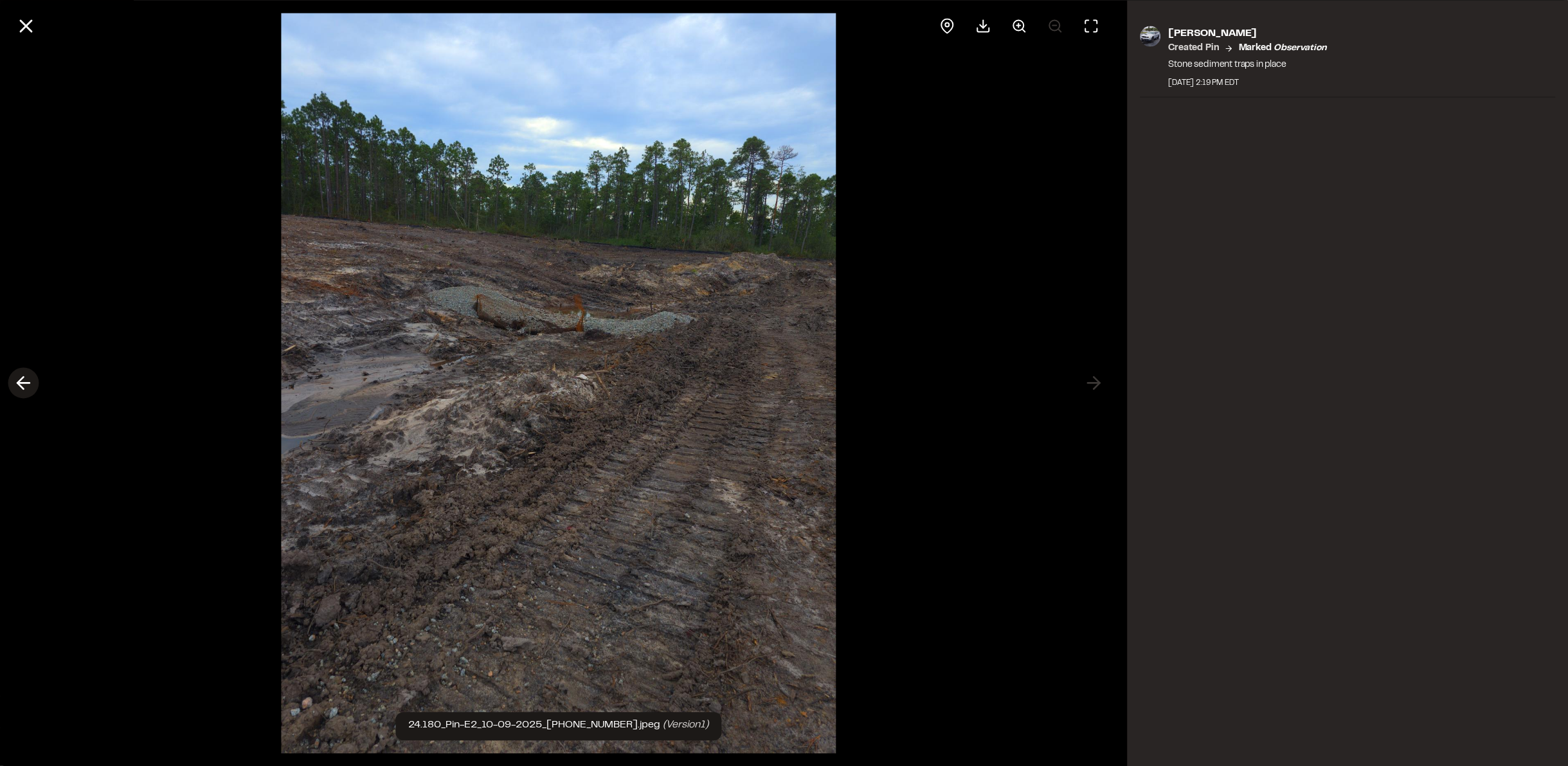
click at [11, 383] on button at bounding box center [23, 383] width 31 height 31
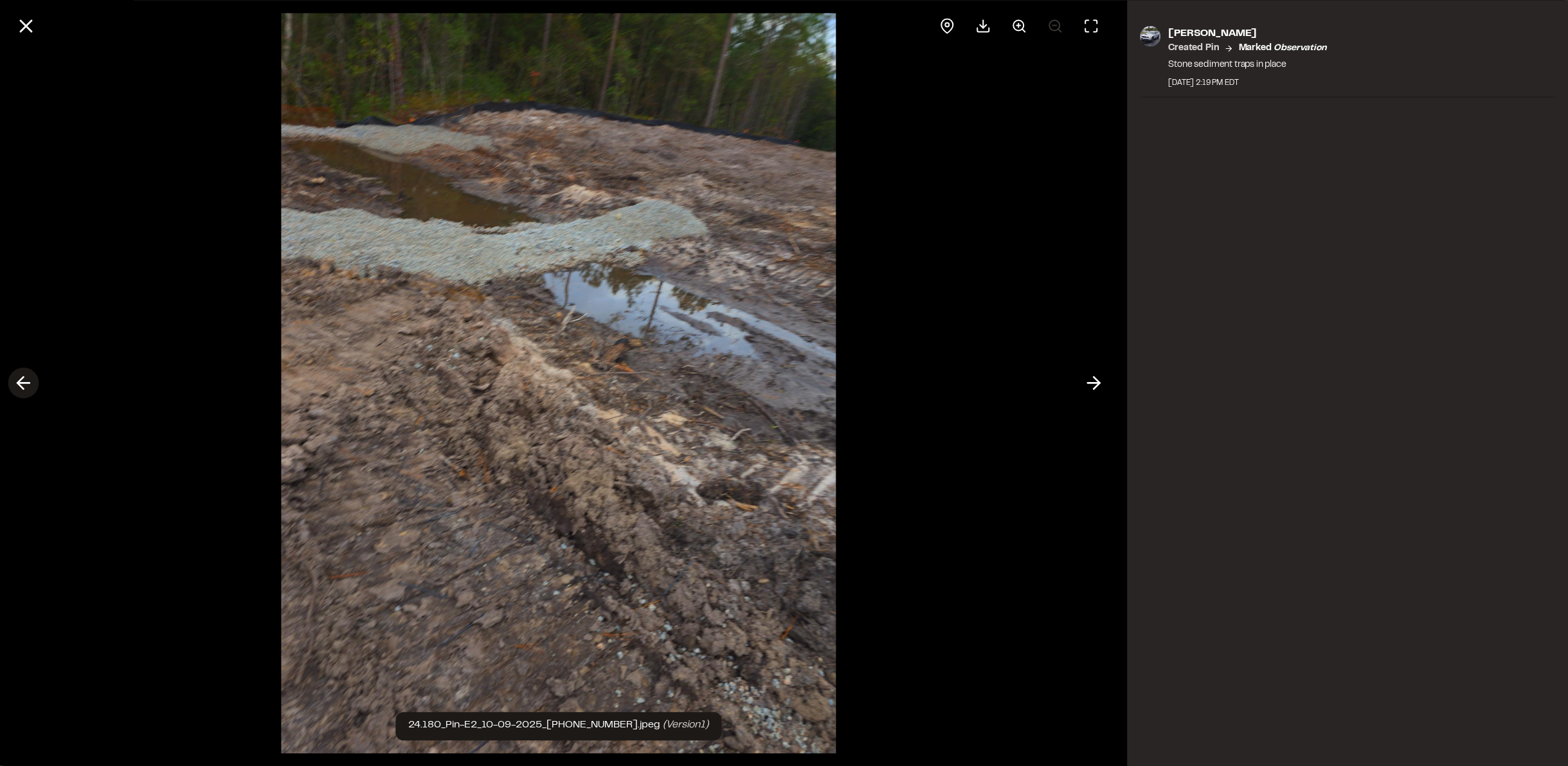
click at [11, 383] on button at bounding box center [23, 383] width 31 height 31
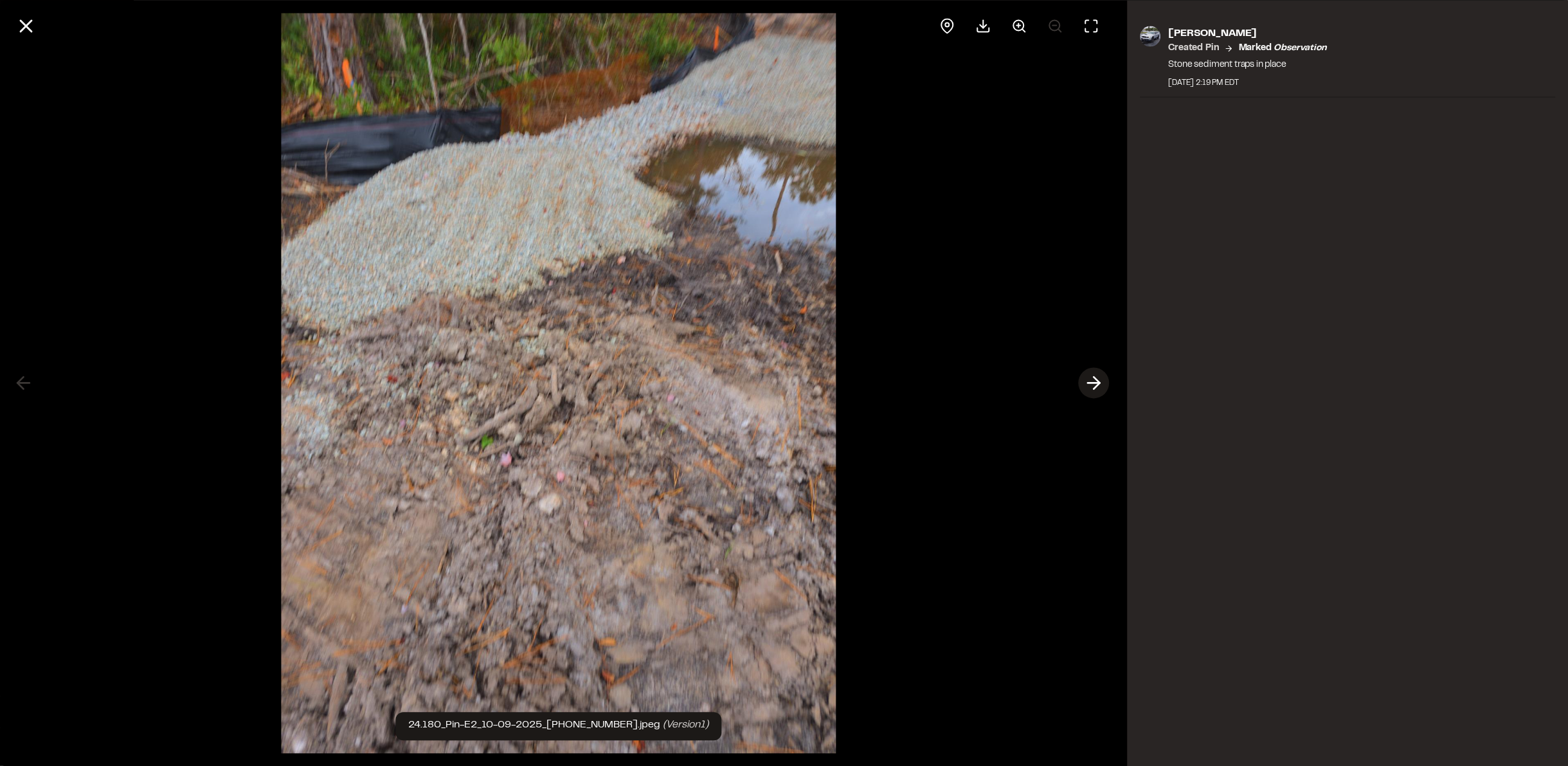
click at [1094, 392] on icon at bounding box center [1094, 383] width 21 height 22
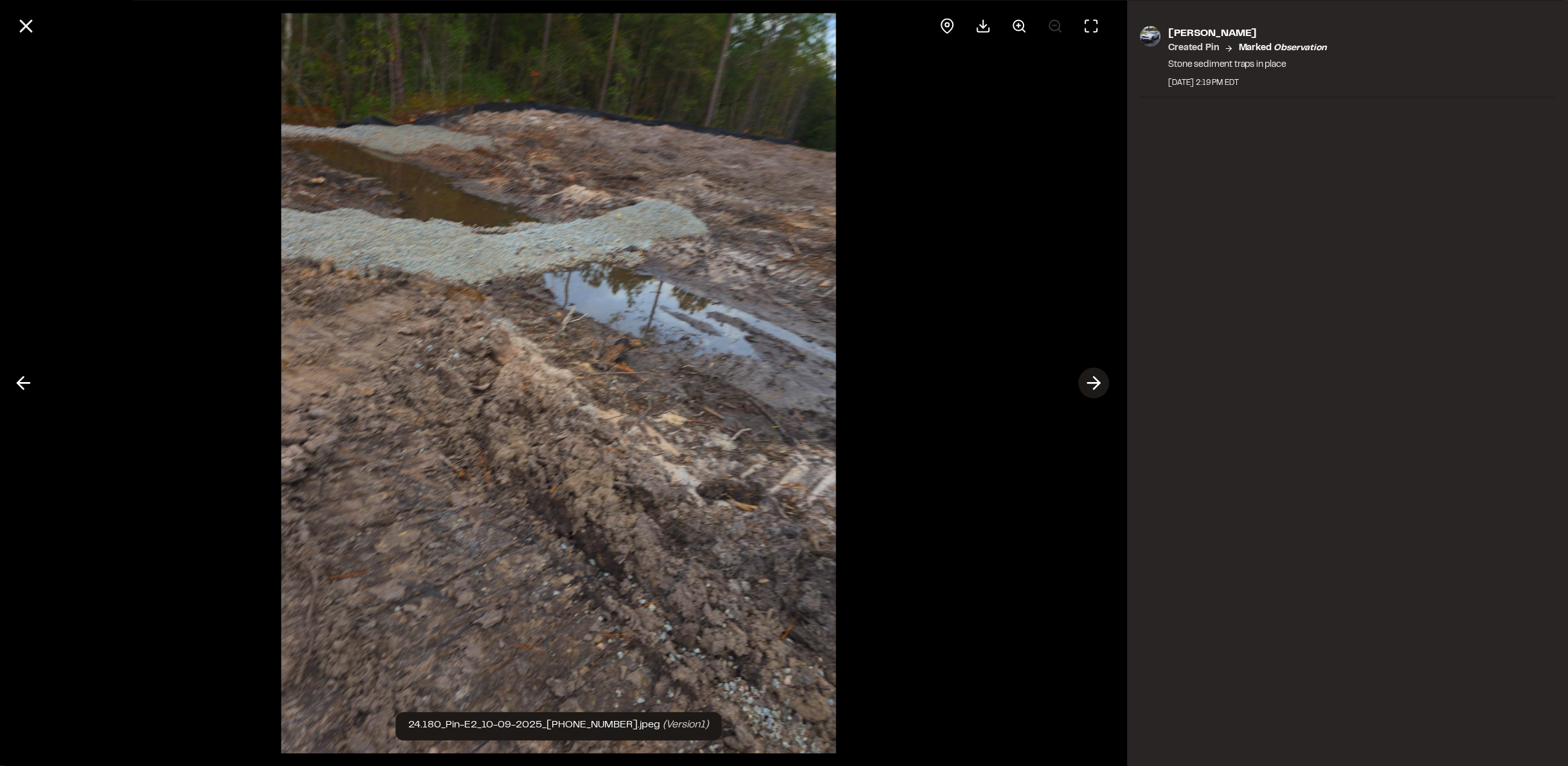
click at [1094, 391] on icon at bounding box center [1094, 383] width 21 height 22
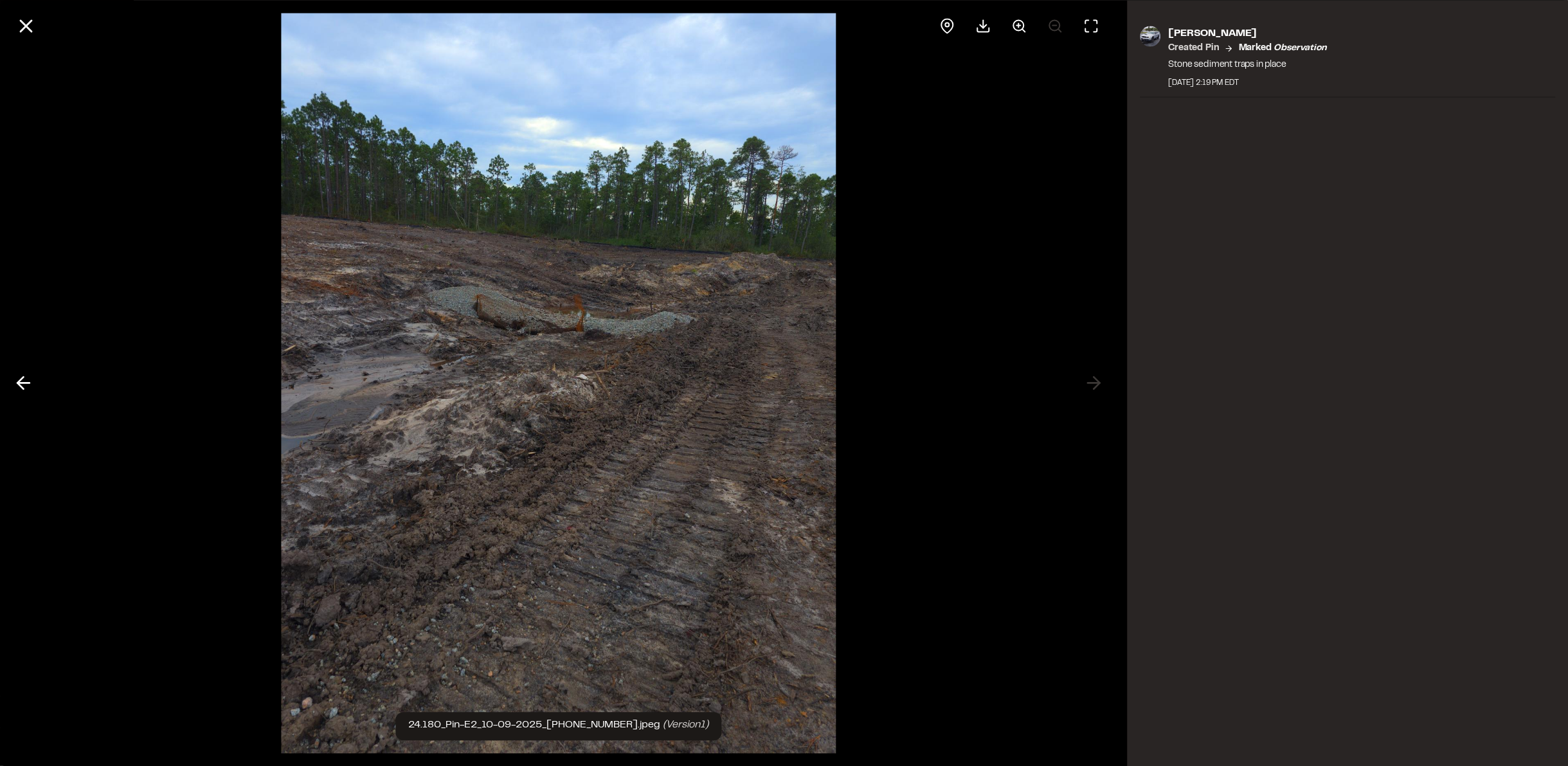
drag, startPoint x: 34, startPoint y: 27, endPoint x: 107, endPoint y: 69, distance: 84.2
click at [34, 27] on icon at bounding box center [26, 26] width 22 height 22
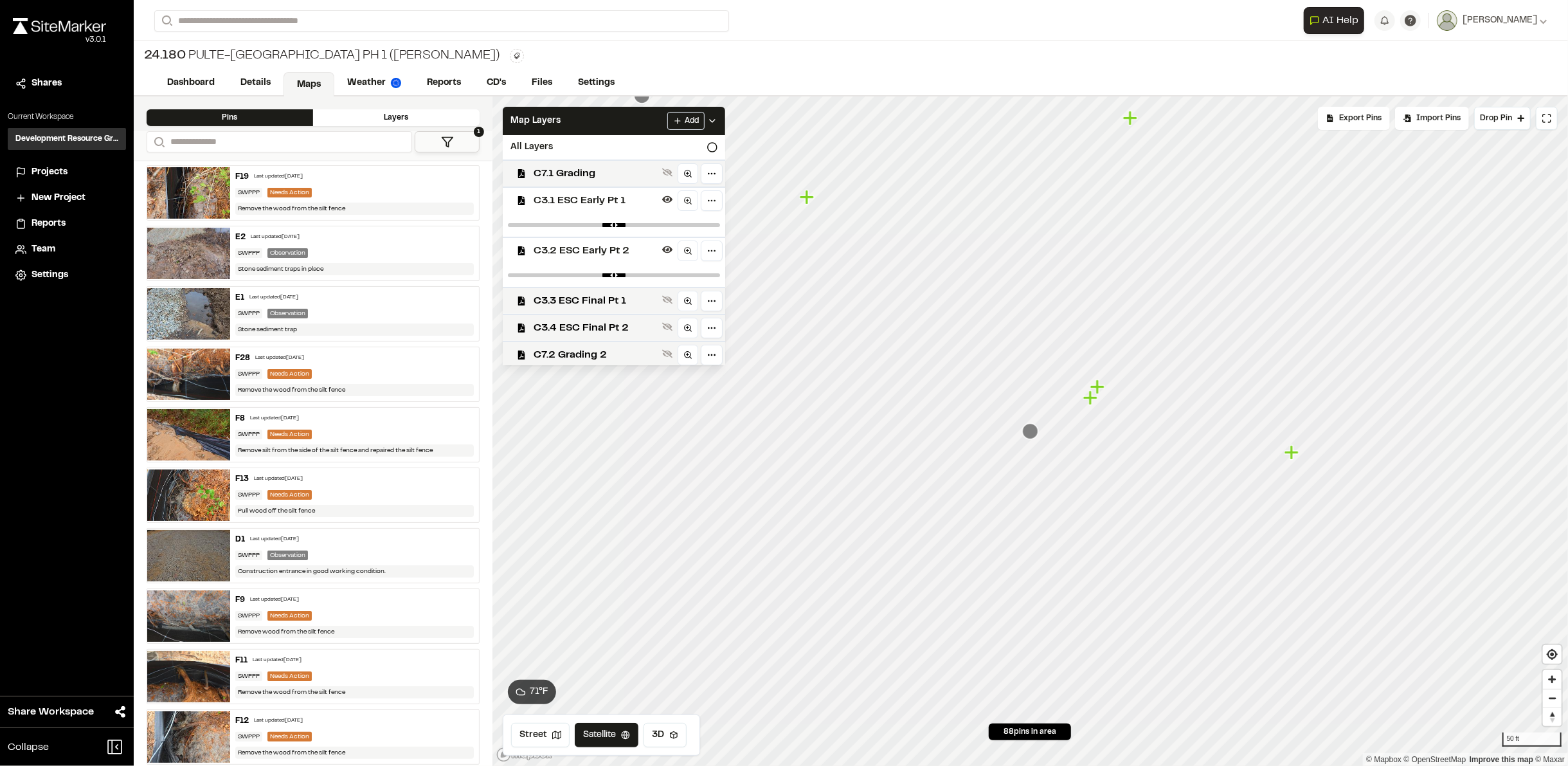
click at [1293, 457] on icon "Map marker" at bounding box center [1293, 452] width 17 height 17
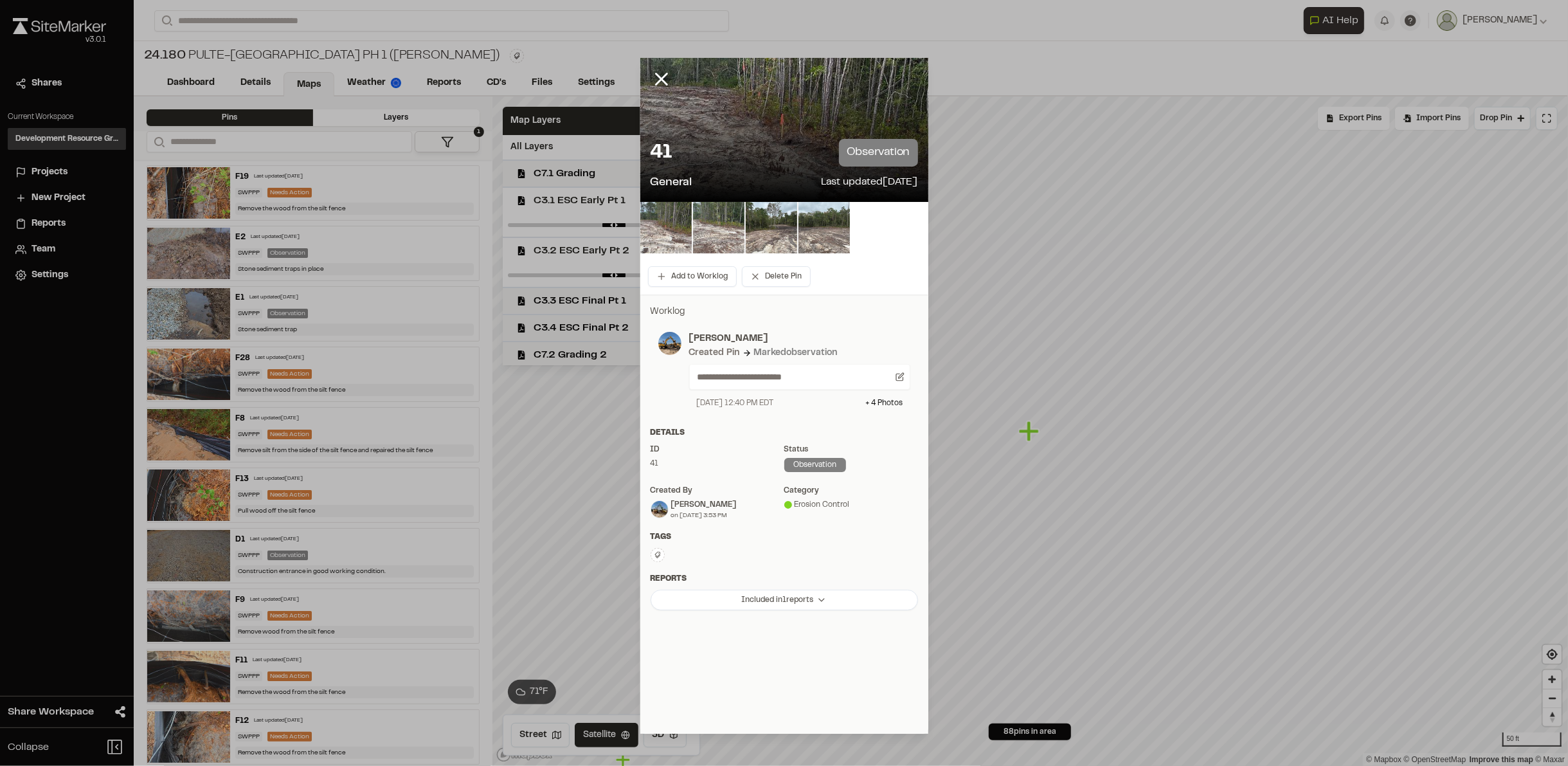
click at [667, 75] on line at bounding box center [661, 79] width 11 height 11
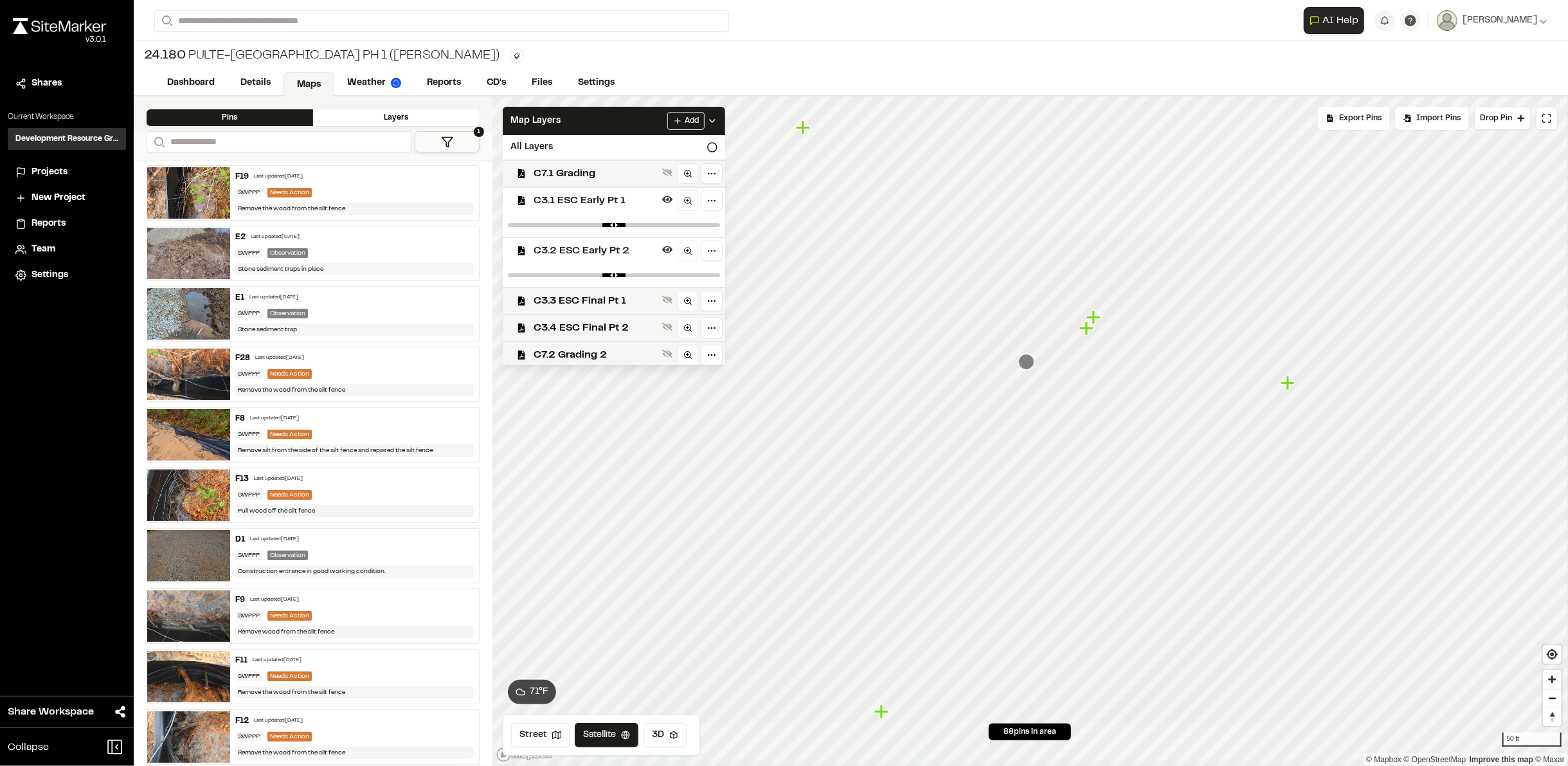
click at [887, 712] on icon "Map marker" at bounding box center [882, 712] width 14 height 14
click at [877, 712] on icon "Map marker" at bounding box center [880, 712] width 14 height 14
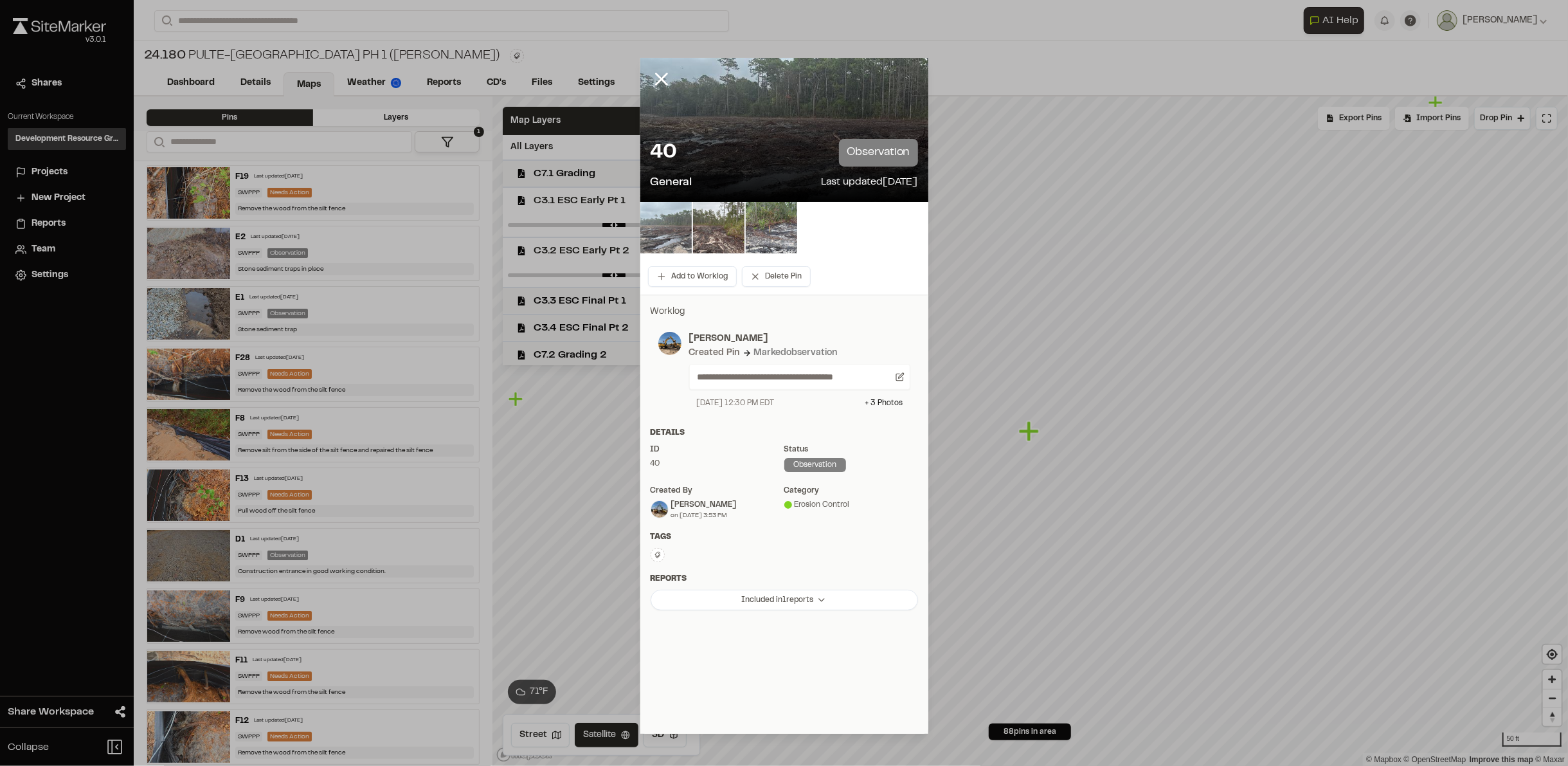
click at [684, 219] on img at bounding box center [666, 227] width 52 height 52
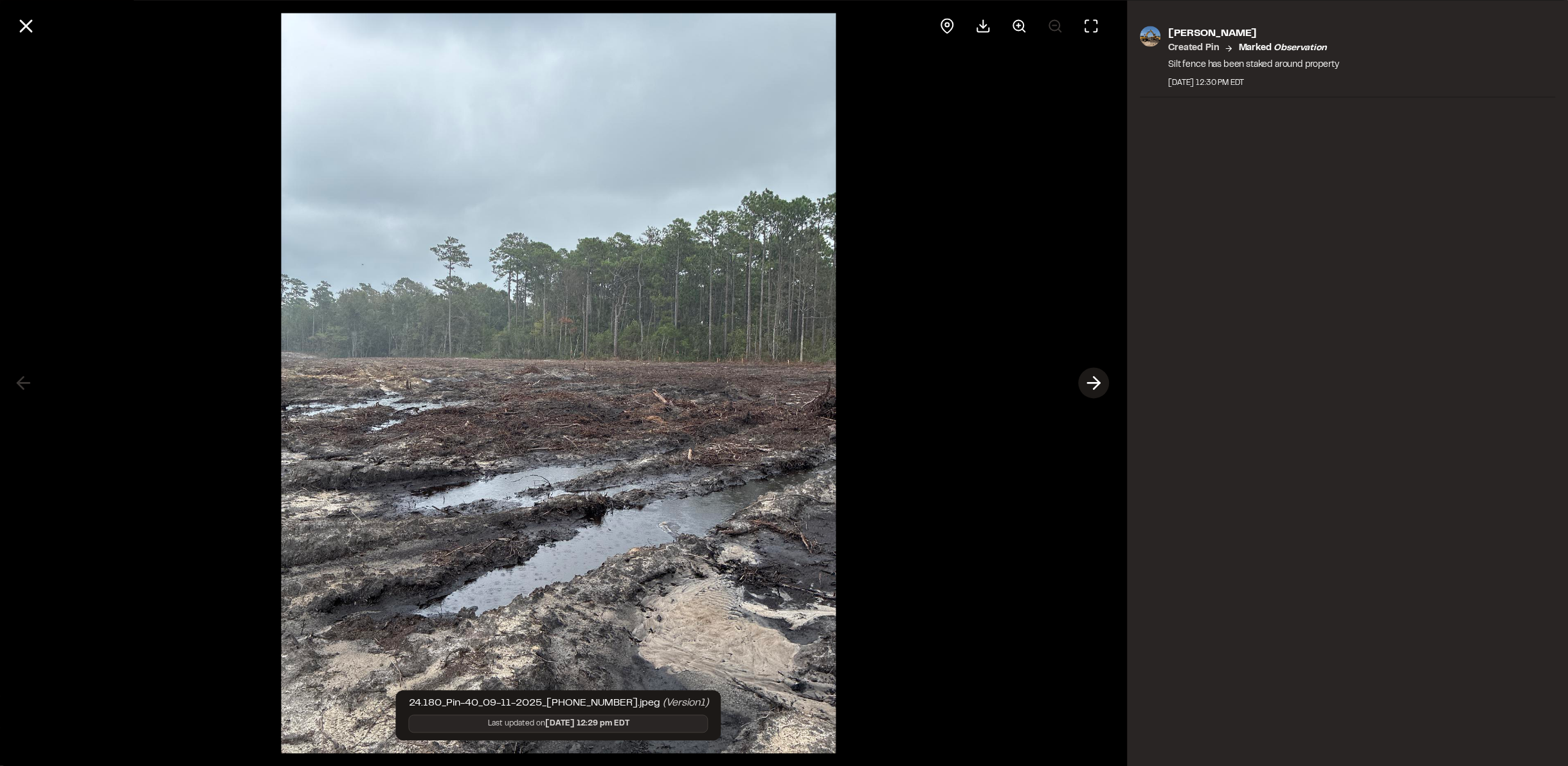
click at [1091, 373] on icon at bounding box center [1094, 383] width 21 height 22
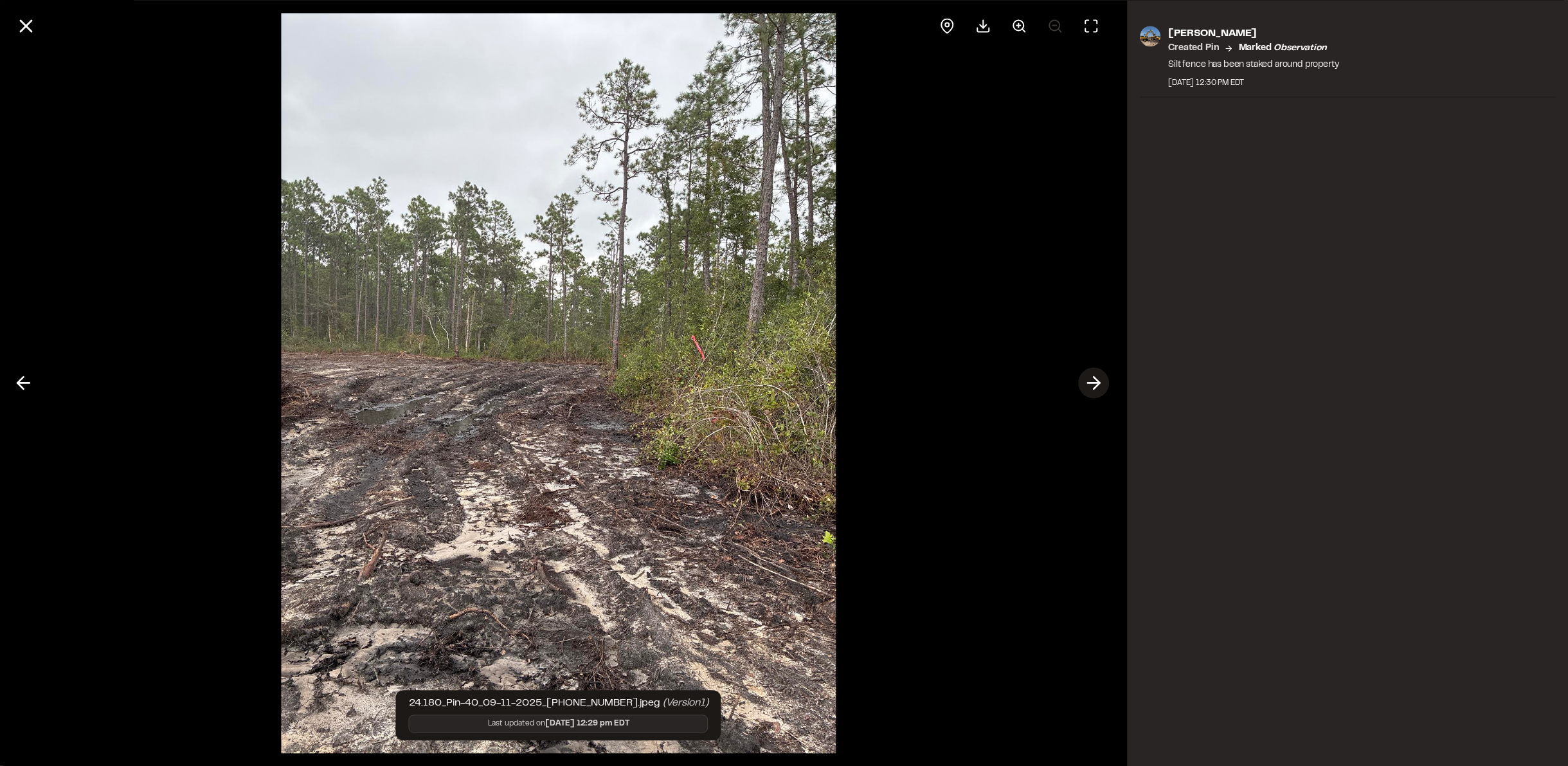
click at [1096, 379] on polyline at bounding box center [1096, 383] width 5 height 12
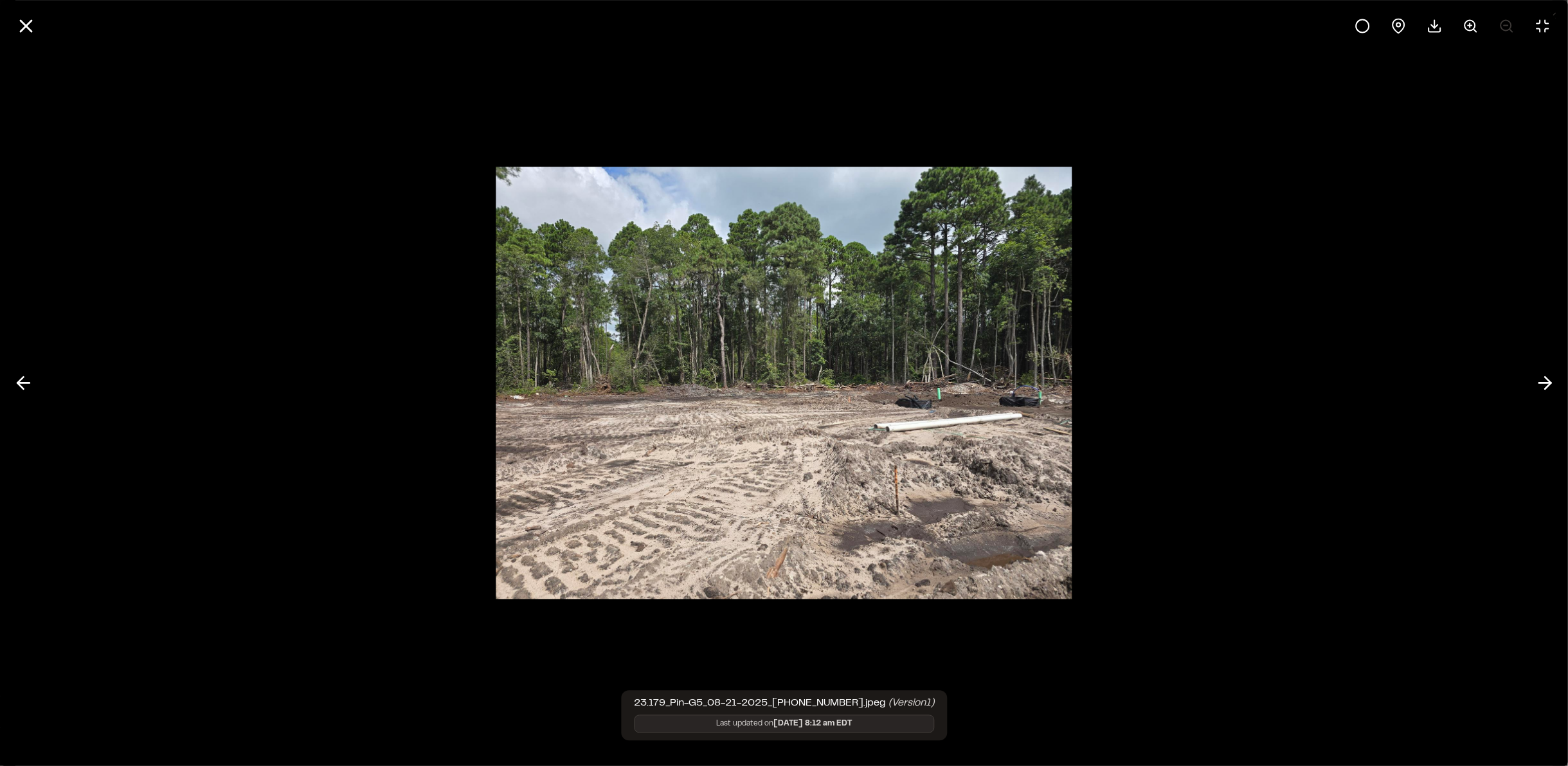
scroll to position [10056, 0]
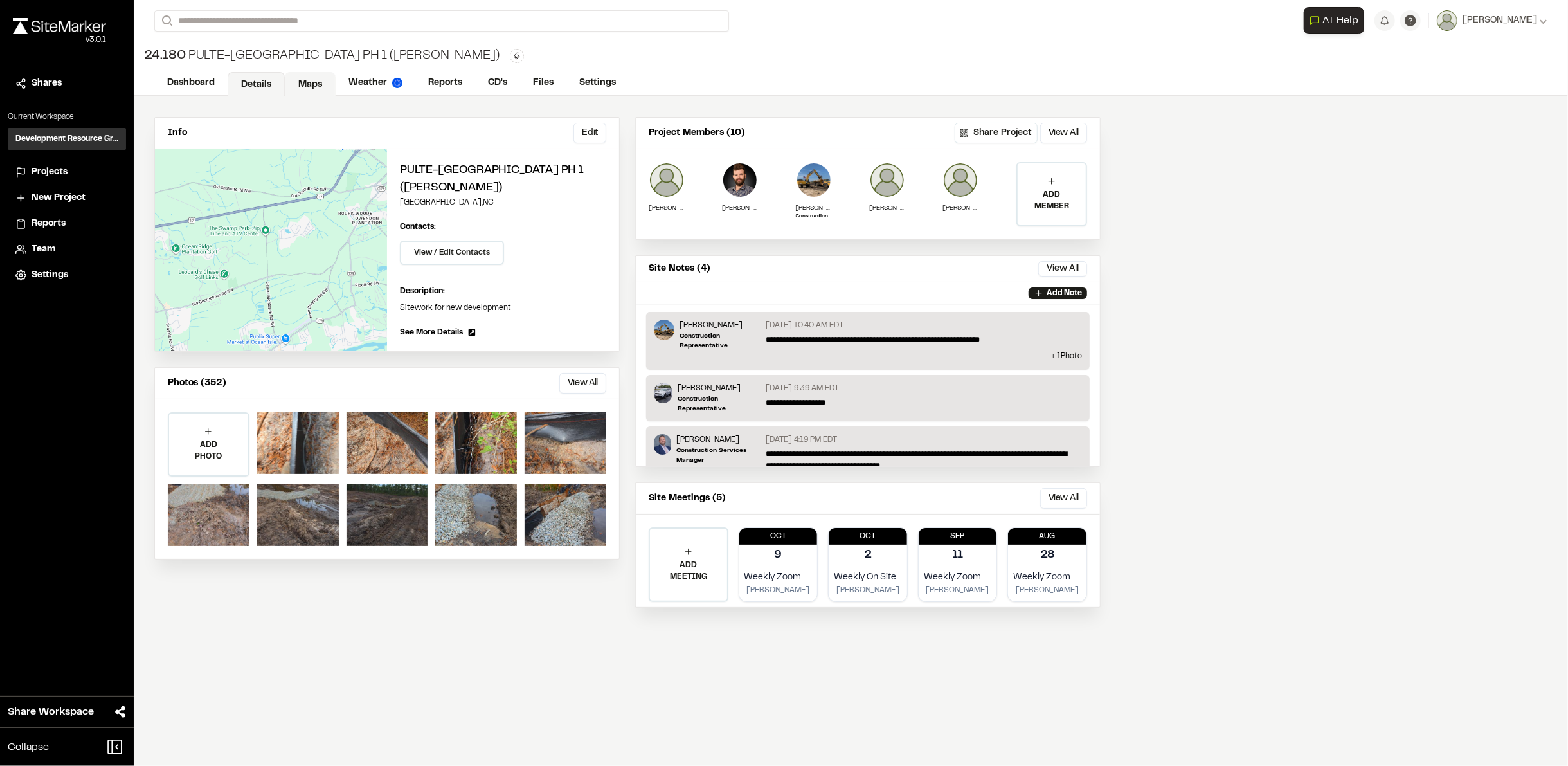
click at [291, 81] on link "Maps" at bounding box center [309, 84] width 51 height 24
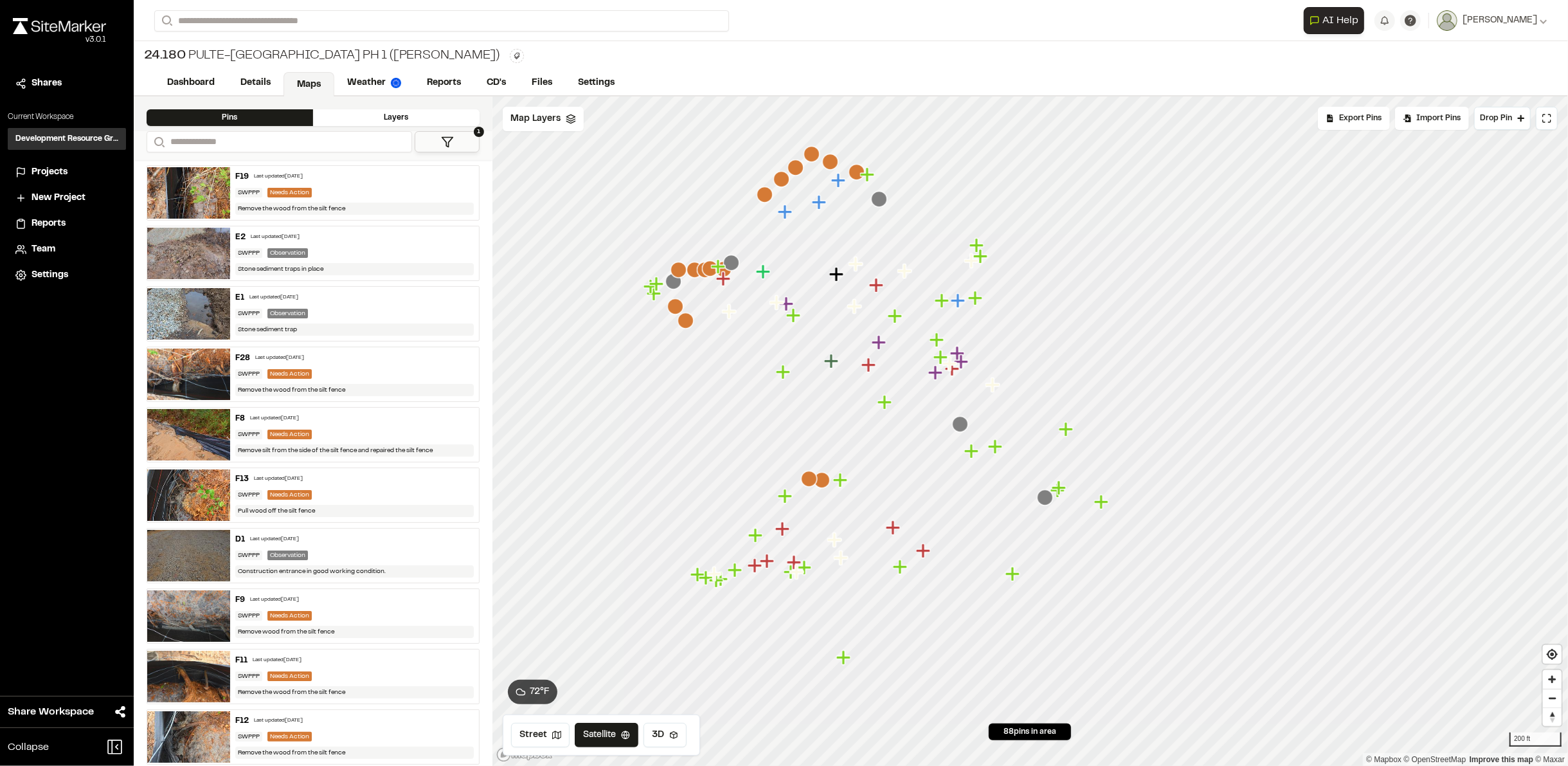
click at [1038, 504] on icon "Map marker" at bounding box center [1045, 498] width 17 height 17
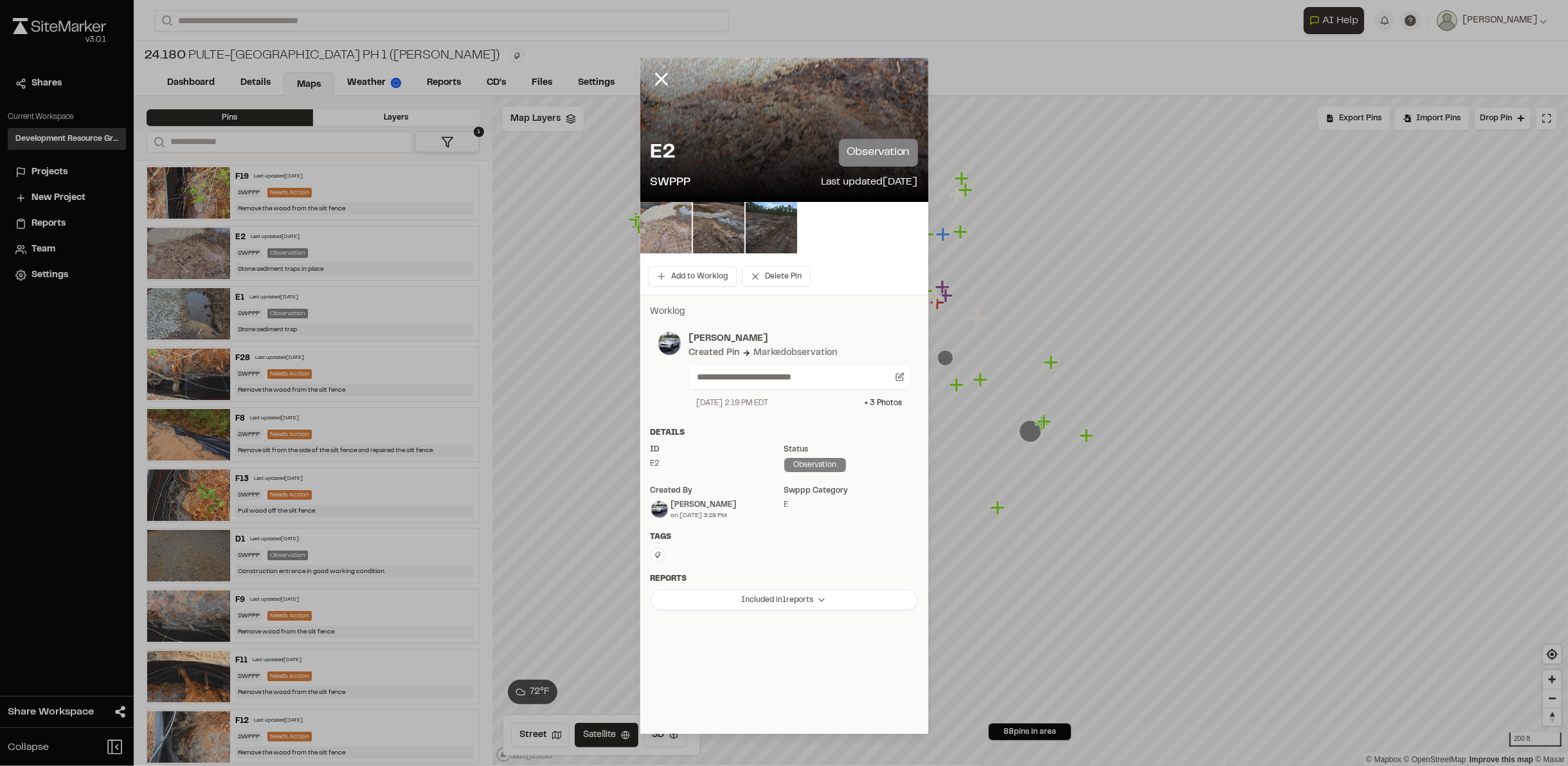
click at [674, 207] on img at bounding box center [666, 227] width 52 height 52
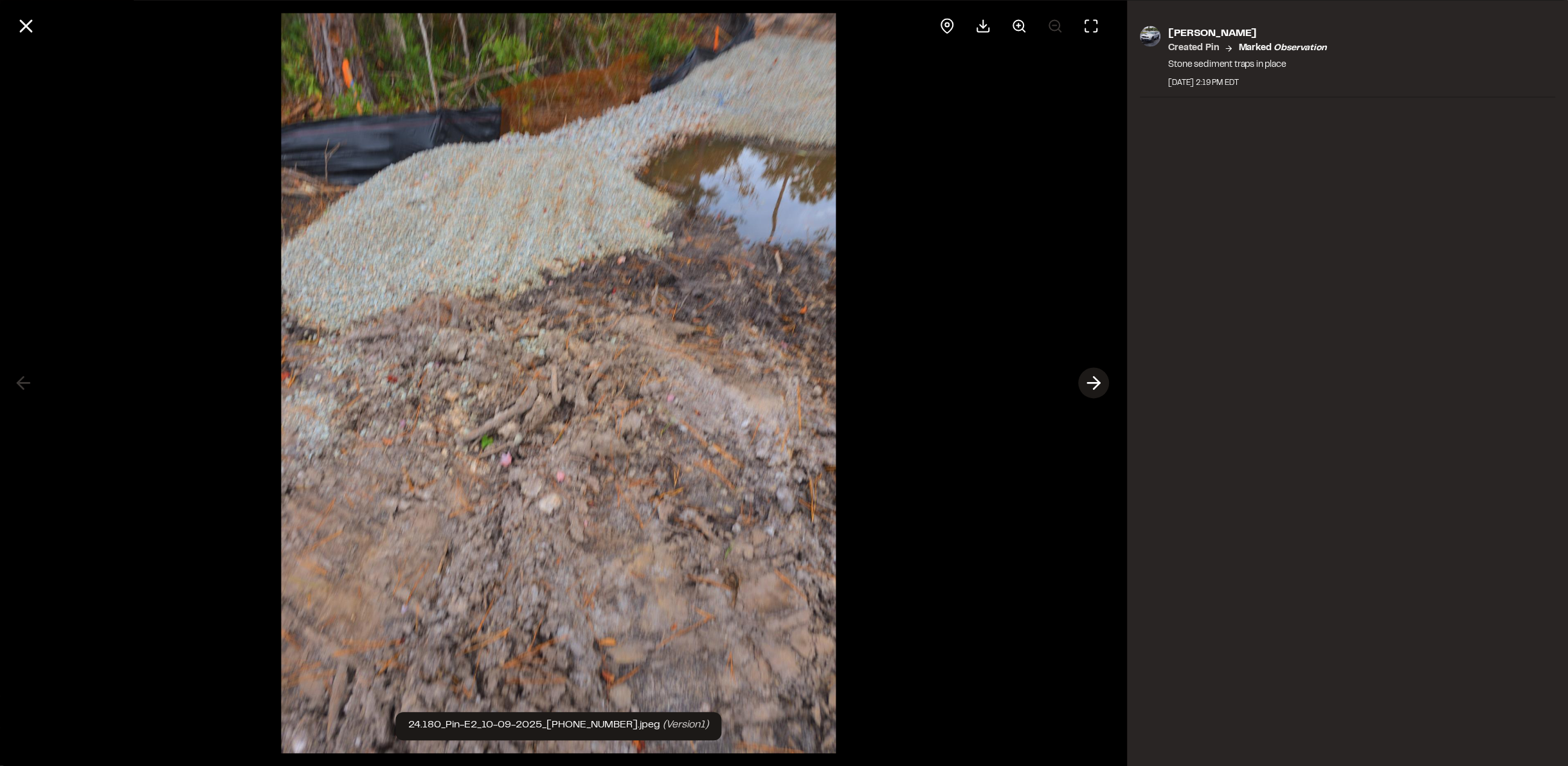
click at [1088, 380] on icon at bounding box center [1094, 383] width 21 height 22
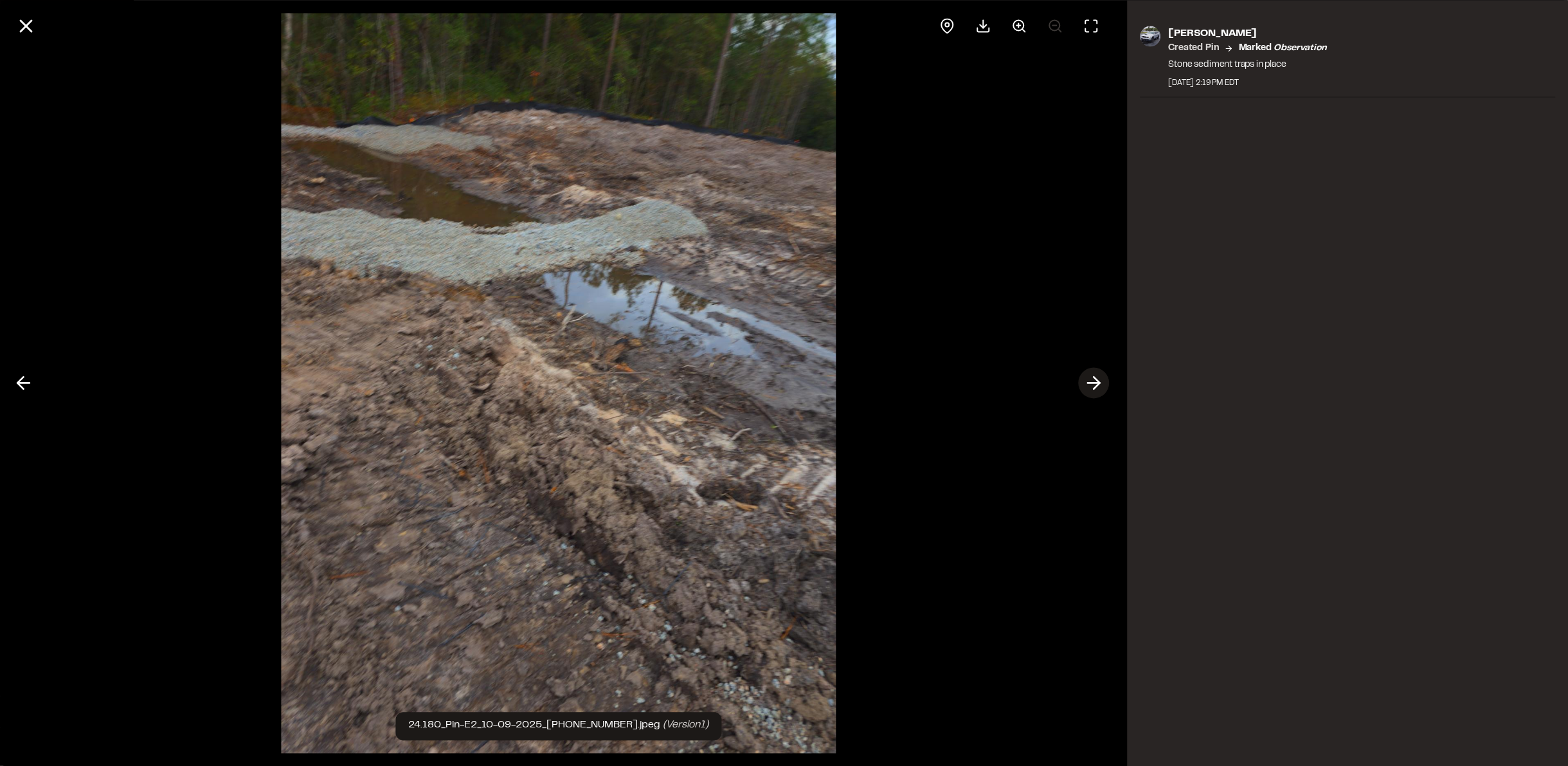
click at [1095, 383] on line at bounding box center [1094, 383] width 12 height 0
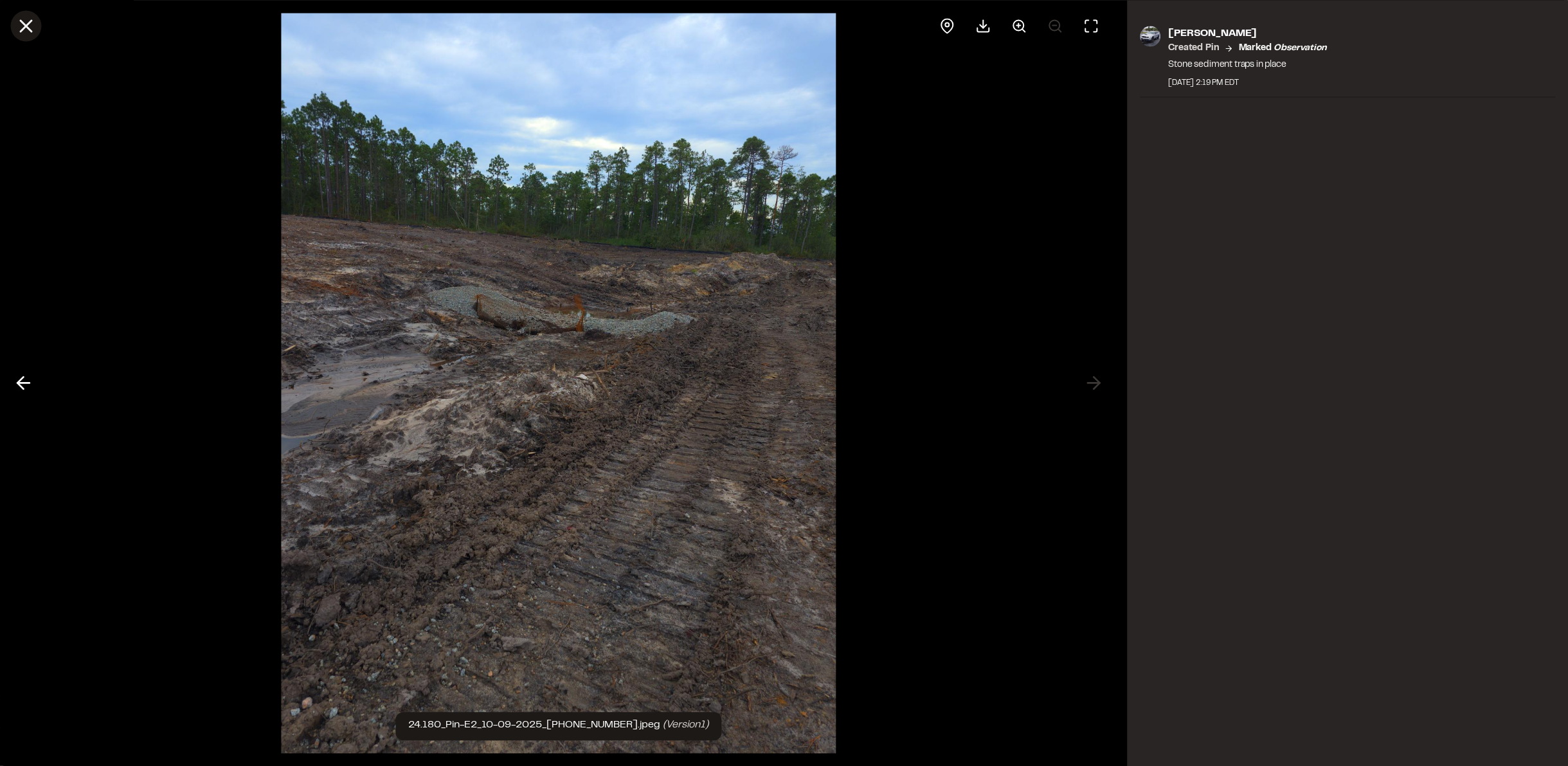
click at [15, 22] on icon at bounding box center [26, 26] width 22 height 22
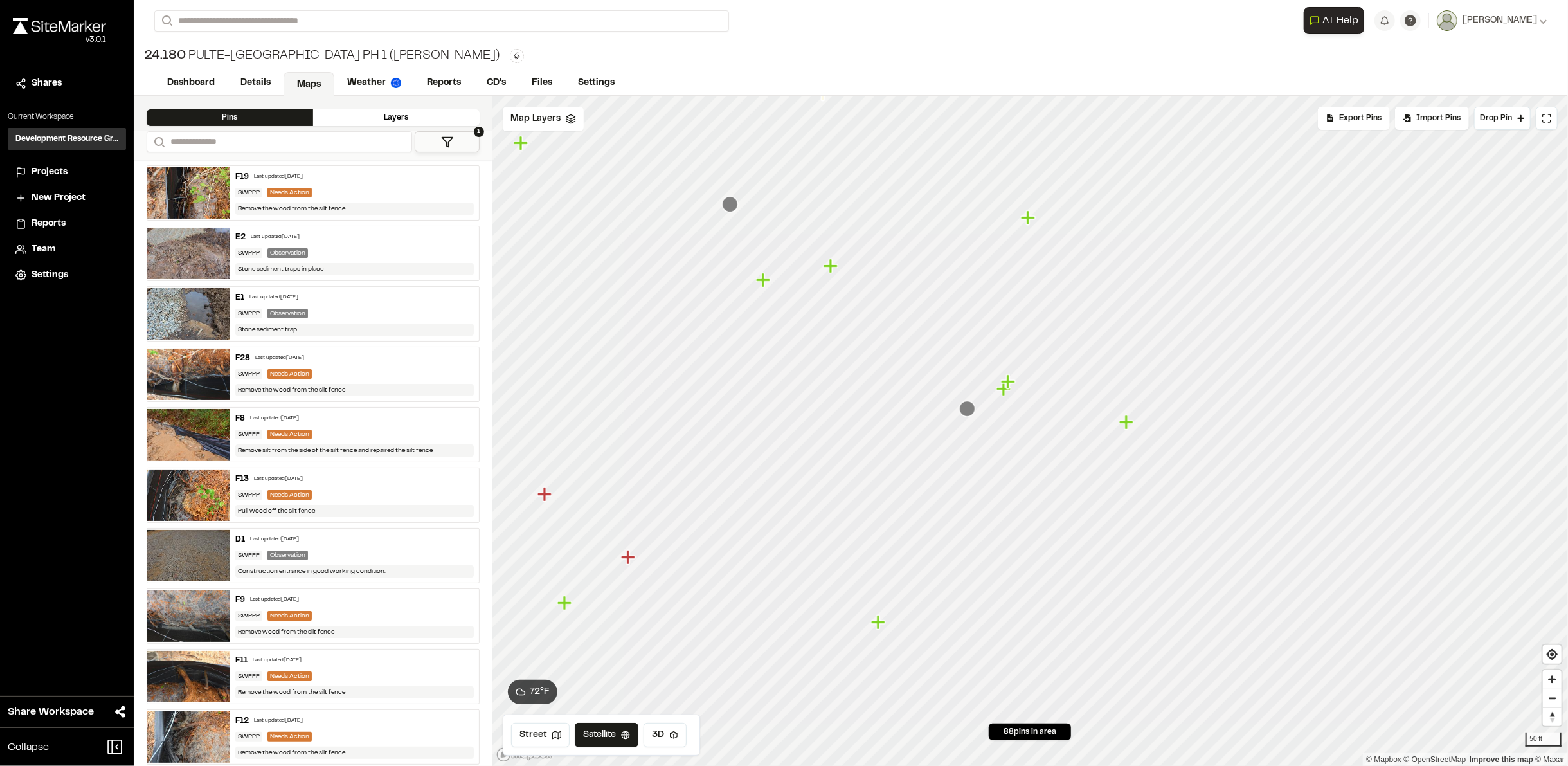
click at [732, 204] on icon "Map marker" at bounding box center [730, 204] width 16 height 16
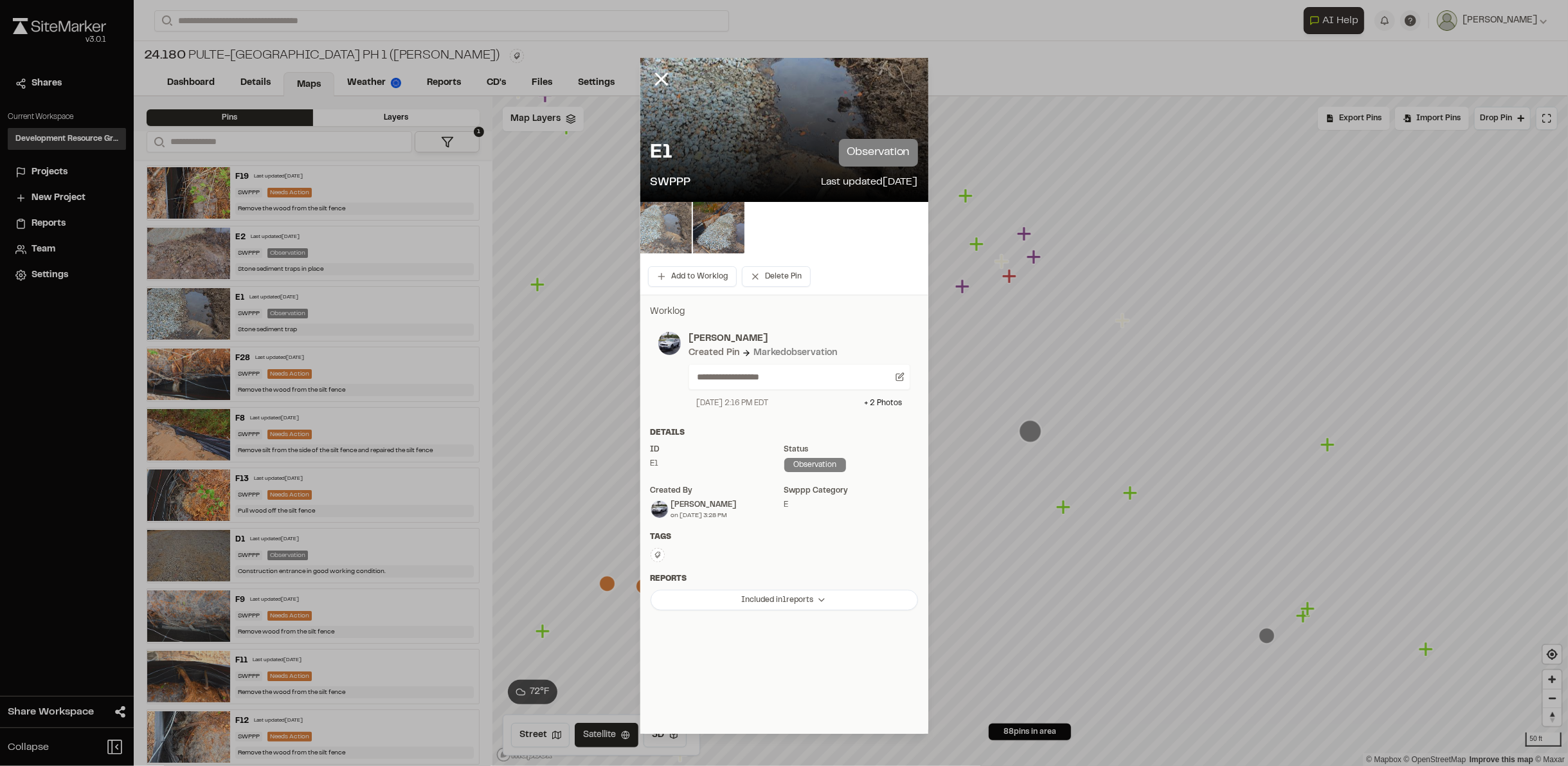
click at [677, 225] on img at bounding box center [666, 227] width 52 height 52
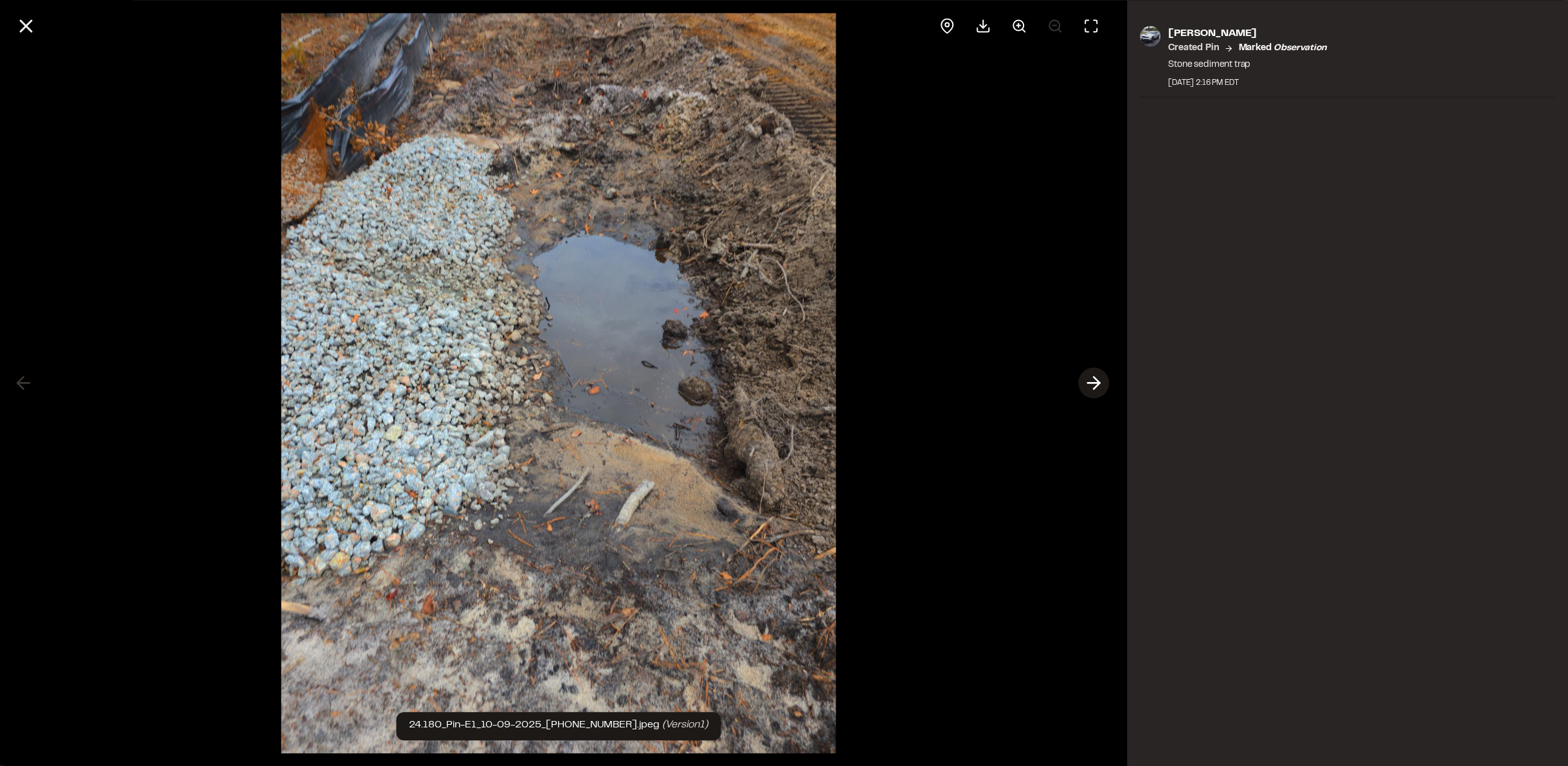
click at [1088, 376] on icon at bounding box center [1094, 383] width 21 height 22
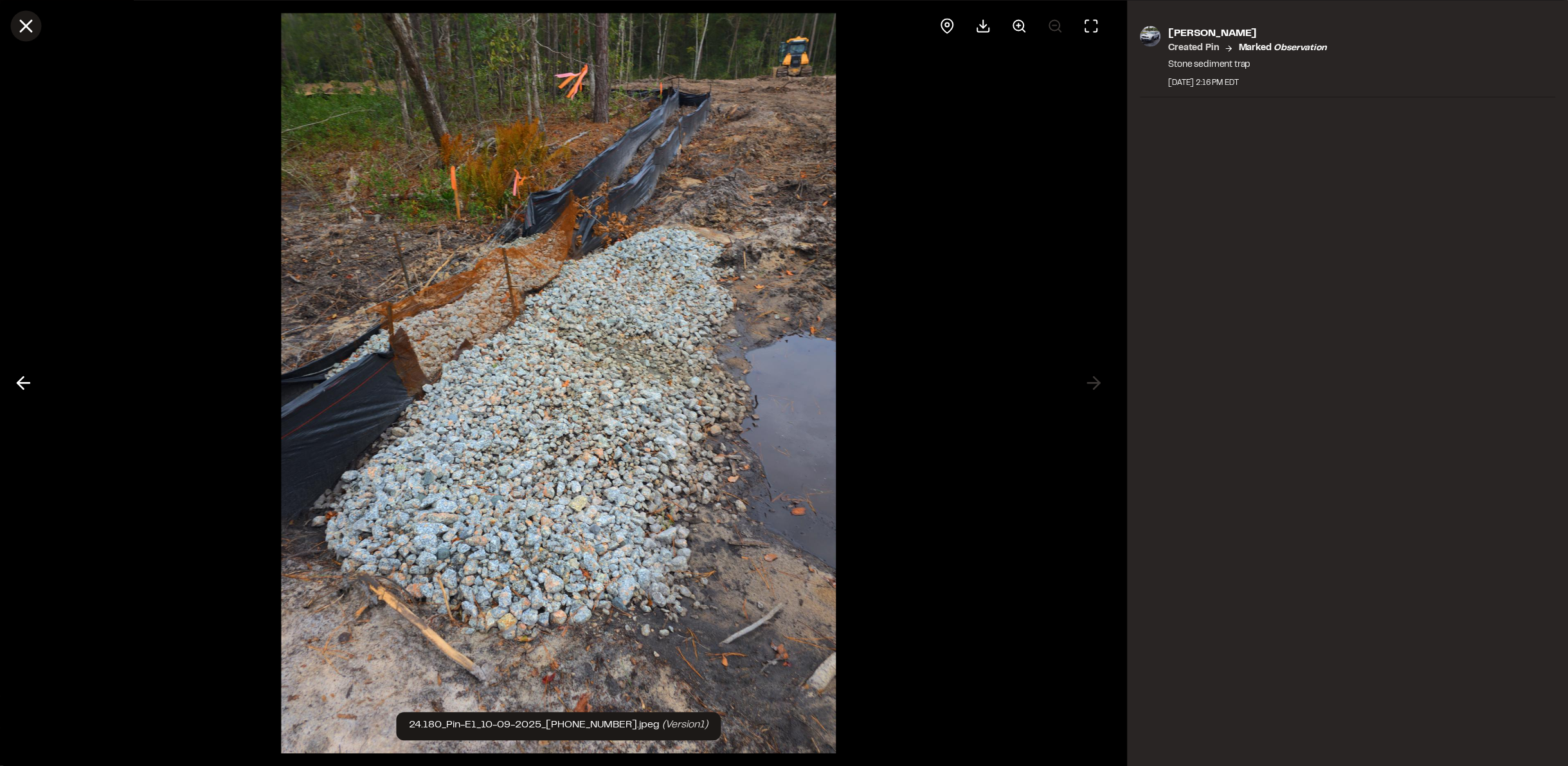
click at [29, 28] on icon at bounding box center [26, 26] width 22 height 22
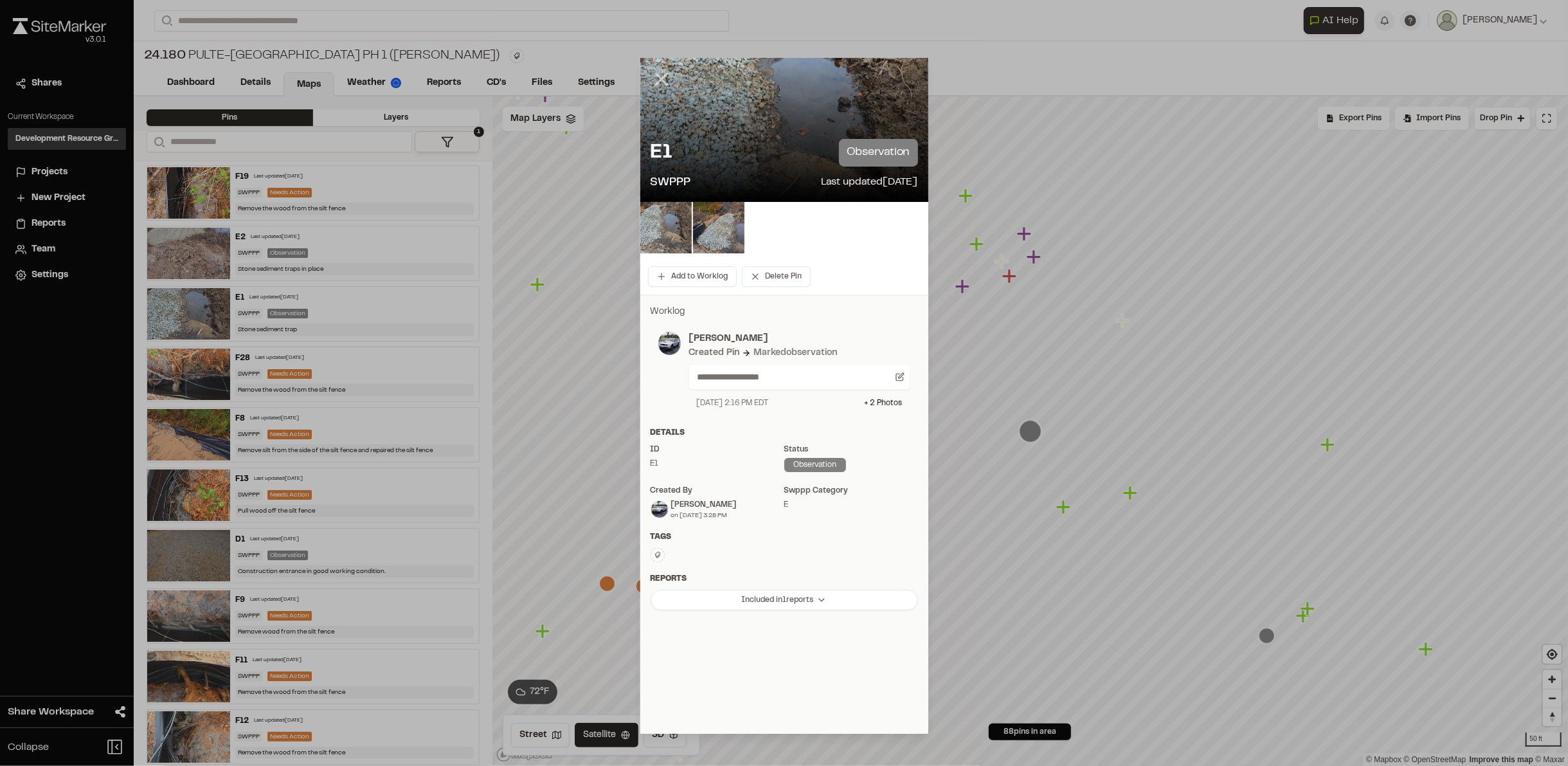
click at [653, 75] on icon at bounding box center [661, 78] width 22 height 22
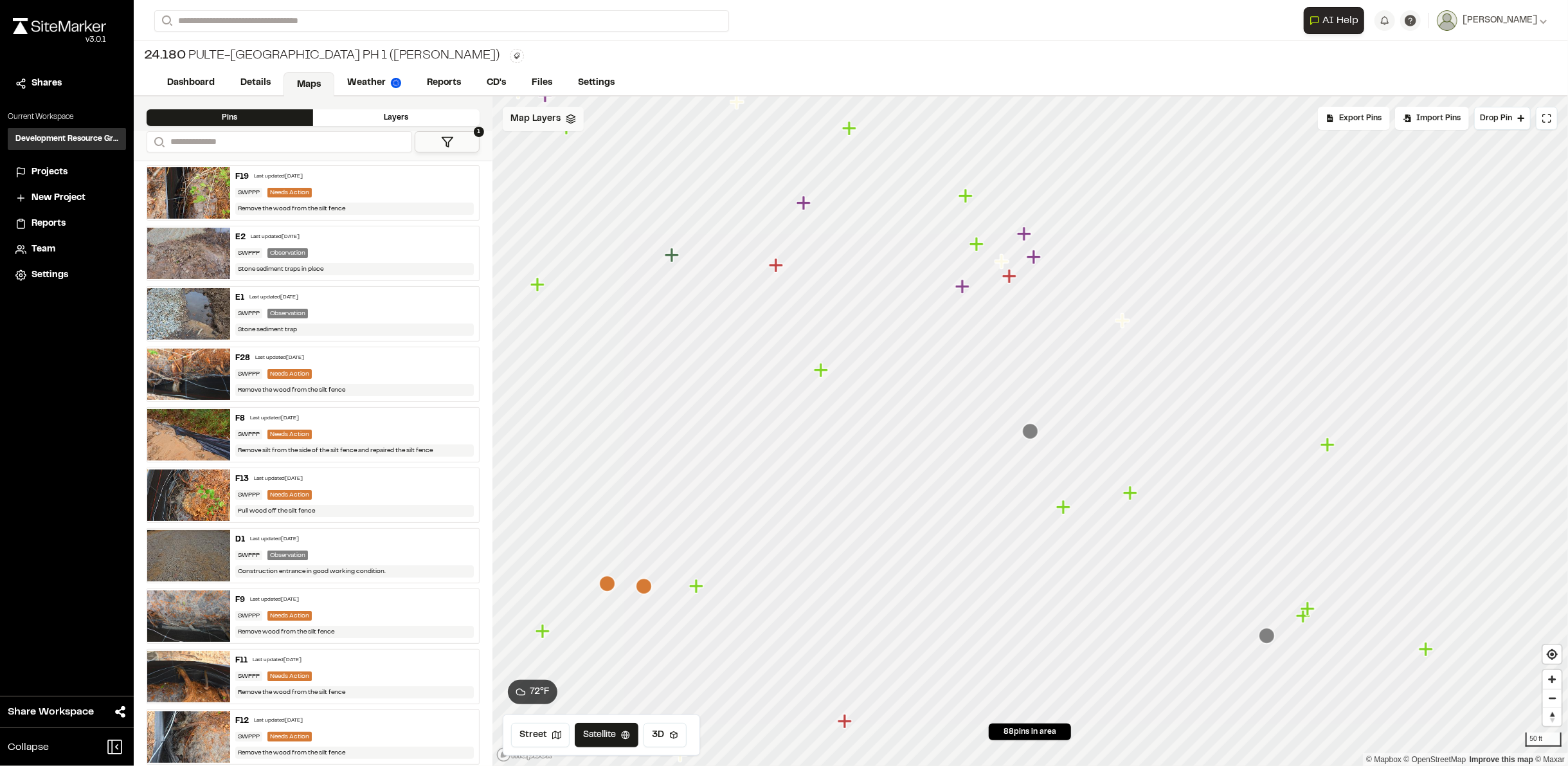
click at [551, 117] on span "Map Layers" at bounding box center [536, 119] width 50 height 14
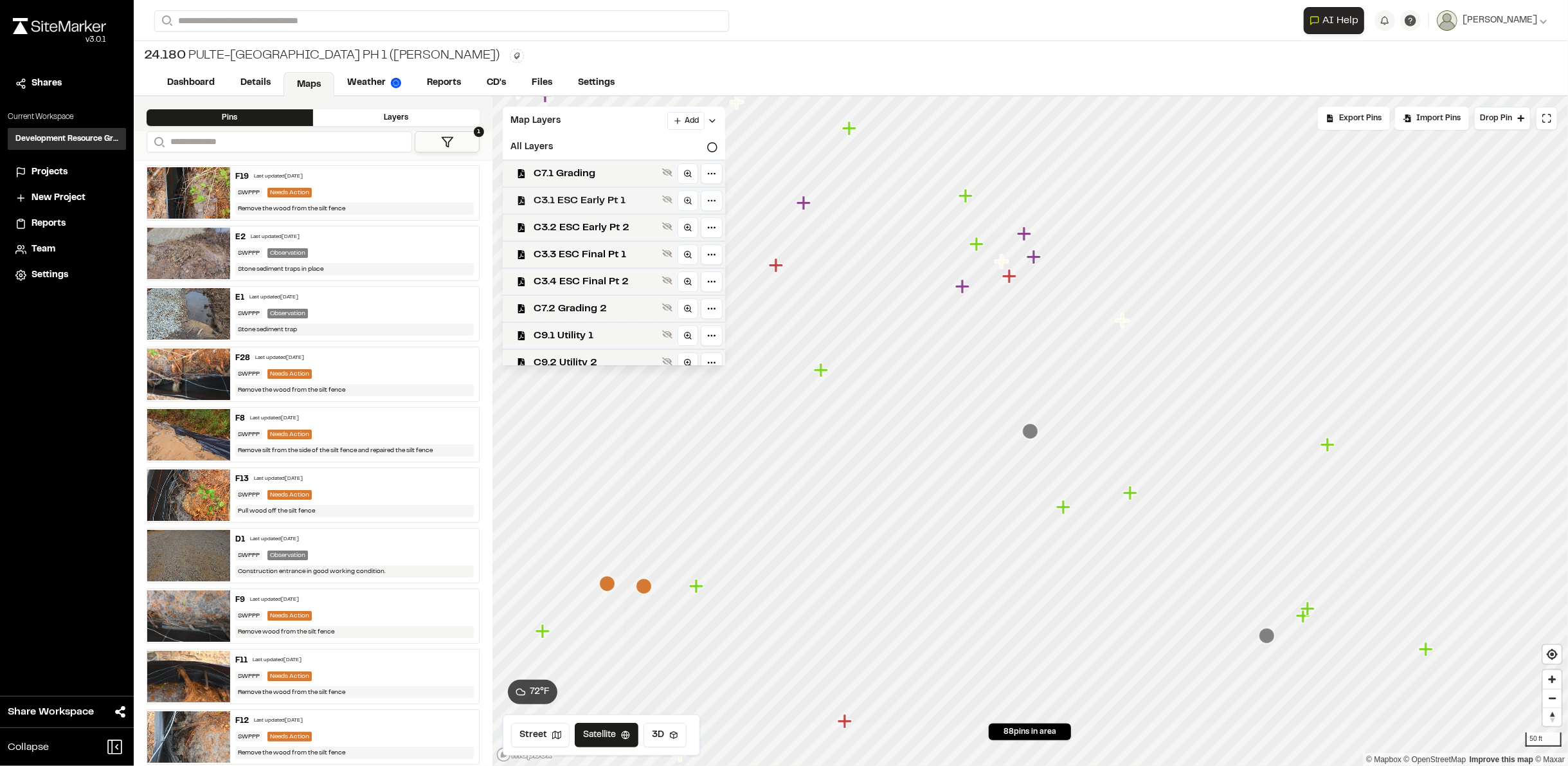
click at [571, 200] on span "C3.1 ESC Early Pt 1" at bounding box center [595, 200] width 123 height 15
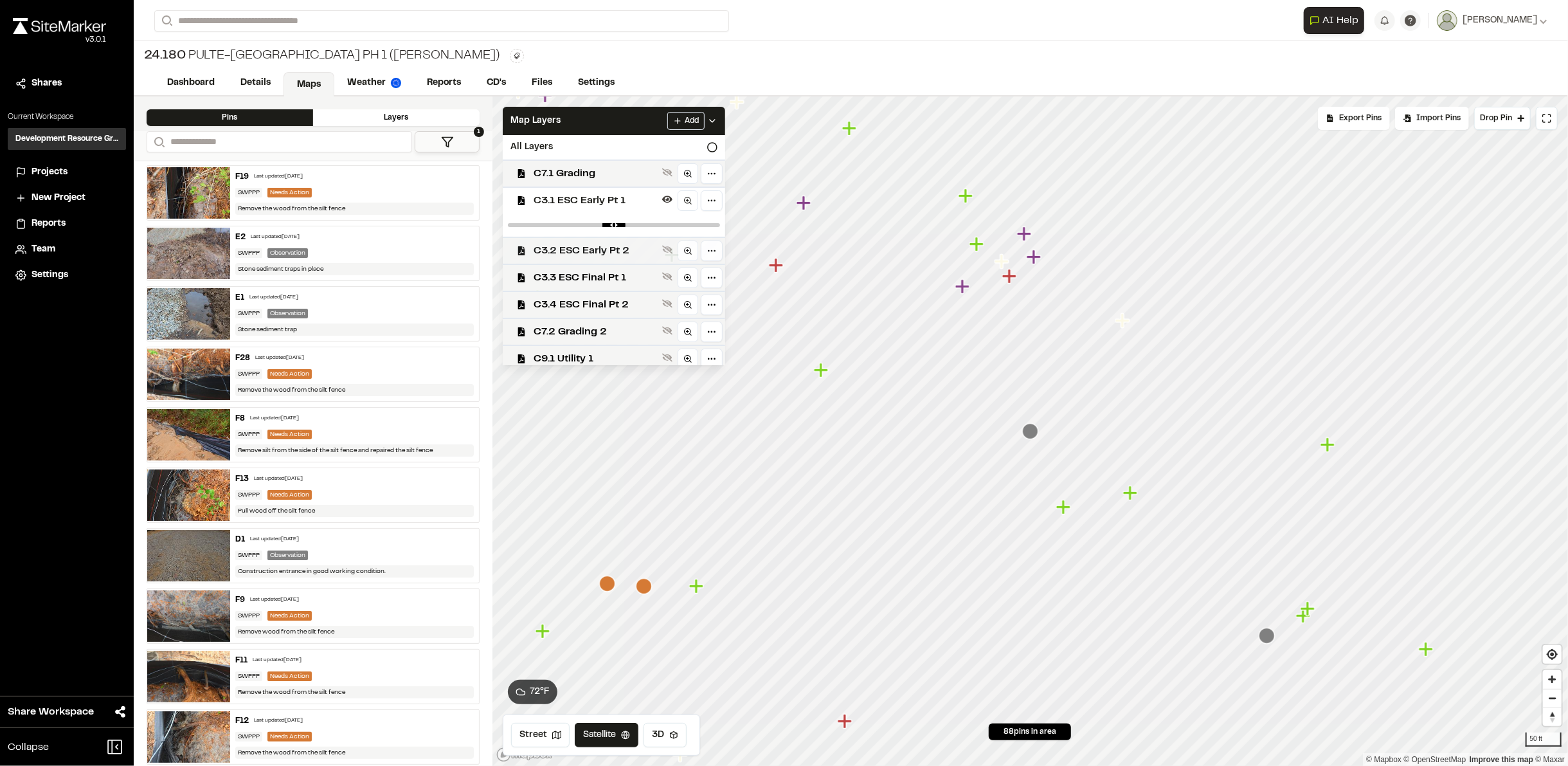
click at [569, 251] on span "C3.2 ESC Early Pt 2" at bounding box center [595, 251] width 123 height 15
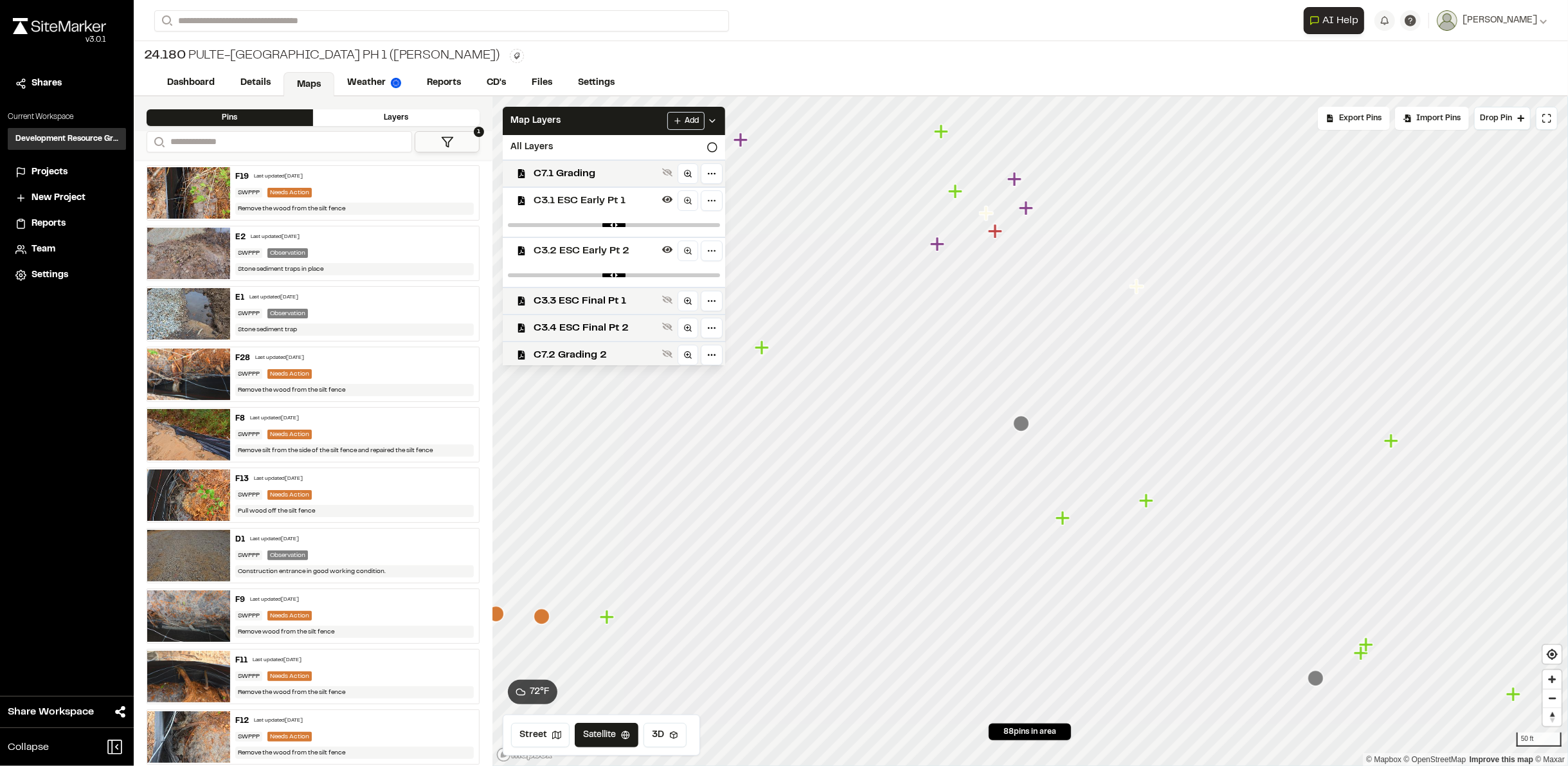
click at [1018, 422] on icon "Map marker" at bounding box center [1022, 424] width 16 height 16
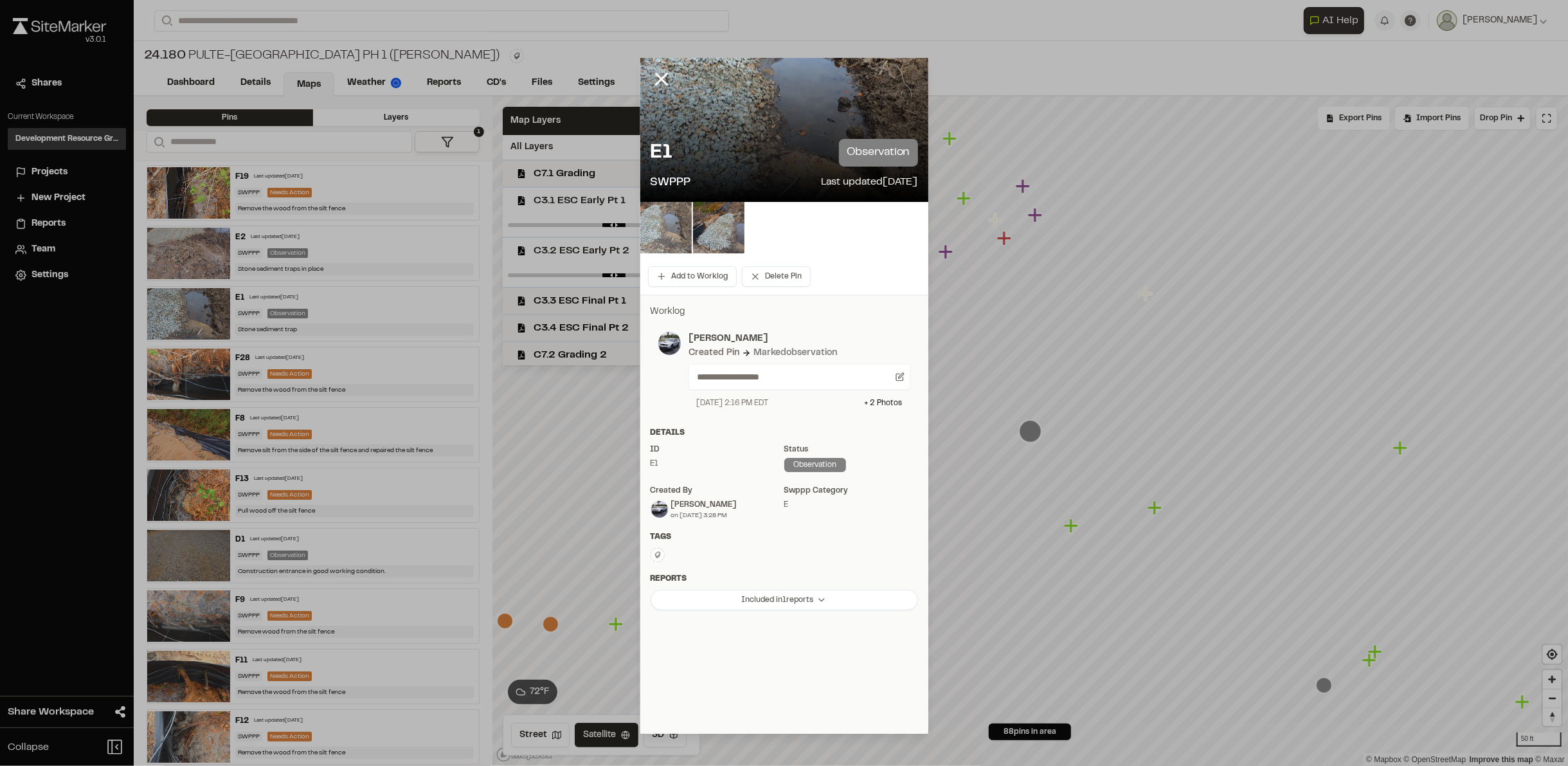
click at [665, 243] on img at bounding box center [666, 227] width 52 height 52
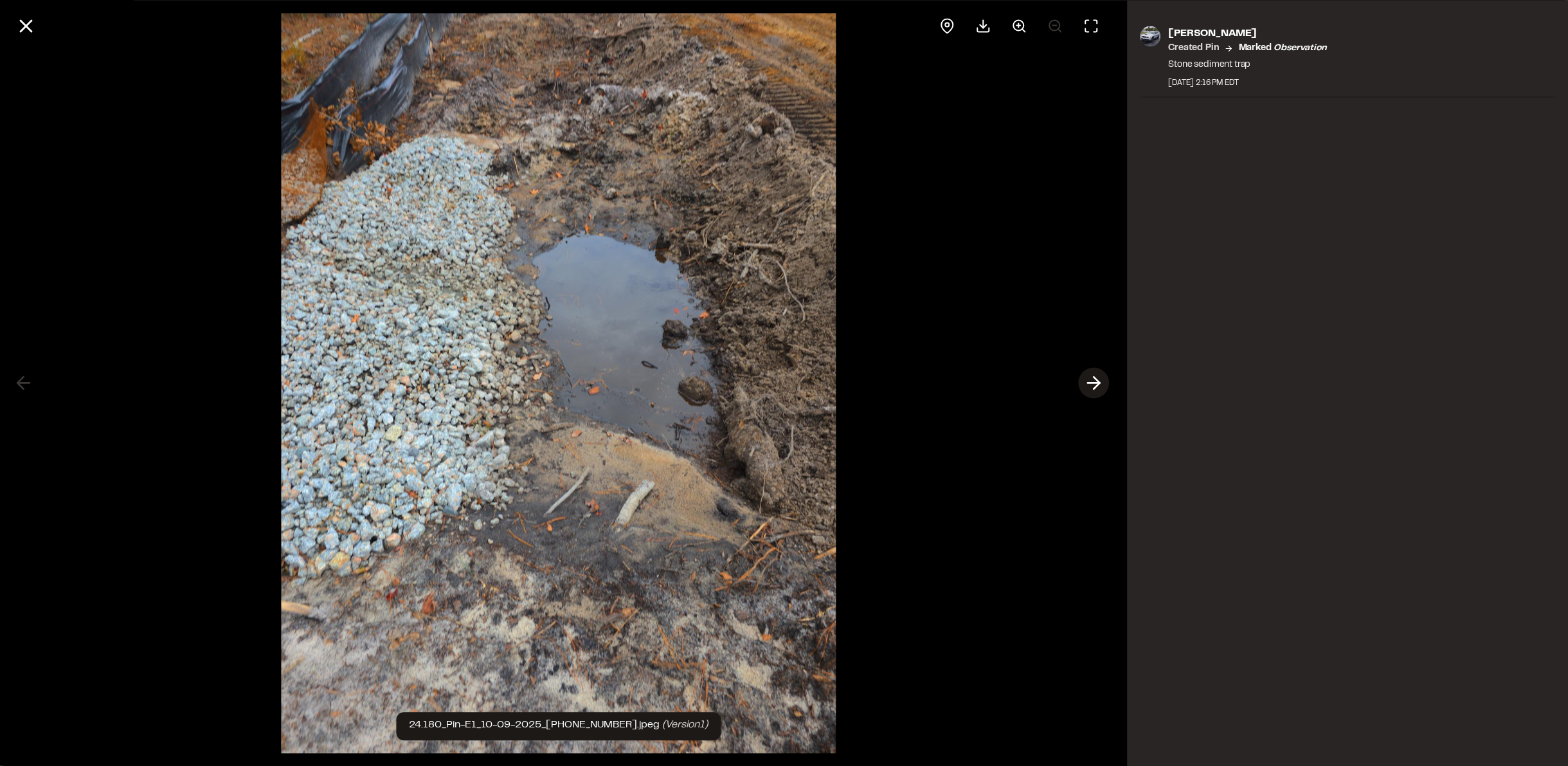
click at [1089, 378] on icon at bounding box center [1094, 383] width 21 height 22
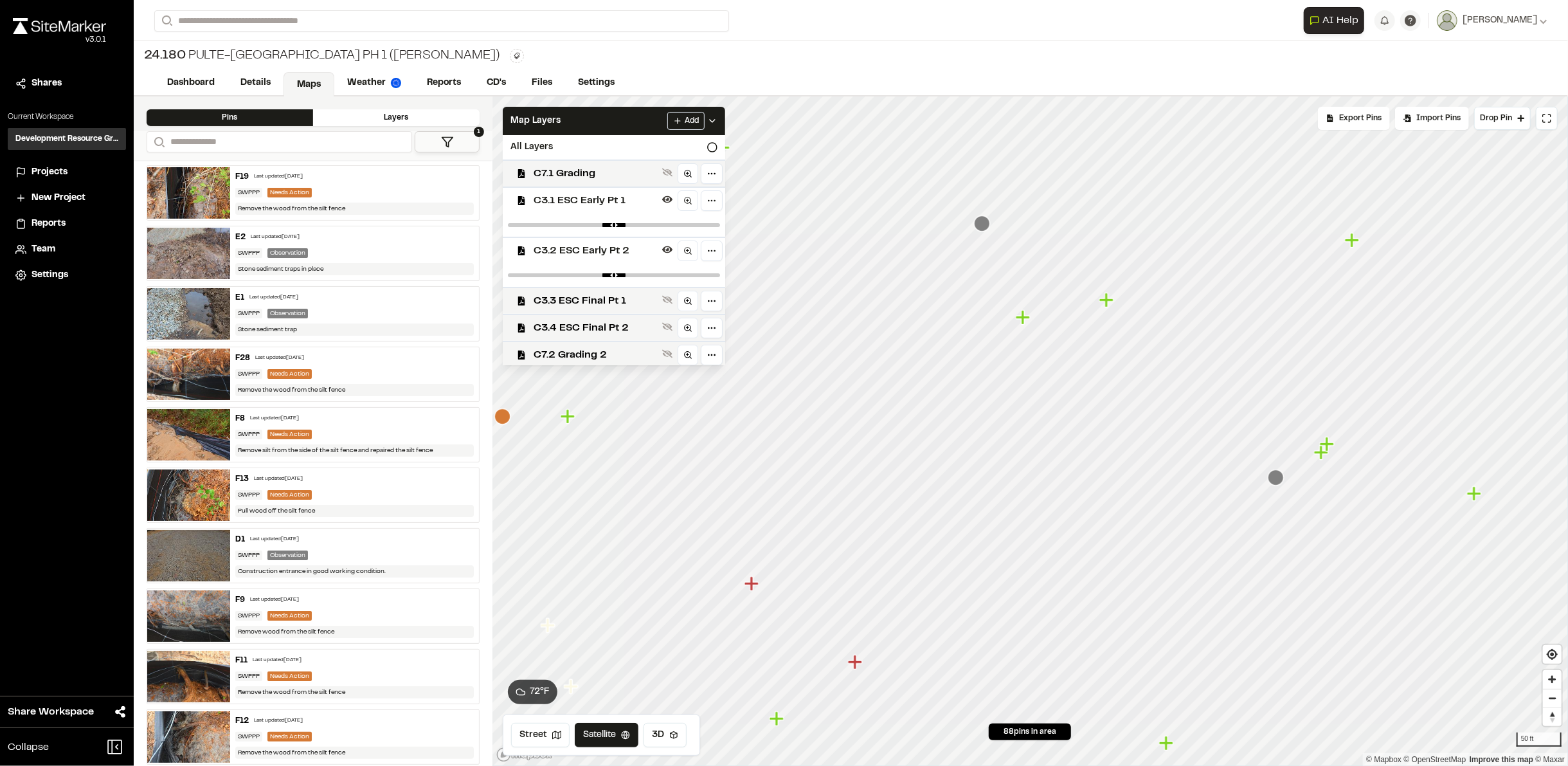
click at [1023, 316] on icon "Map marker" at bounding box center [1023, 317] width 17 height 17
click at [1022, 322] on icon "Map marker" at bounding box center [1022, 320] width 14 height 14
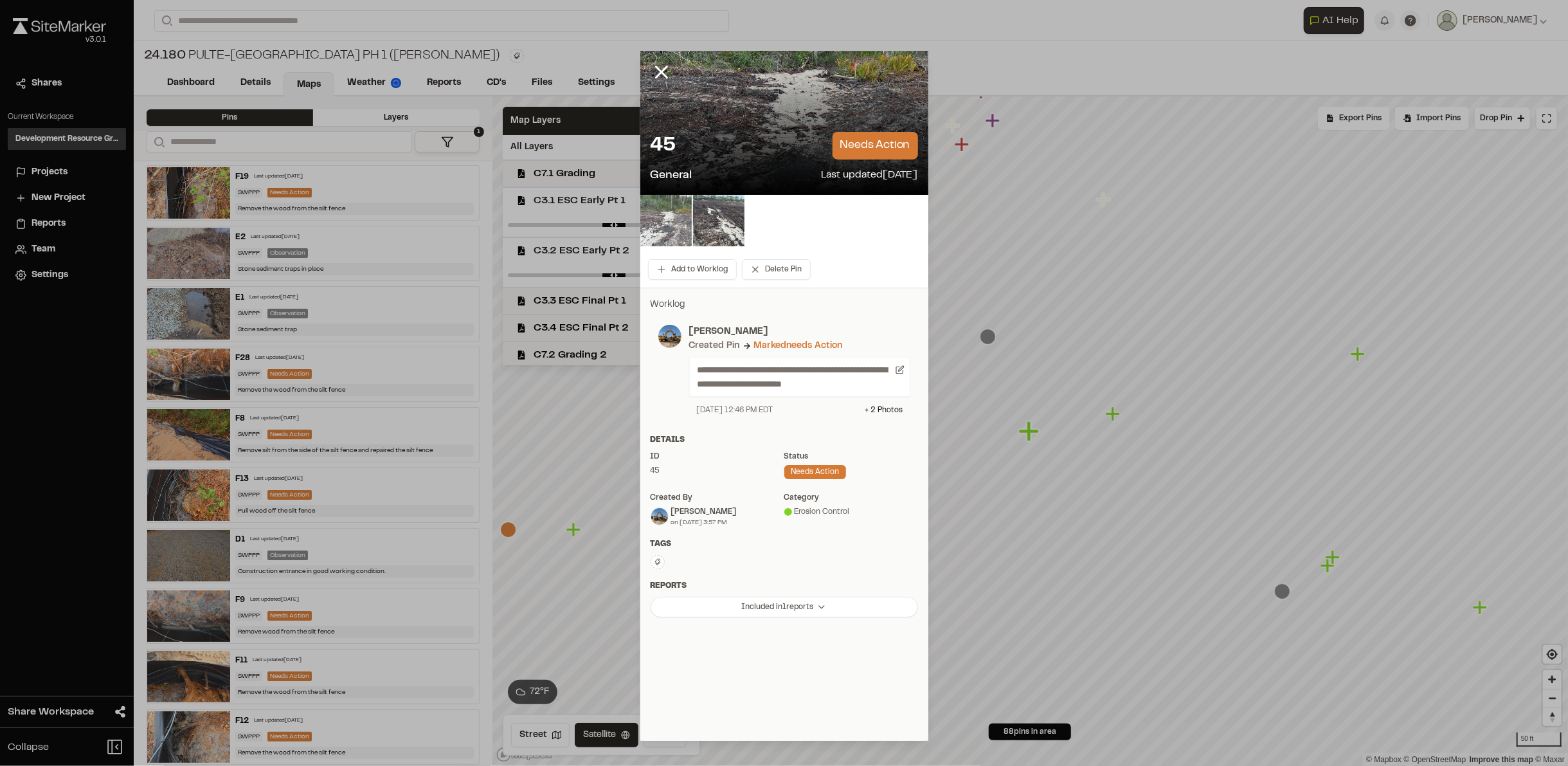
click at [670, 227] on img at bounding box center [666, 221] width 52 height 52
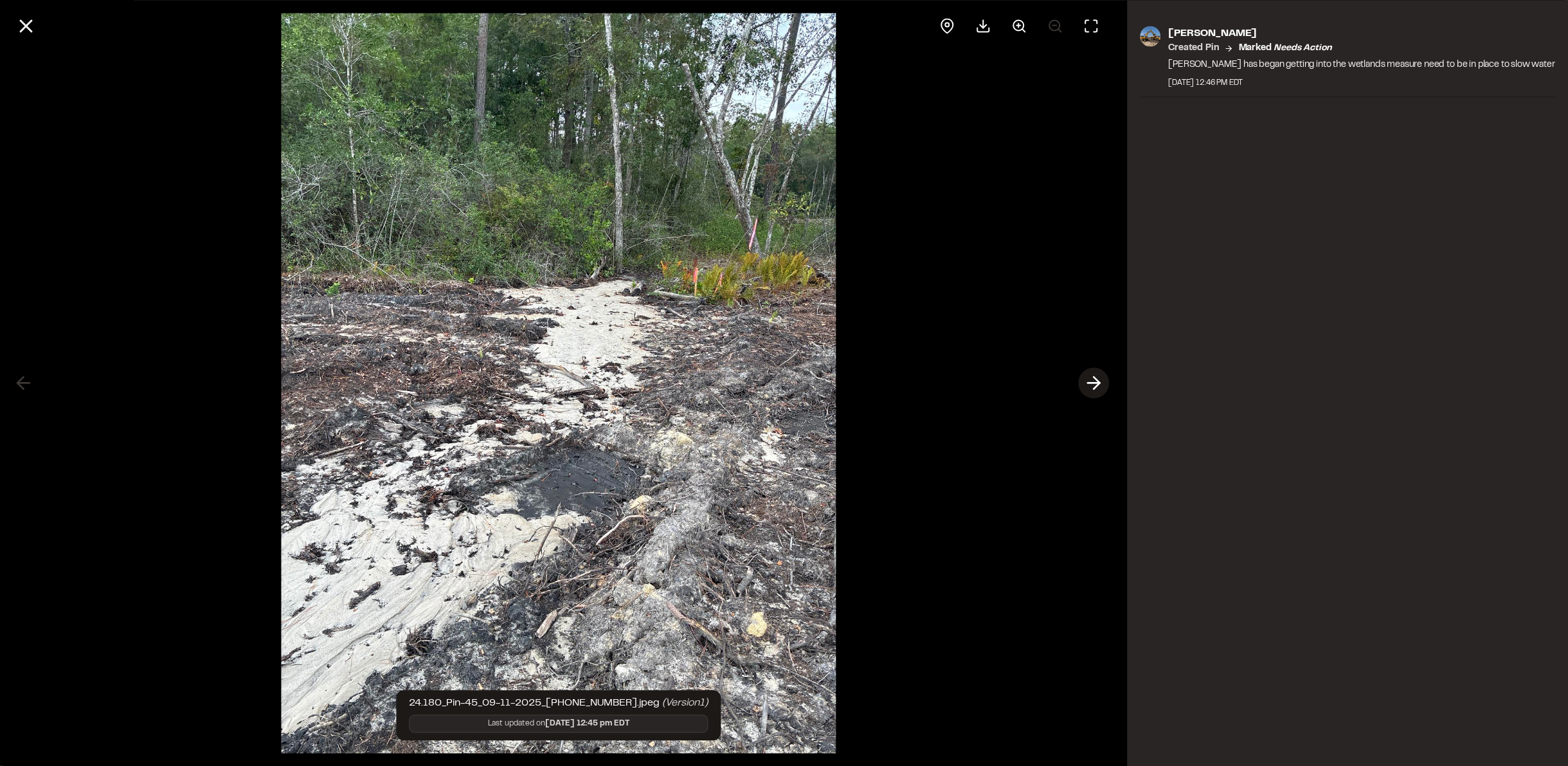
click at [1108, 384] on button at bounding box center [1094, 383] width 31 height 31
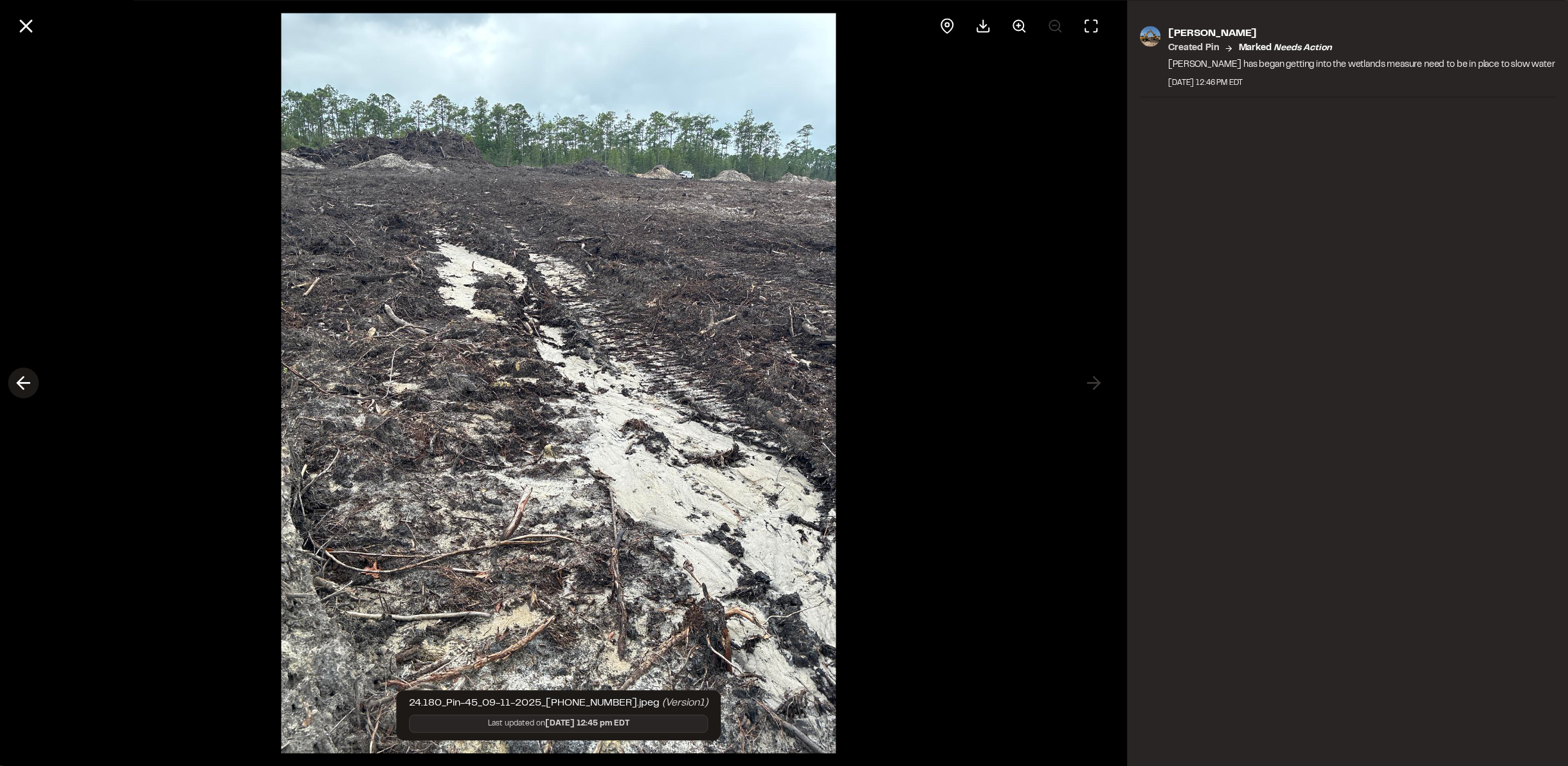
click at [23, 378] on icon at bounding box center [22, 383] width 21 height 22
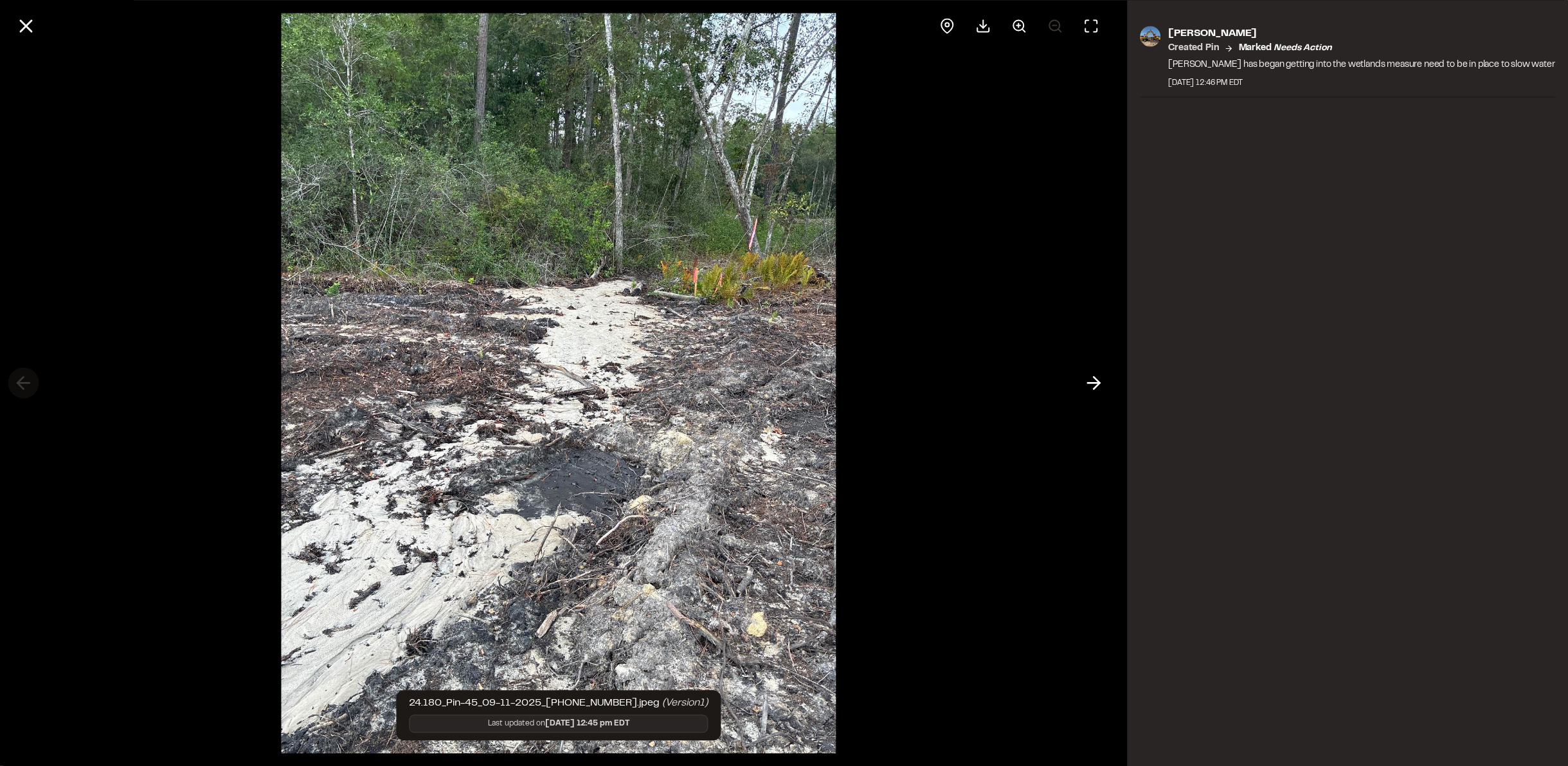
click at [23, 378] on div at bounding box center [558, 383] width 1117 height 766
click at [34, 23] on icon at bounding box center [26, 26] width 22 height 22
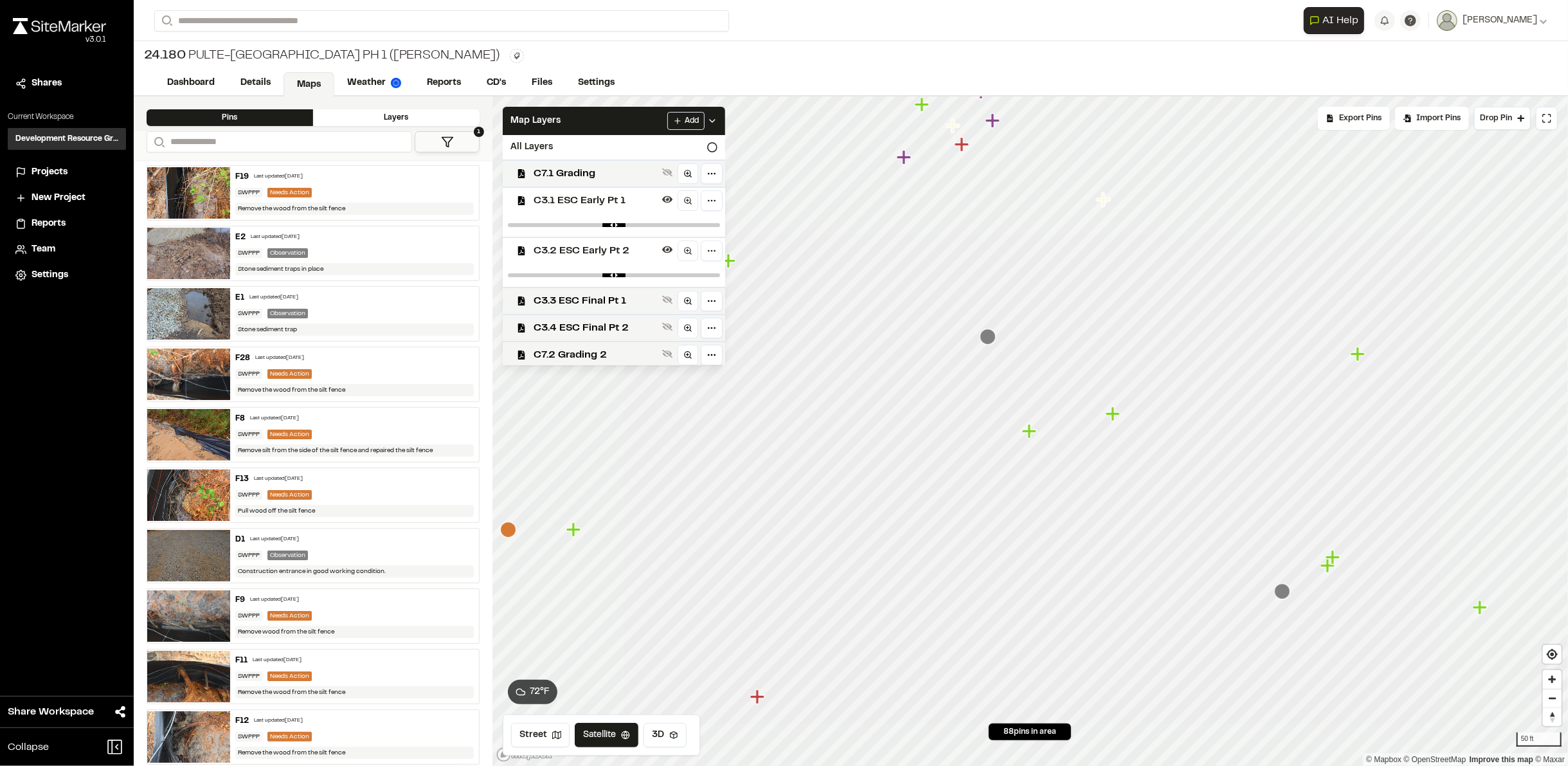
click at [988, 338] on icon "Map marker" at bounding box center [988, 337] width 16 height 16
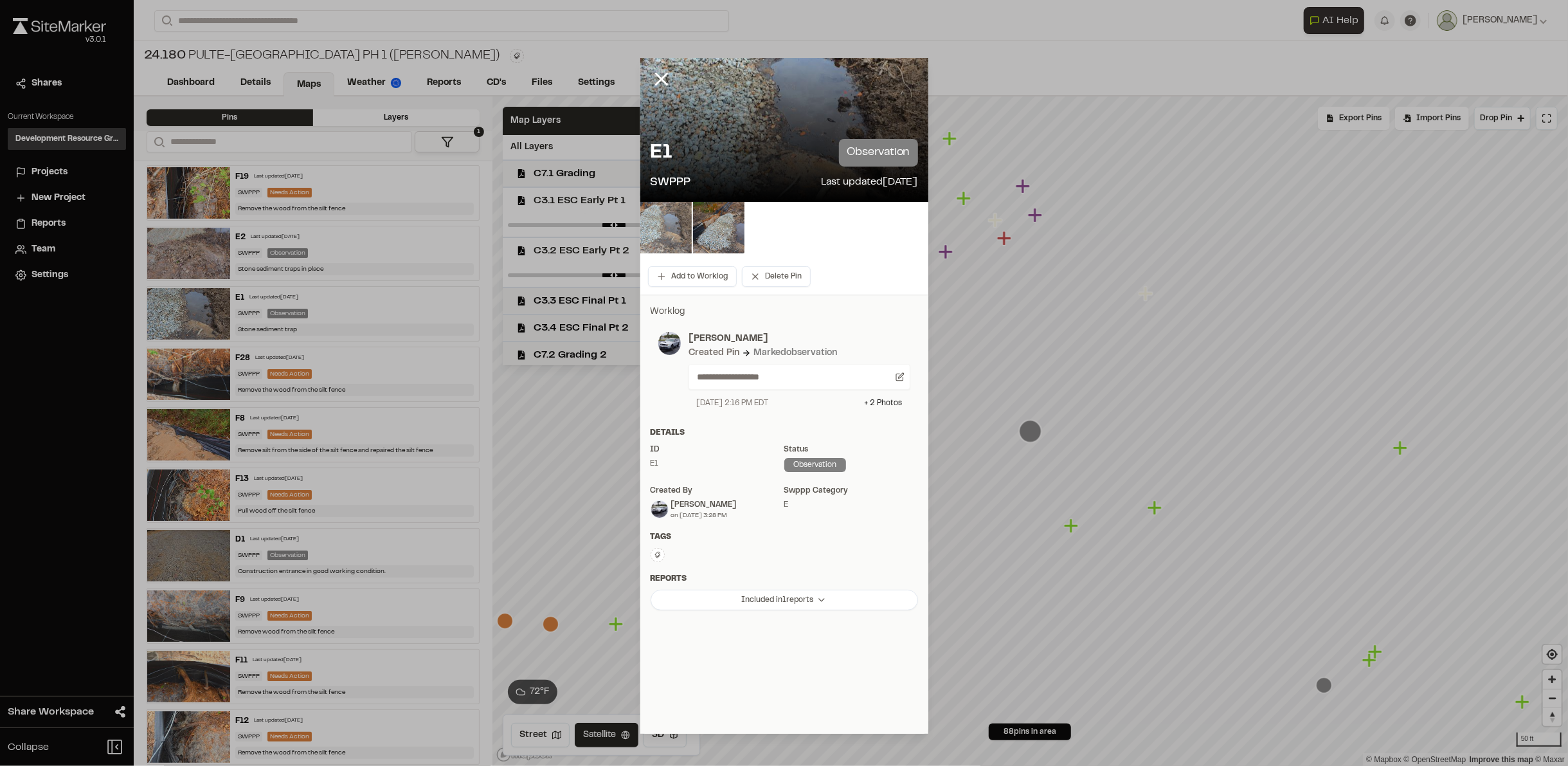
click at [660, 234] on img at bounding box center [666, 227] width 52 height 52
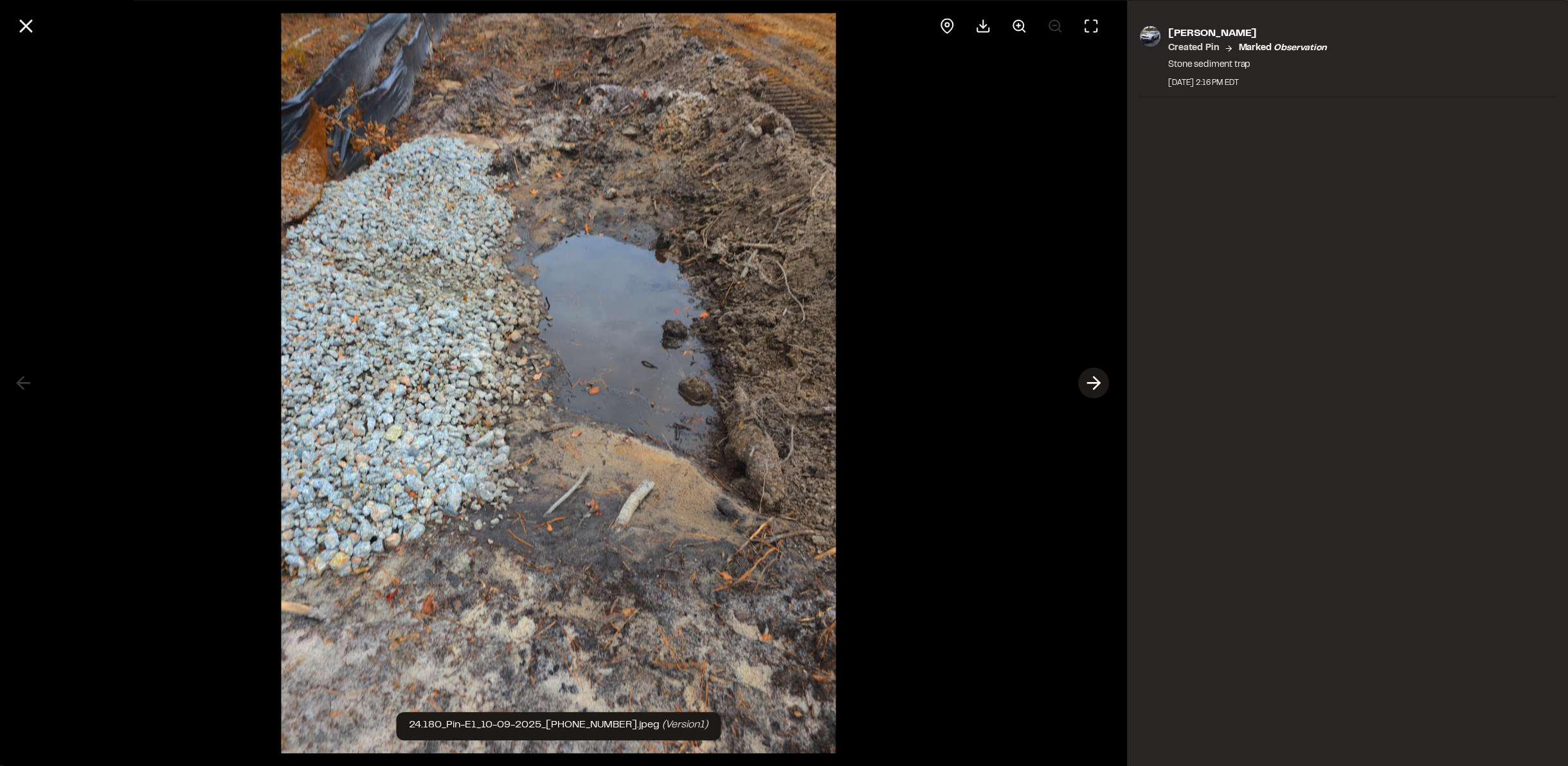
click at [1094, 379] on icon at bounding box center [1094, 383] width 21 height 22
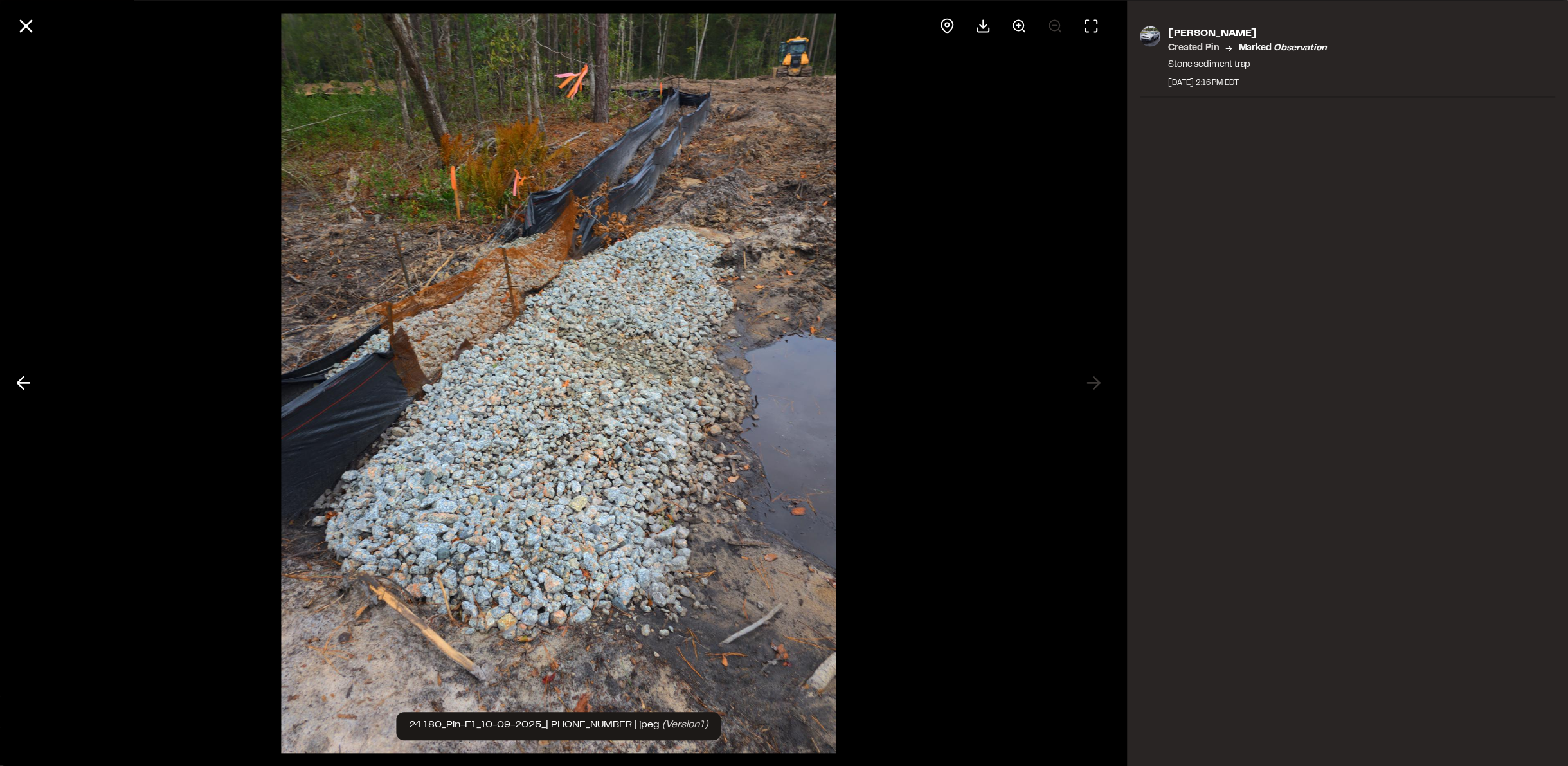
click at [1096, 379] on div at bounding box center [558, 383] width 1117 height 766
click at [20, 25] on icon at bounding box center [26, 26] width 22 height 22
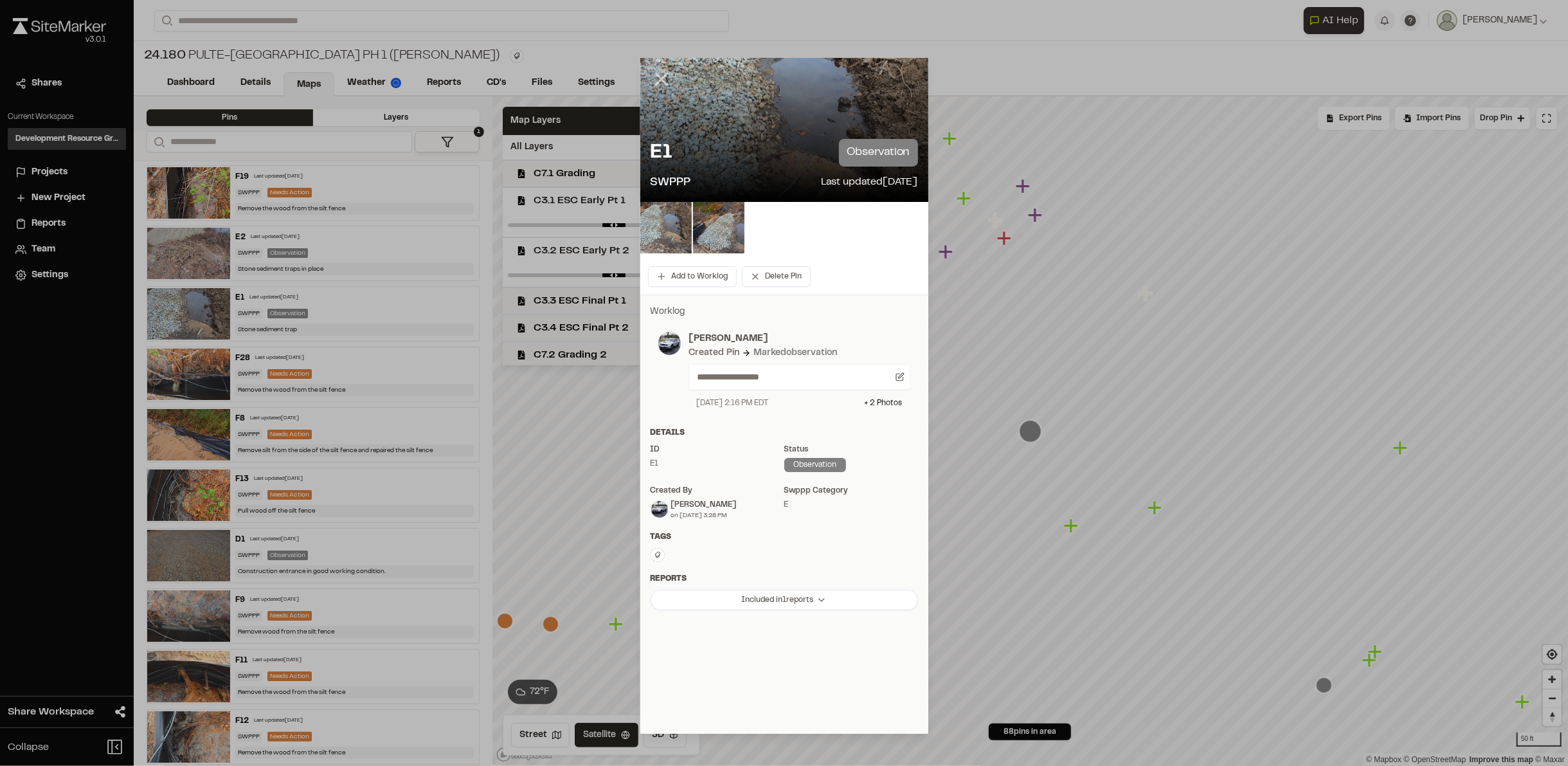
click at [665, 77] on icon at bounding box center [661, 78] width 22 height 22
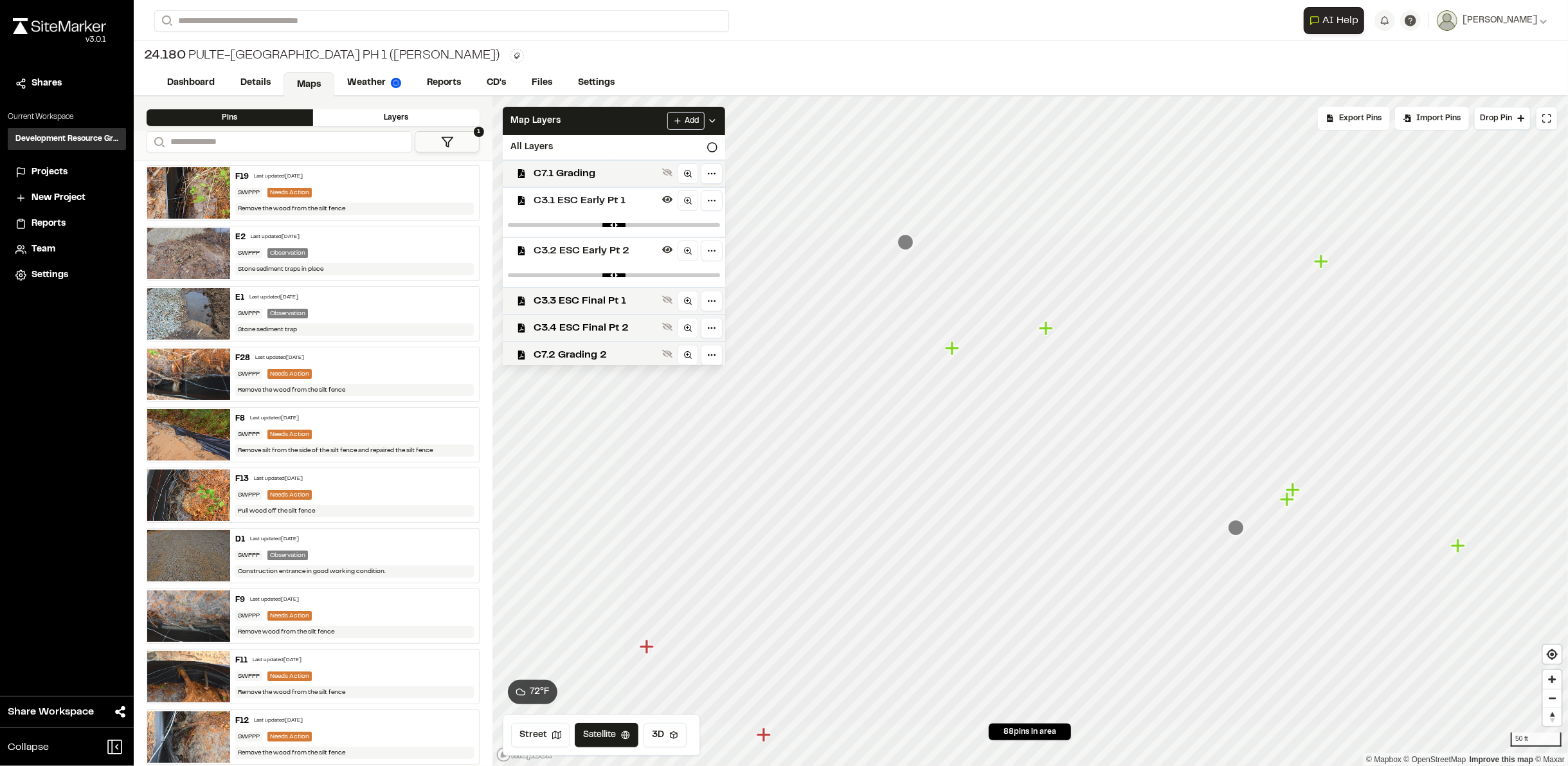
click at [955, 350] on icon "Map marker" at bounding box center [952, 348] width 14 height 14
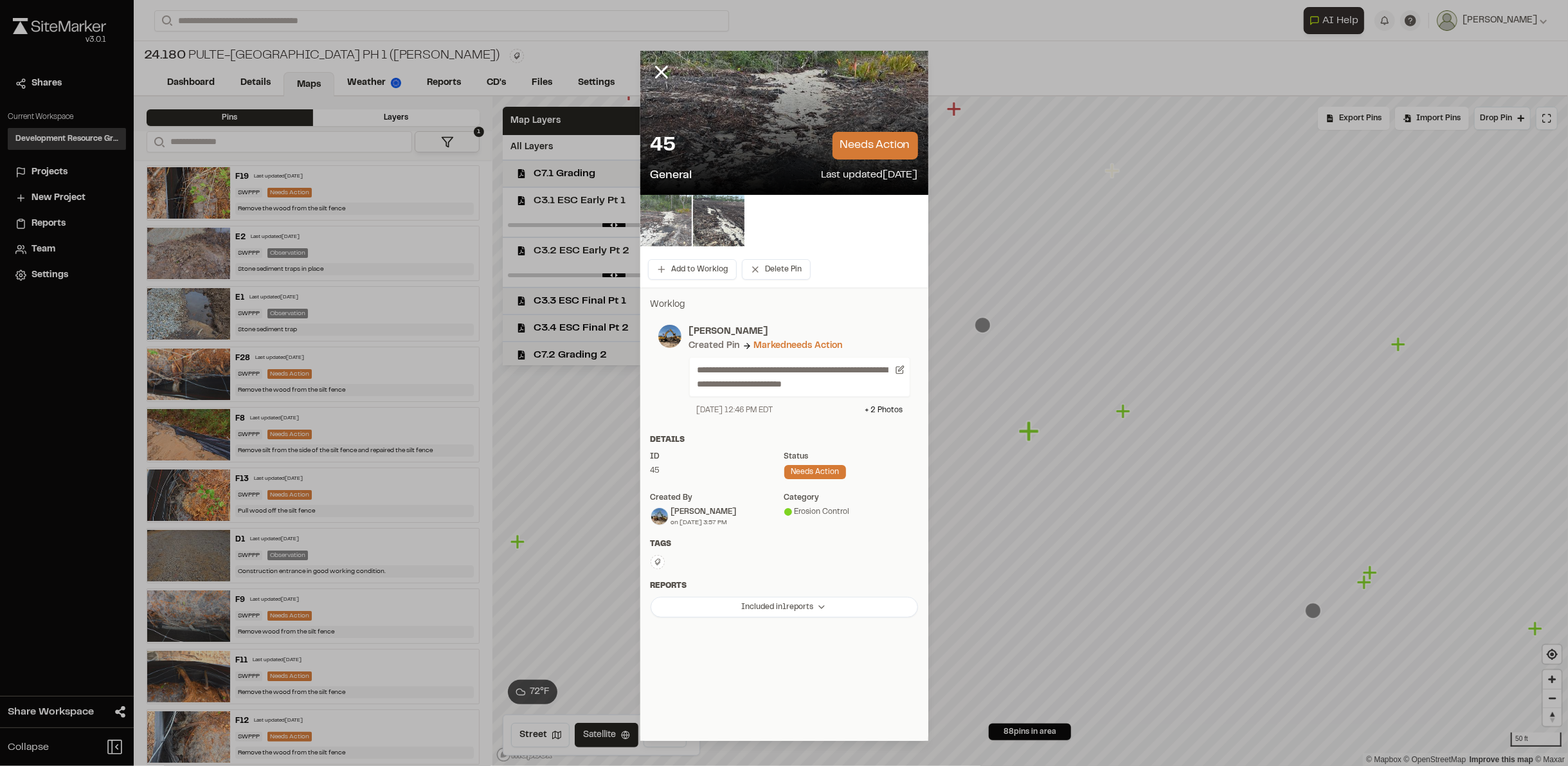
click at [668, 229] on img at bounding box center [666, 221] width 52 height 52
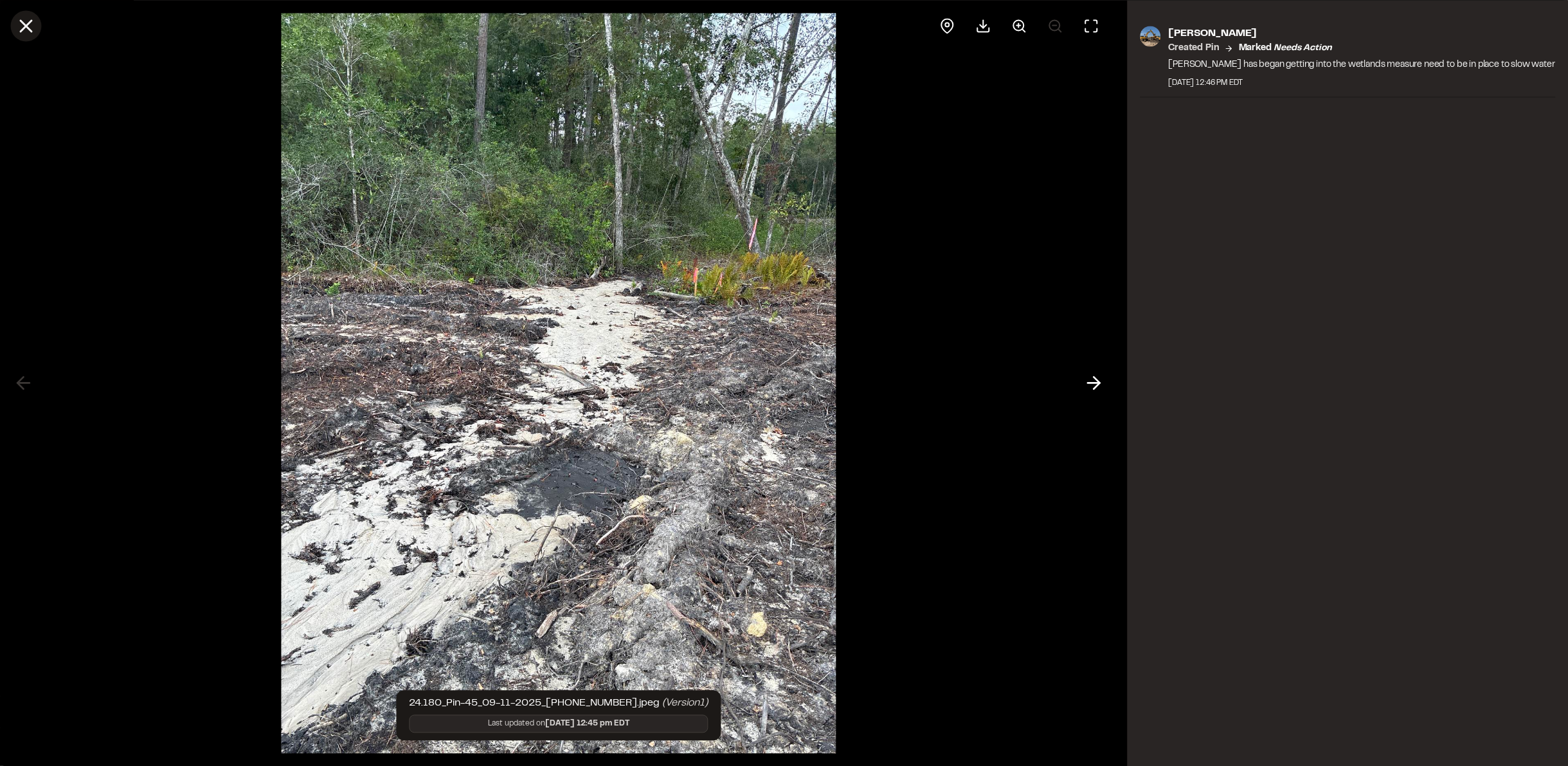
click at [24, 29] on icon at bounding box center [26, 26] width 22 height 22
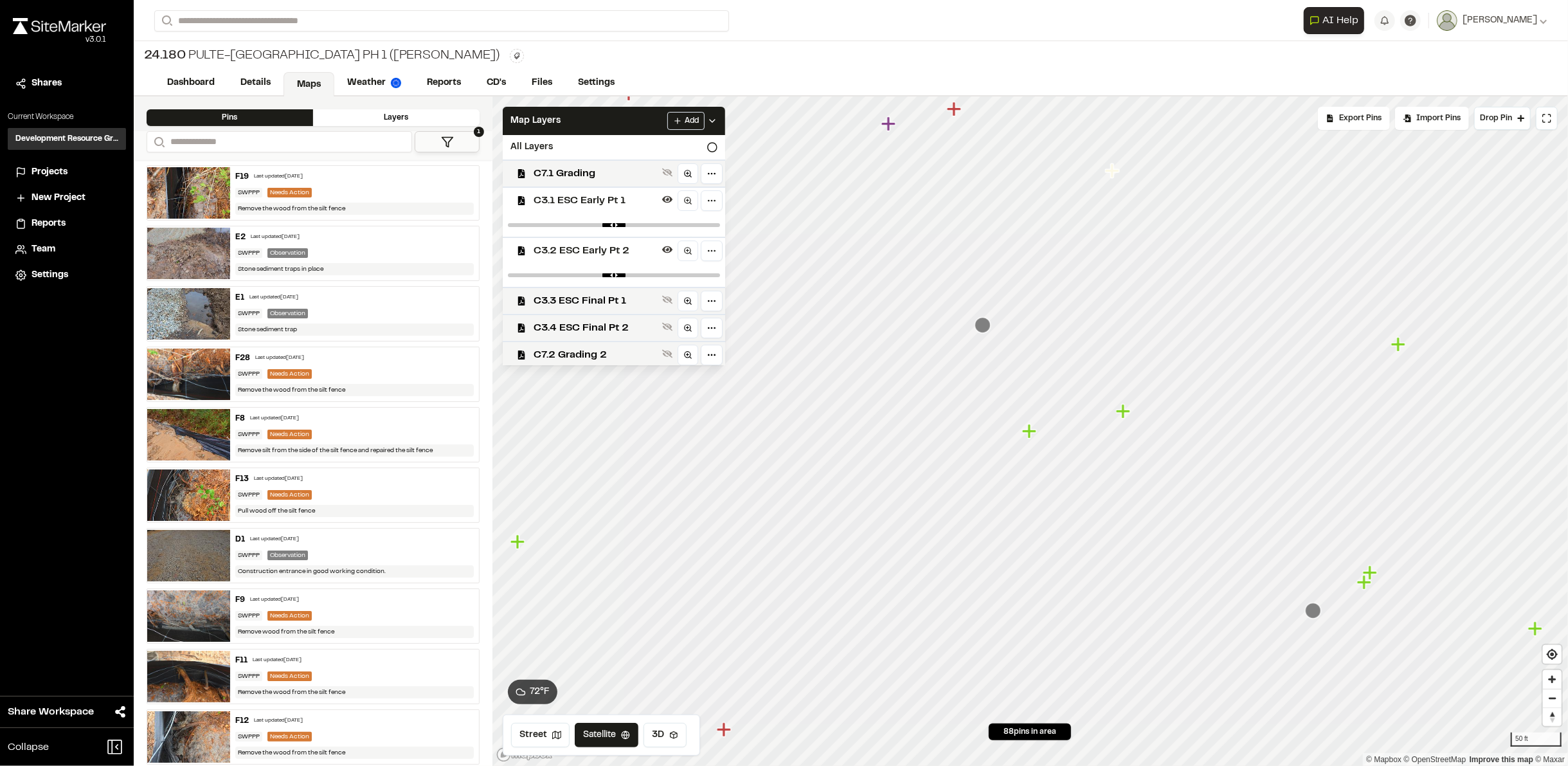
click at [988, 330] on icon "Map marker" at bounding box center [982, 325] width 16 height 16
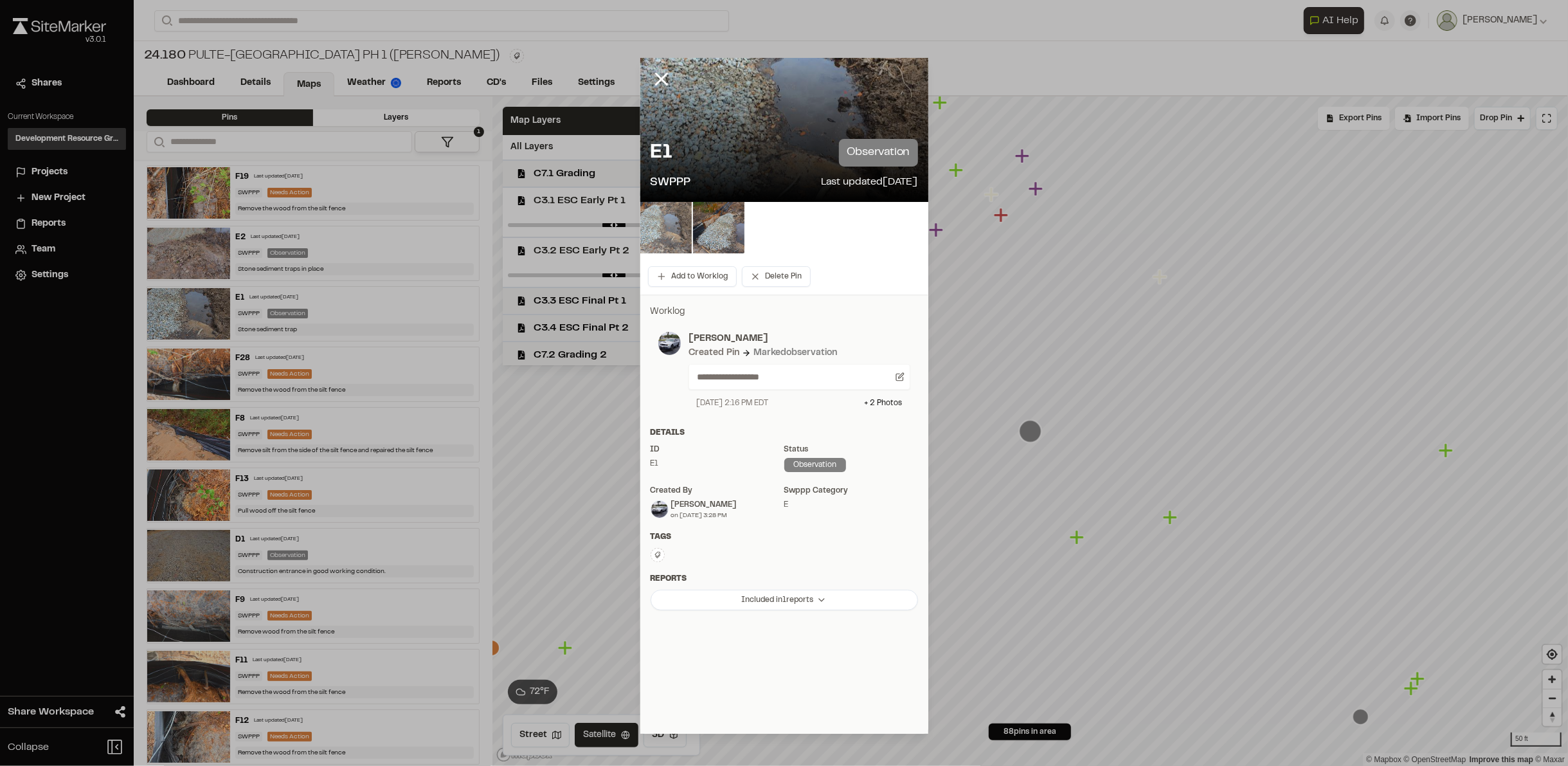
click at [670, 239] on img at bounding box center [666, 227] width 52 height 52
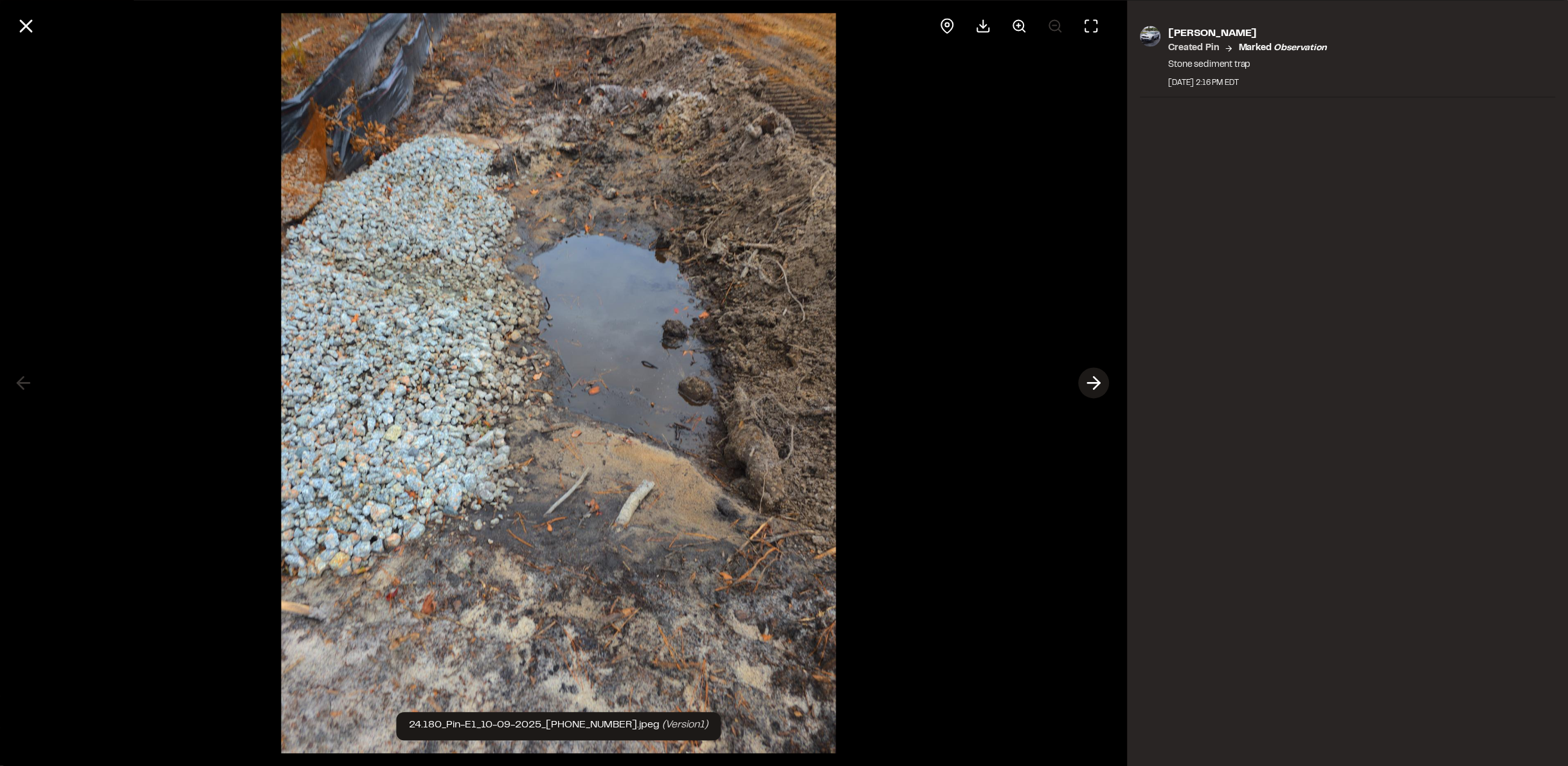
click at [1092, 384] on icon at bounding box center [1094, 383] width 21 height 22
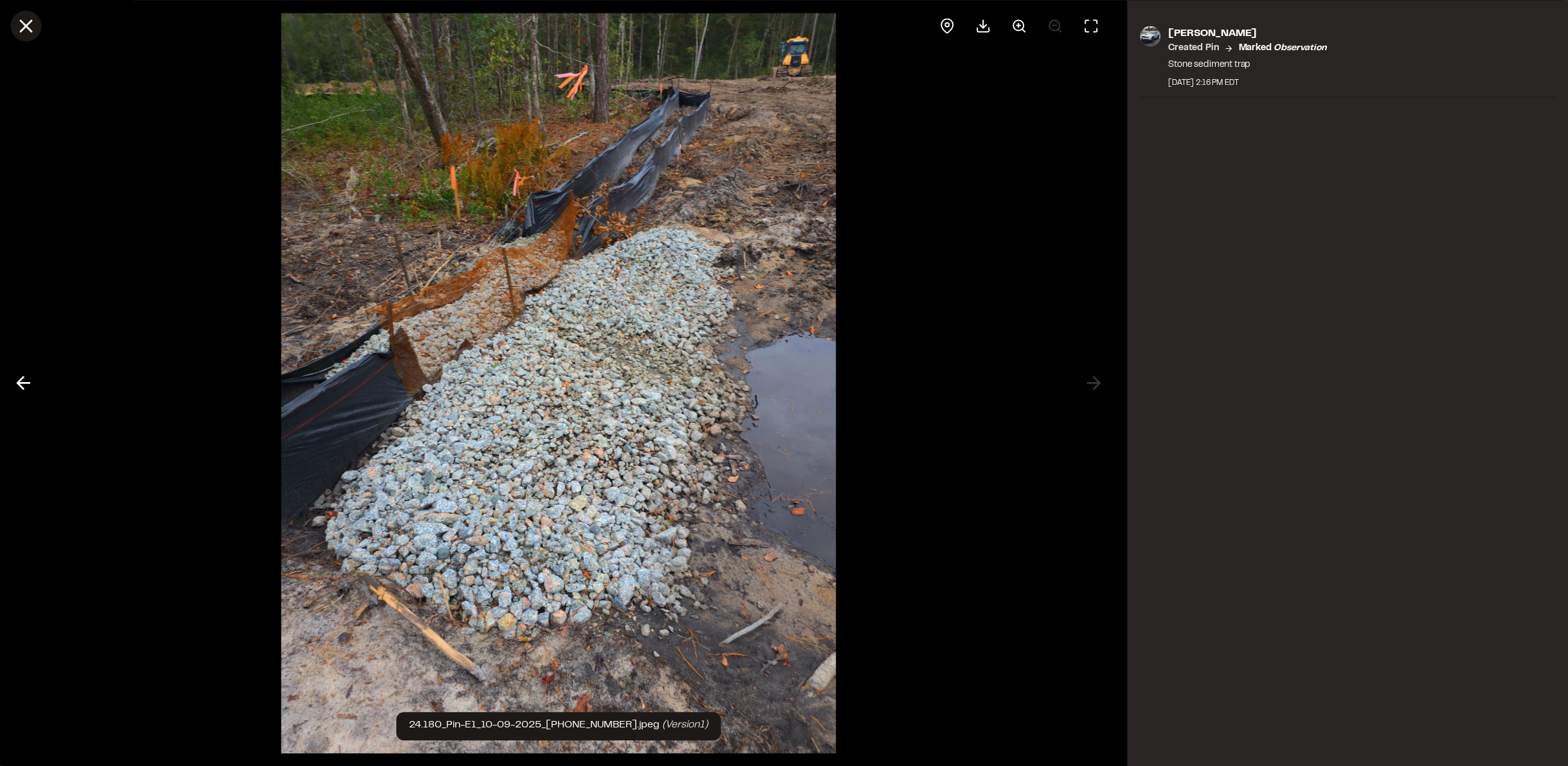
click at [27, 36] on icon at bounding box center [26, 26] width 22 height 22
